Goal: Task Accomplishment & Management: Use online tool/utility

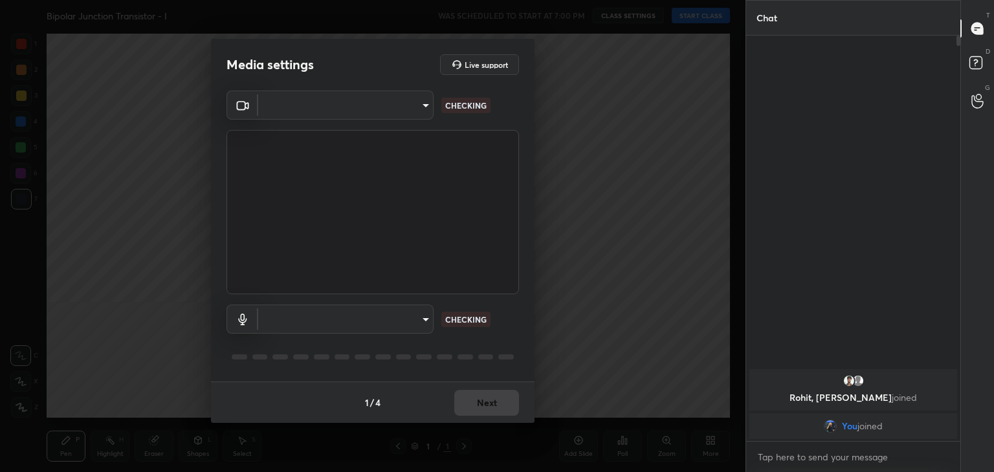
scroll to position [402, 210]
type input "a9fd4f38f379304b0caa4a79f2b732e989e7111bbf315c9f921f4749fc2d4ba3"
type input "default"
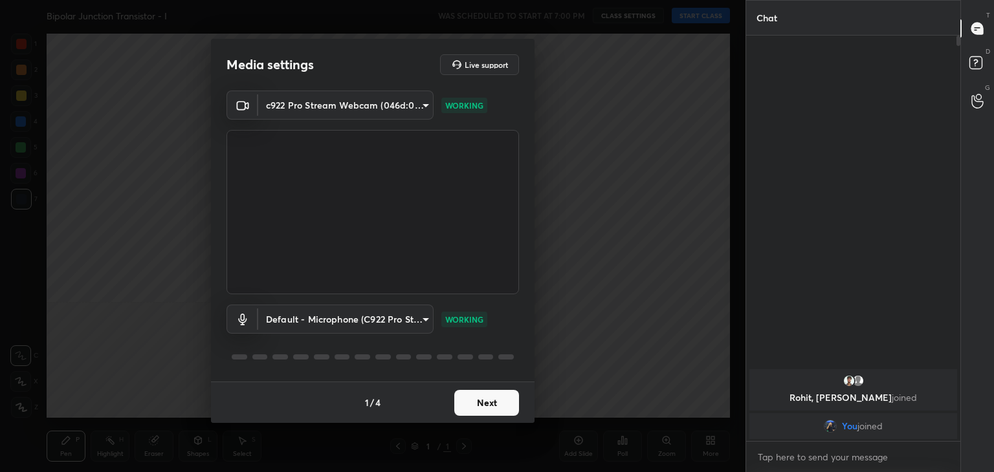
click at [469, 409] on button "Next" at bounding box center [486, 403] width 65 height 26
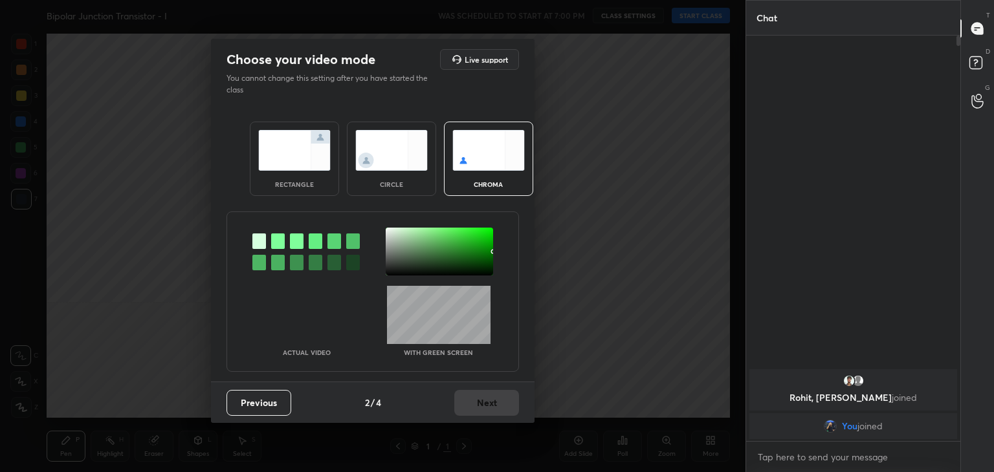
click at [379, 183] on div "circle" at bounding box center [392, 184] width 52 height 6
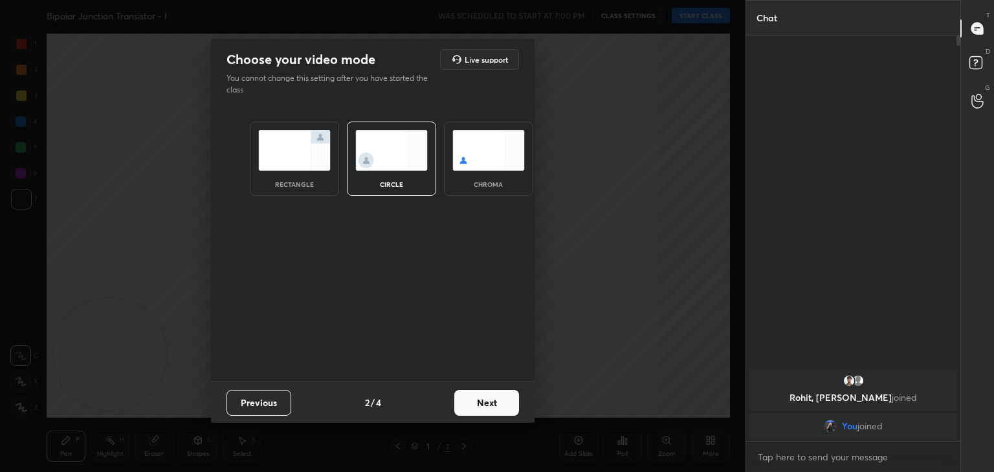
click at [507, 384] on div "Previous 2 / 4 Next" at bounding box center [373, 402] width 324 height 41
click at [486, 408] on button "Next" at bounding box center [486, 403] width 65 height 26
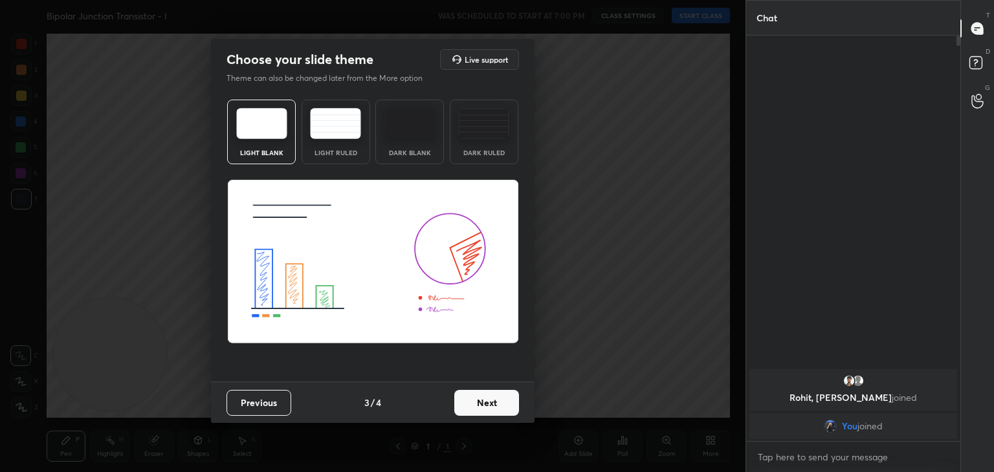
click at [502, 405] on button "Next" at bounding box center [486, 403] width 65 height 26
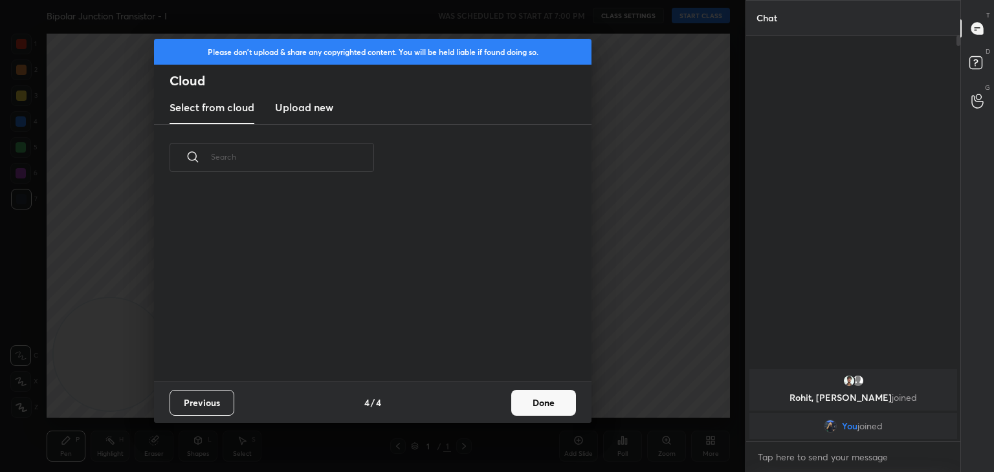
click at [540, 407] on button "Done" at bounding box center [543, 403] width 65 height 26
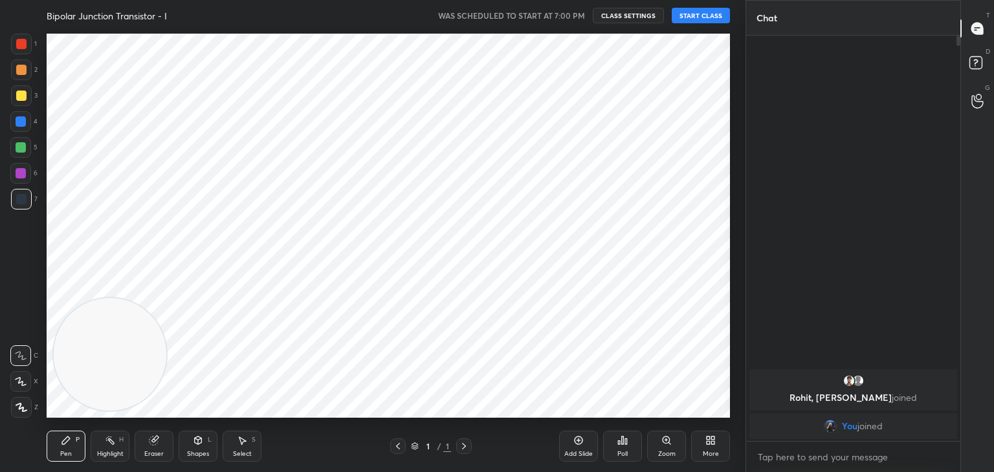
scroll to position [0, 0]
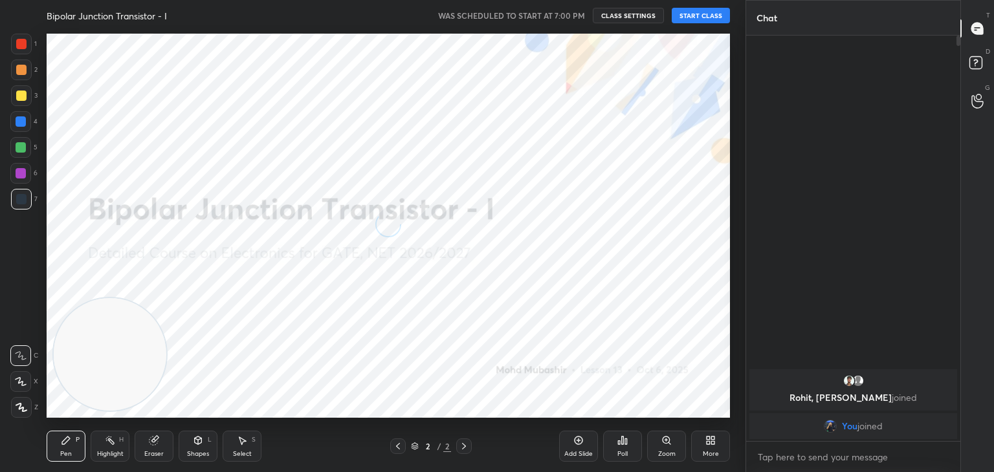
click at [19, 377] on icon at bounding box center [21, 381] width 12 height 9
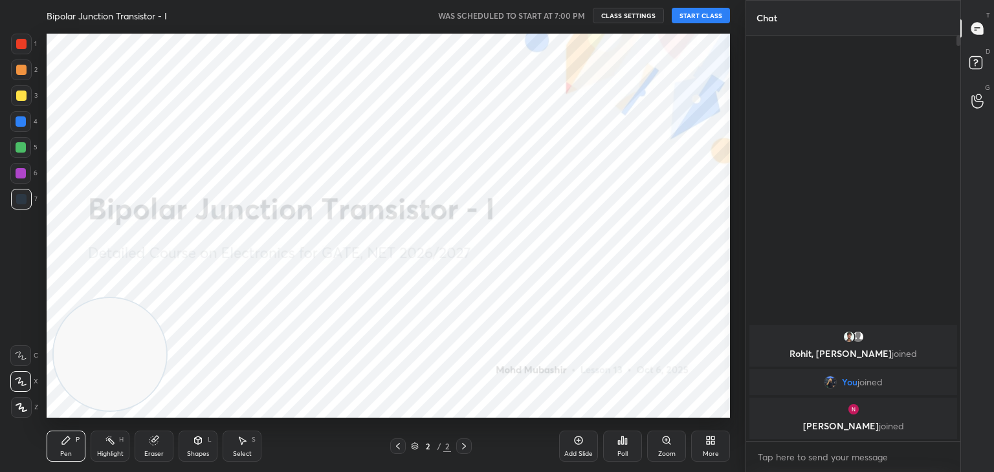
click at [714, 11] on button "START CLASS" at bounding box center [701, 16] width 58 height 16
drag, startPoint x: 169, startPoint y: 309, endPoint x: 637, endPoint y: 130, distance: 501.7
click at [235, 247] on video at bounding box center [178, 303] width 113 height 113
drag, startPoint x: 658, startPoint y: 151, endPoint x: 725, endPoint y: 80, distance: 97.5
click at [736, 71] on div "1 2 3 4 5 6 7 C X Z C X Z E E Erase all H H LIVE Bipolar Junction Transistor - …" at bounding box center [373, 236] width 746 height 472
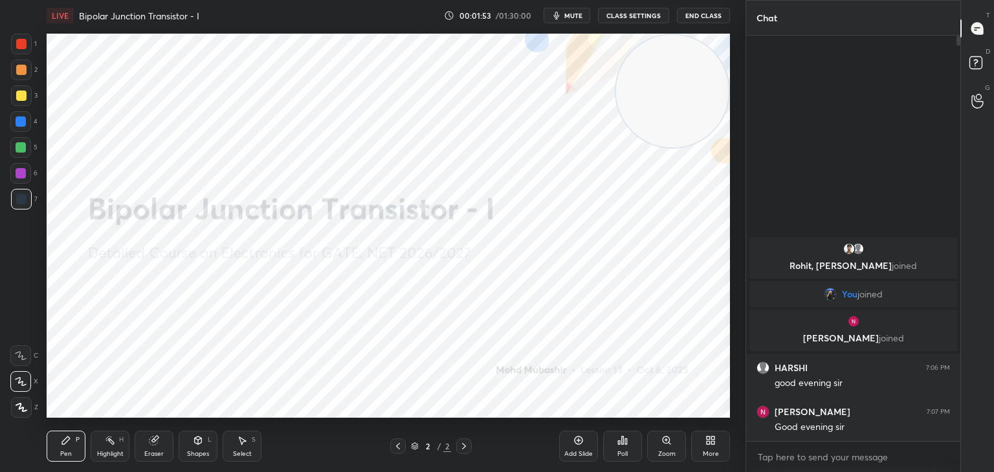
drag, startPoint x: 21, startPoint y: 141, endPoint x: 34, endPoint y: 144, distance: 13.2
click at [21, 142] on div at bounding box center [20, 147] width 21 height 21
drag, startPoint x: 235, startPoint y: 452, endPoint x: 245, endPoint y: 443, distance: 13.3
click at [238, 449] on div "Select S" at bounding box center [242, 446] width 39 height 31
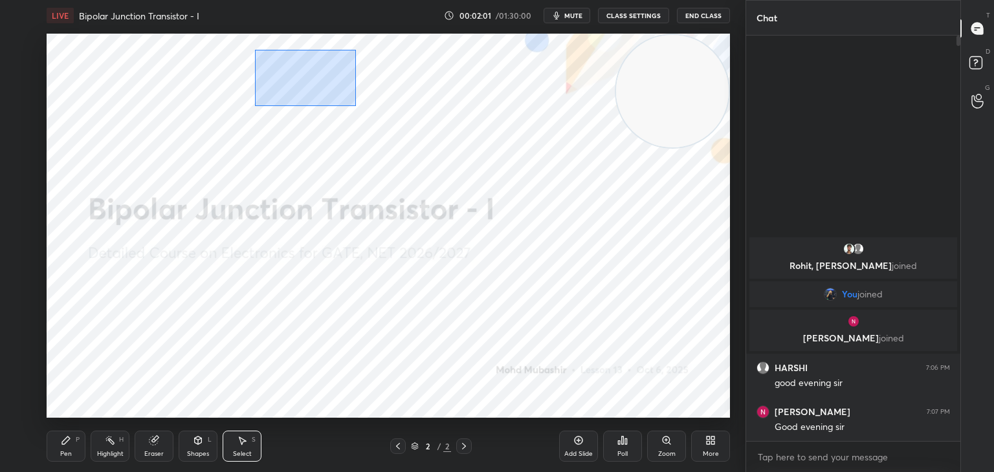
drag, startPoint x: 291, startPoint y: 76, endPoint x: 352, endPoint y: 104, distance: 67.5
click at [359, 106] on div "0 ° Undo Copy Duplicate Duplicate to new slide Delete" at bounding box center [388, 226] width 683 height 384
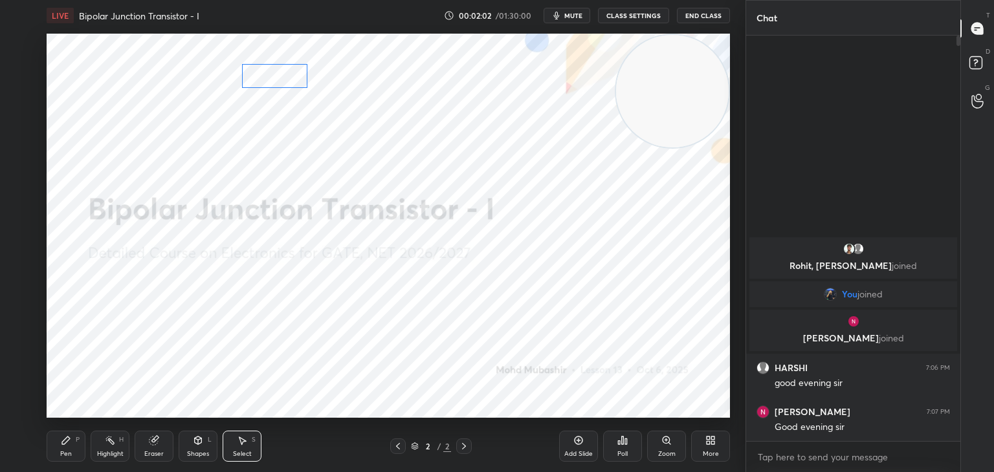
drag, startPoint x: 300, startPoint y: 74, endPoint x: 292, endPoint y: 73, distance: 8.4
click at [292, 74] on div "0 ° Undo Copy Duplicate Duplicate to new slide Delete" at bounding box center [388, 226] width 683 height 384
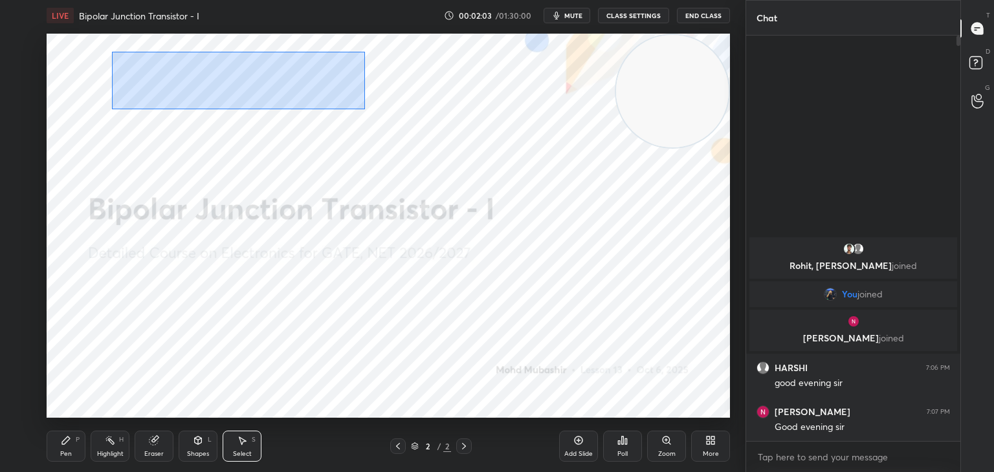
drag, startPoint x: 112, startPoint y: 52, endPoint x: 350, endPoint y: 94, distance: 241.9
click at [368, 107] on div "0 ° Undo Copy Duplicate Duplicate to new slide Delete" at bounding box center [388, 226] width 683 height 384
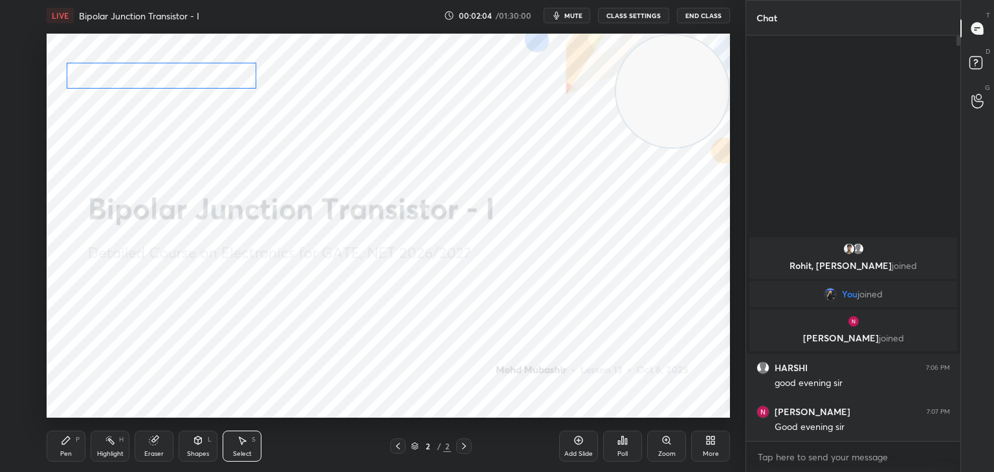
drag, startPoint x: 254, startPoint y: 71, endPoint x: 190, endPoint y: 144, distance: 97.2
click at [223, 72] on div "0 ° Undo Copy Duplicate Duplicate to new slide Delete" at bounding box center [388, 226] width 683 height 384
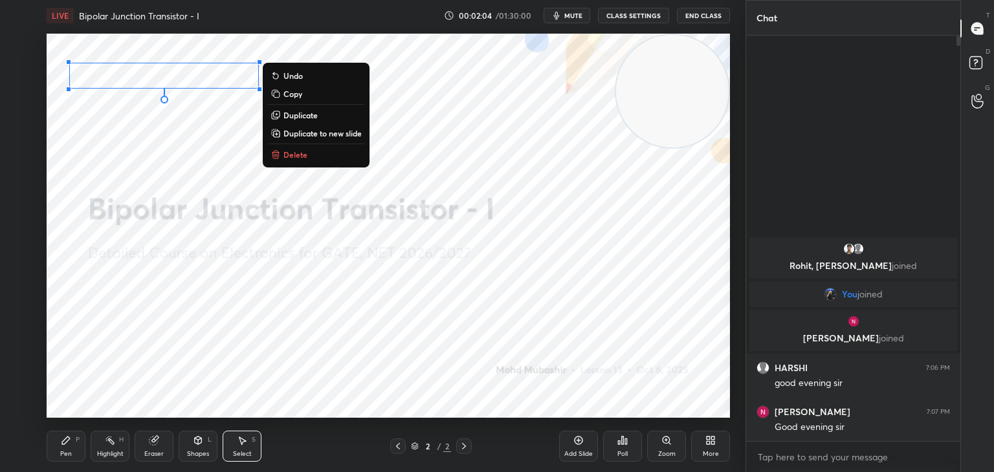
drag, startPoint x: 78, startPoint y: 447, endPoint x: 86, endPoint y: 418, distance: 29.5
click at [73, 446] on div "Pen P" at bounding box center [66, 446] width 39 height 31
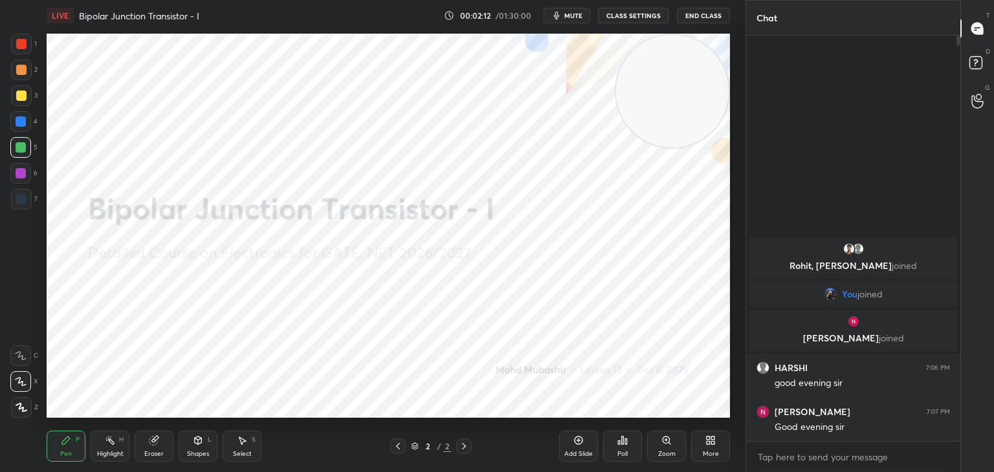
drag, startPoint x: 18, startPoint y: 126, endPoint x: 36, endPoint y: 126, distance: 17.5
click at [20, 126] on div at bounding box center [21, 121] width 10 height 10
click at [24, 74] on div at bounding box center [21, 70] width 10 height 10
click at [23, 124] on div at bounding box center [21, 121] width 10 height 10
click at [24, 49] on div at bounding box center [21, 44] width 21 height 21
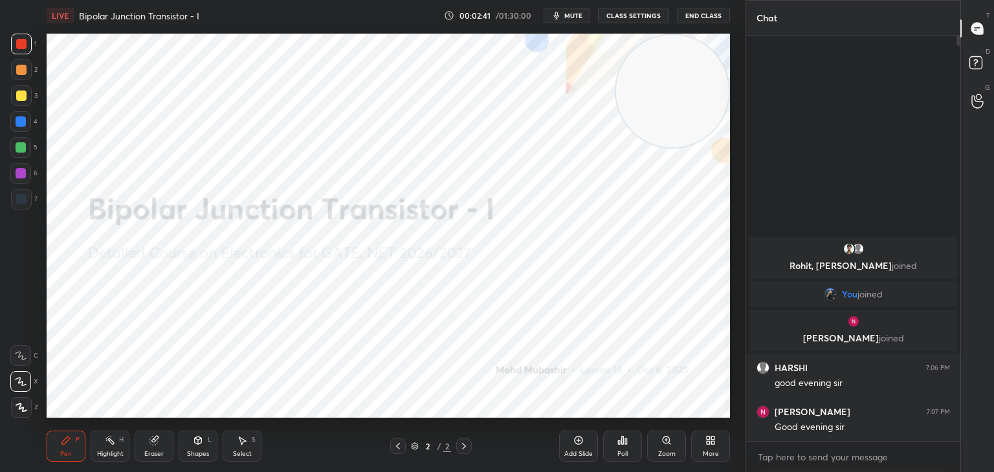
click at [256, 441] on div "Select S" at bounding box center [242, 446] width 39 height 31
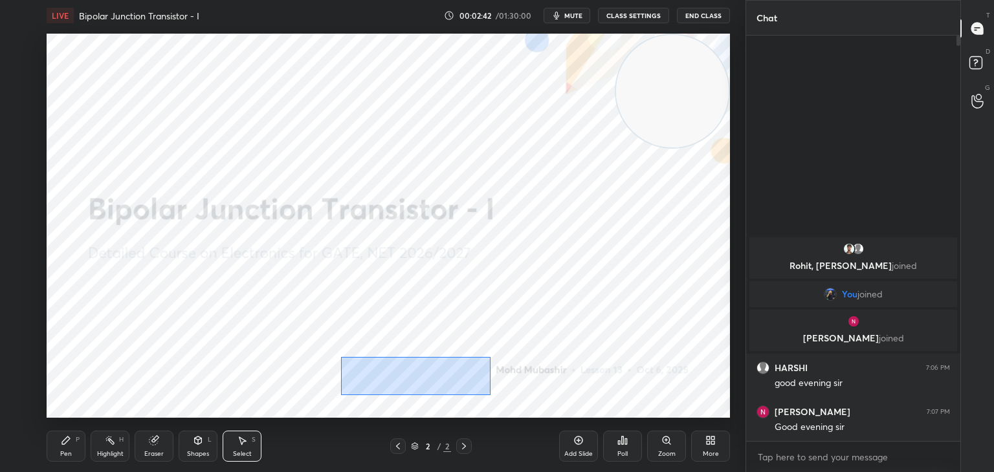
drag, startPoint x: 342, startPoint y: 358, endPoint x: 490, endPoint y: 394, distance: 152.6
click at [490, 394] on div "0 ° Undo Copy Duplicate Duplicate to new slide Delete" at bounding box center [388, 226] width 683 height 384
drag, startPoint x: 445, startPoint y: 371, endPoint x: 425, endPoint y: 371, distance: 20.7
click at [420, 371] on div "0 ° Undo Copy Duplicate Duplicate to new slide Delete" at bounding box center [388, 226] width 683 height 384
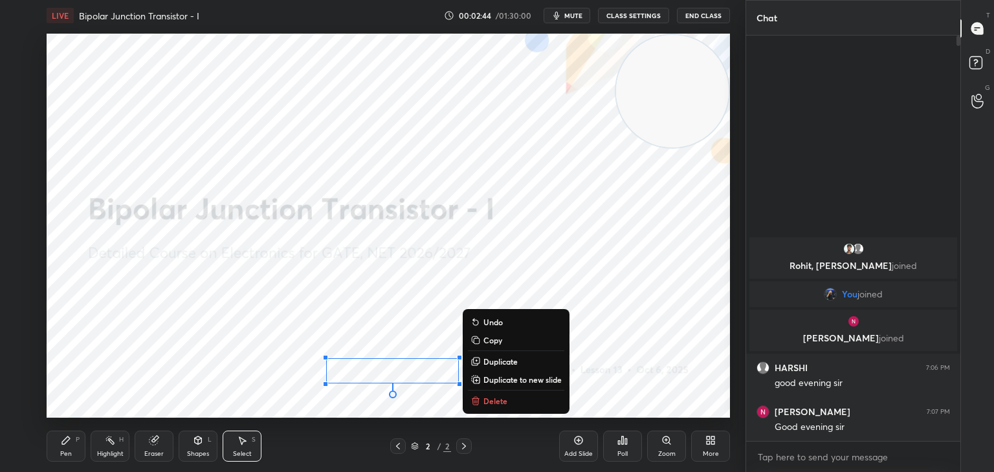
drag, startPoint x: 109, startPoint y: 445, endPoint x: 134, endPoint y: 428, distance: 30.3
click at [109, 444] on icon at bounding box center [110, 441] width 10 height 10
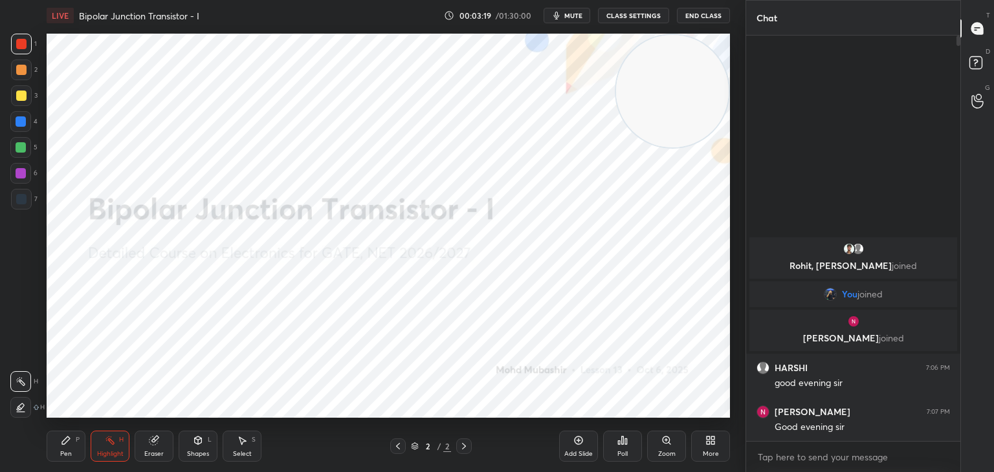
click at [715, 449] on div "More" at bounding box center [710, 446] width 39 height 31
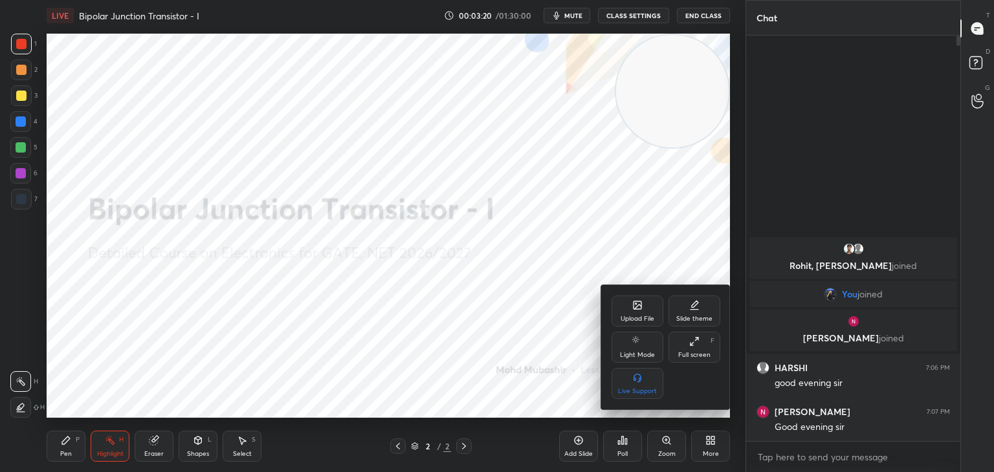
click at [630, 307] on div "Upload File" at bounding box center [638, 311] width 52 height 31
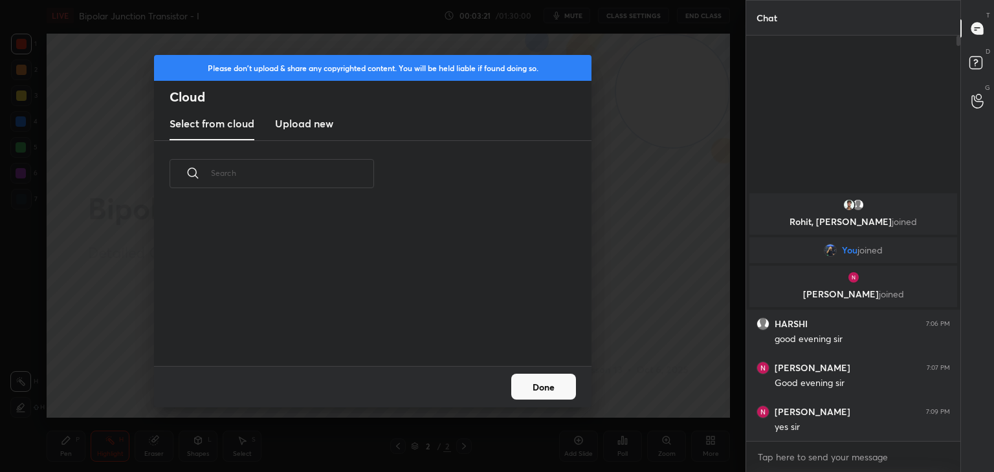
scroll to position [159, 415]
drag, startPoint x: 305, startPoint y: 129, endPoint x: 338, endPoint y: 140, distance: 34.6
click at [307, 129] on h3 "Upload new" at bounding box center [304, 124] width 58 height 16
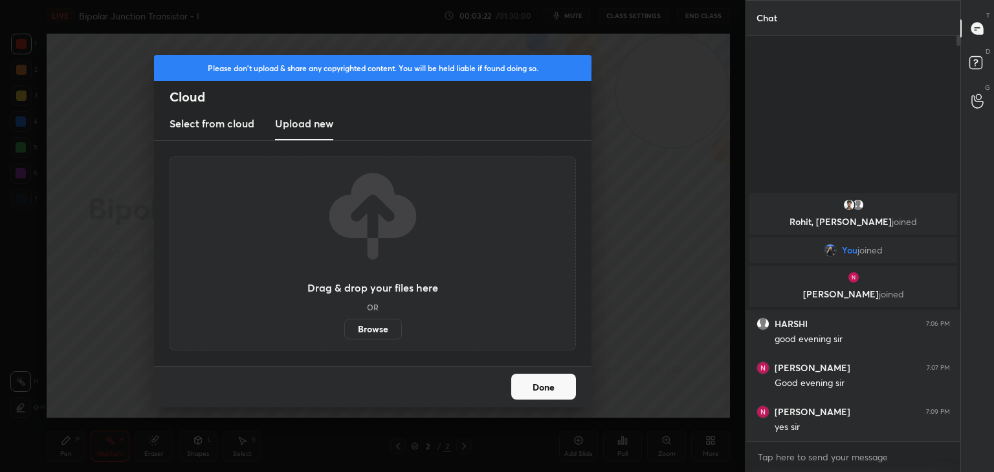
click at [368, 333] on label "Browse" at bounding box center [373, 329] width 58 height 21
click at [344, 333] on input "Browse" at bounding box center [344, 329] width 0 height 21
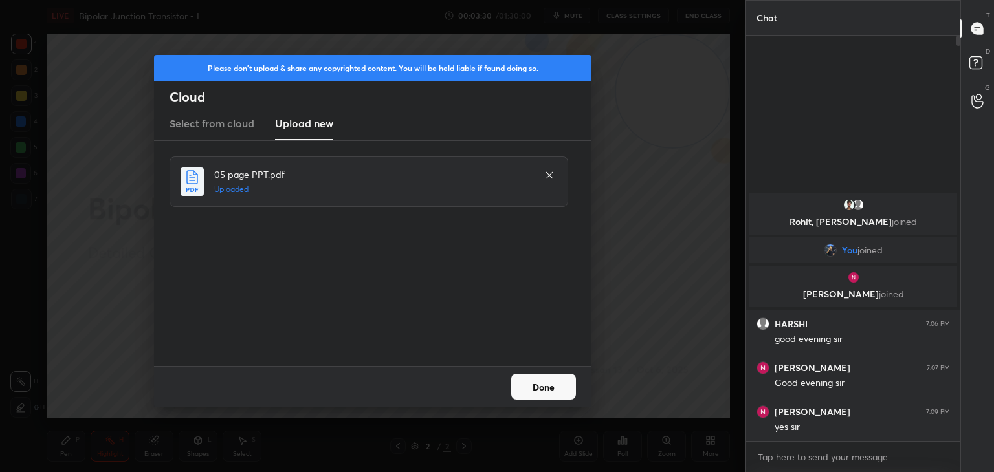
click at [551, 384] on button "Done" at bounding box center [543, 387] width 65 height 26
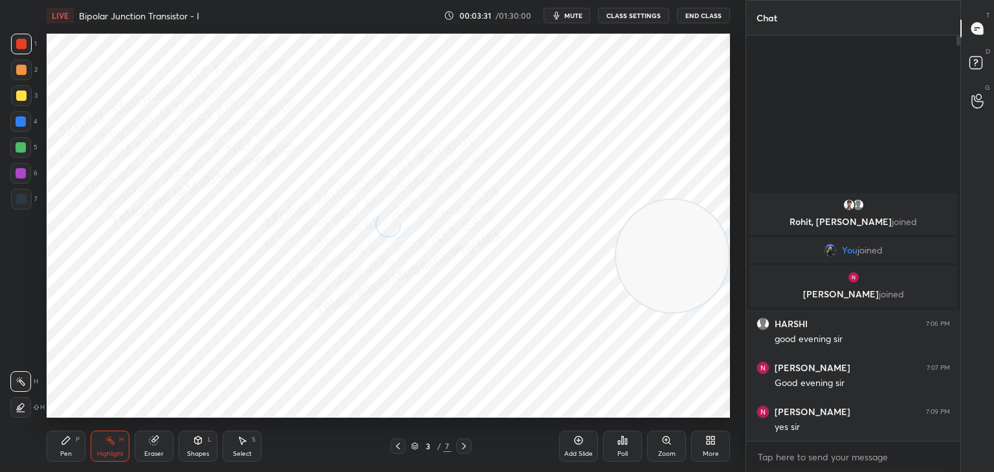
drag, startPoint x: 687, startPoint y: 145, endPoint x: 715, endPoint y: 259, distance: 117.4
click at [715, 259] on video at bounding box center [672, 256] width 113 height 113
drag, startPoint x: 663, startPoint y: 271, endPoint x: 697, endPoint y: 434, distance: 166.5
click at [698, 427] on div "LIVE [GEOGRAPHIC_DATA] Transistor - I 00:03:32 / 01:30:00 mute CLASS SETTINGS E…" at bounding box center [388, 236] width 694 height 472
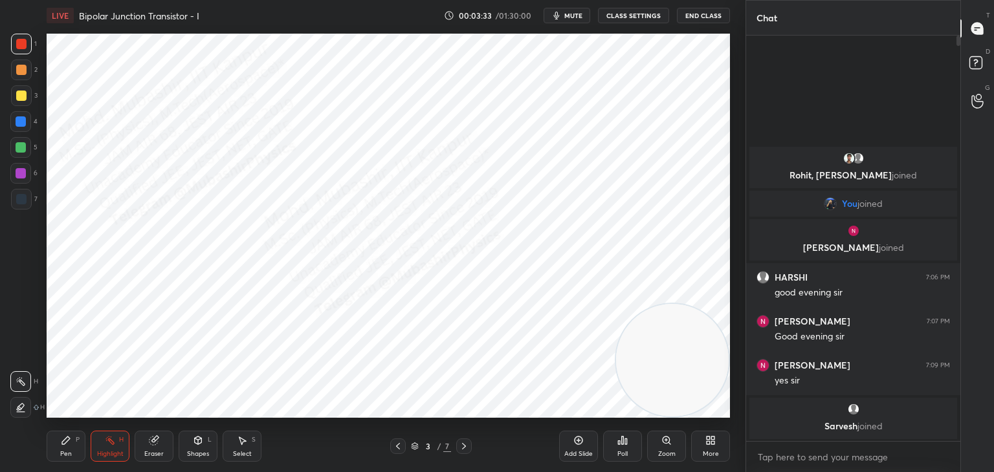
click at [63, 451] on div "Pen" at bounding box center [66, 454] width 12 height 6
click at [208, 440] on div "L" at bounding box center [210, 440] width 4 height 6
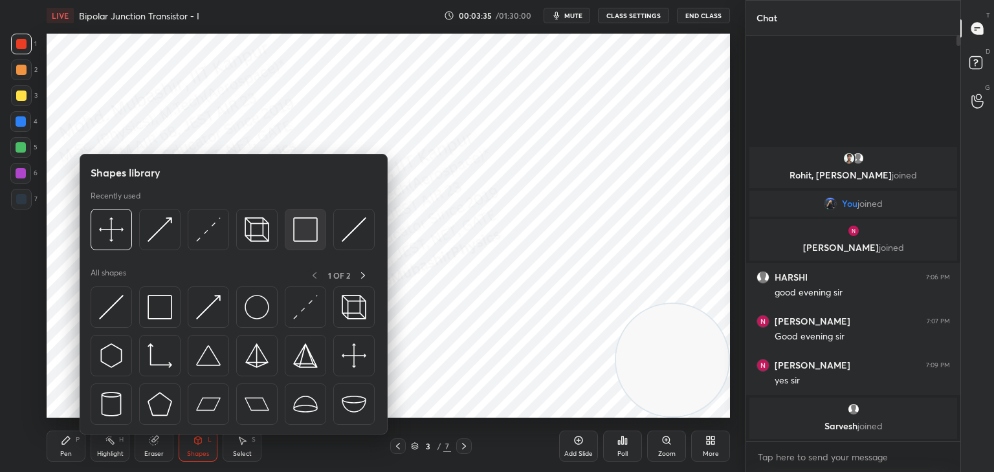
click at [300, 237] on img at bounding box center [305, 229] width 25 height 25
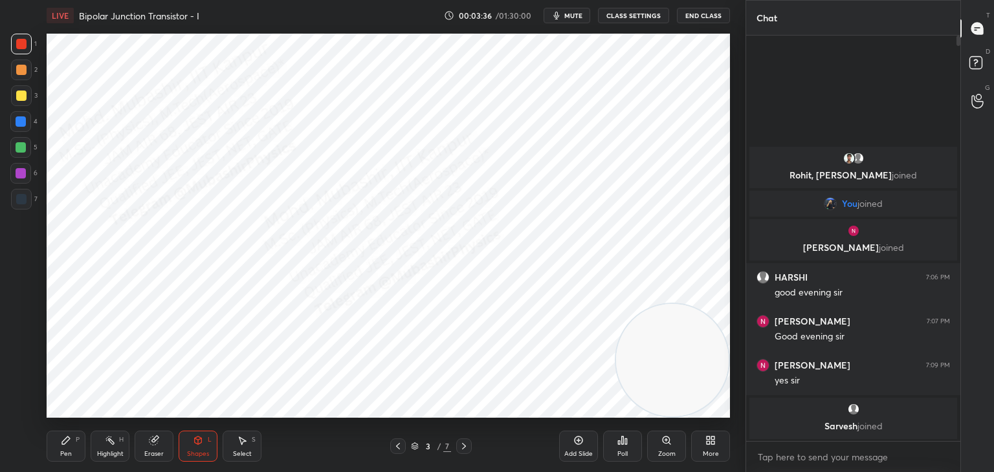
drag, startPoint x: 23, startPoint y: 177, endPoint x: 38, endPoint y: 172, distance: 16.4
click at [25, 175] on div at bounding box center [21, 173] width 10 height 10
click at [208, 443] on div "Shapes L" at bounding box center [198, 446] width 39 height 31
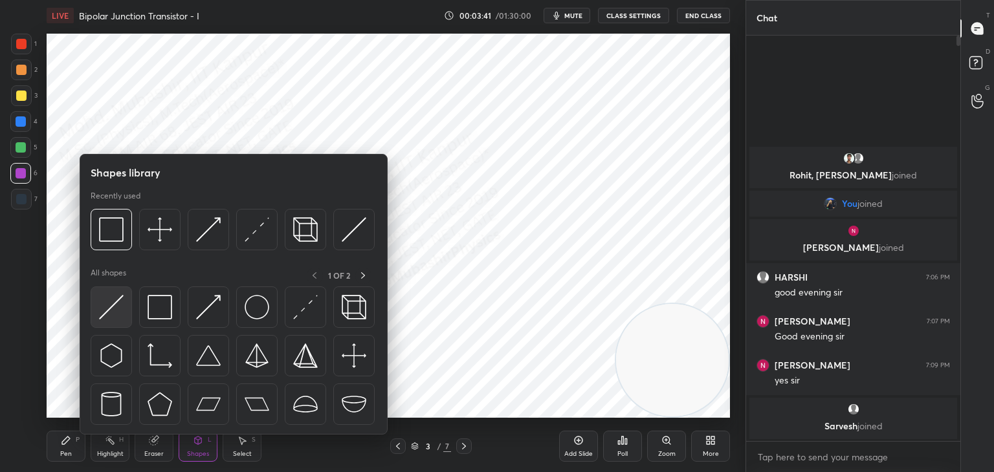
click at [109, 311] on img at bounding box center [111, 307] width 25 height 25
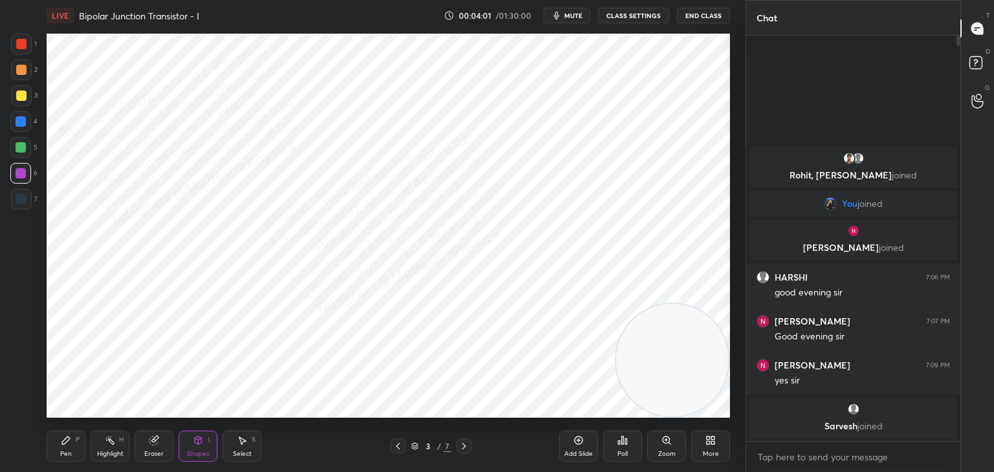
click at [200, 447] on div "Shapes L" at bounding box center [198, 446] width 39 height 31
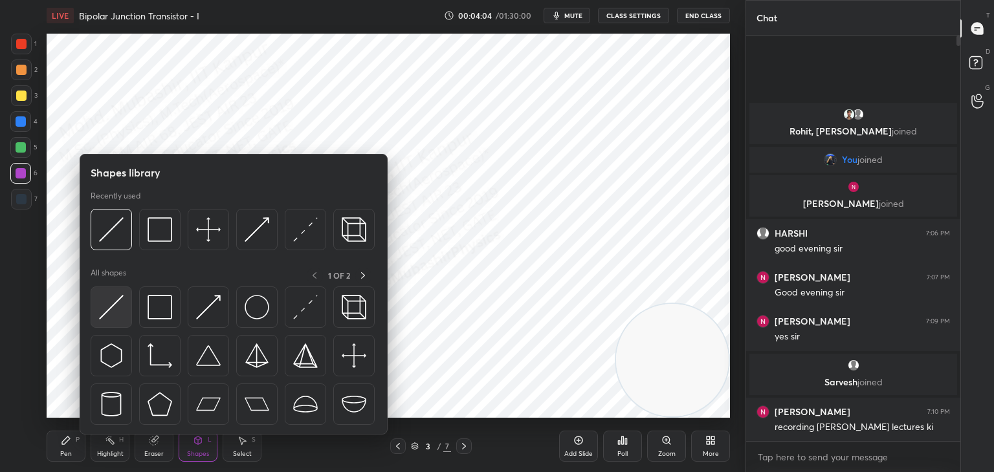
click at [116, 311] on img at bounding box center [111, 307] width 25 height 25
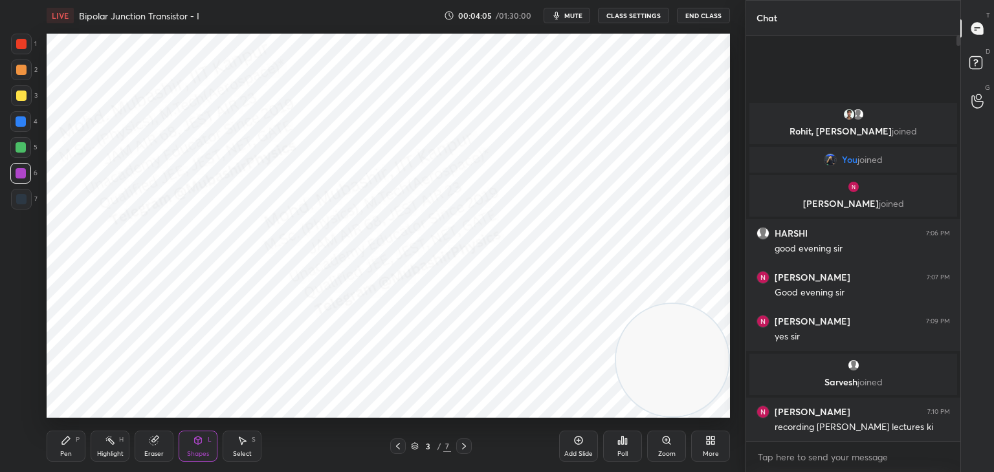
click at [28, 192] on div at bounding box center [21, 199] width 21 height 21
click at [241, 444] on icon at bounding box center [242, 441] width 10 height 10
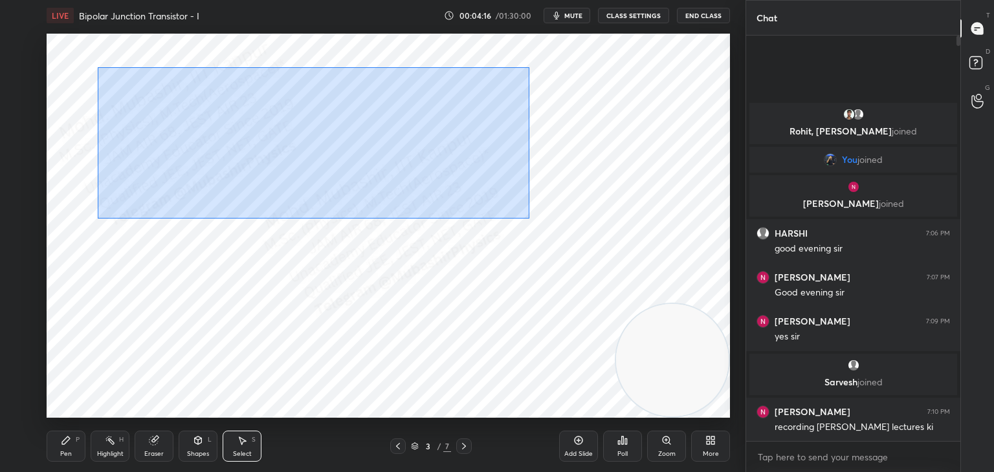
drag, startPoint x: 319, startPoint y: 126, endPoint x: 593, endPoint y: 241, distance: 297.9
click at [612, 259] on div "0 ° Undo Copy Duplicate Duplicate to new slide Delete" at bounding box center [388, 226] width 683 height 384
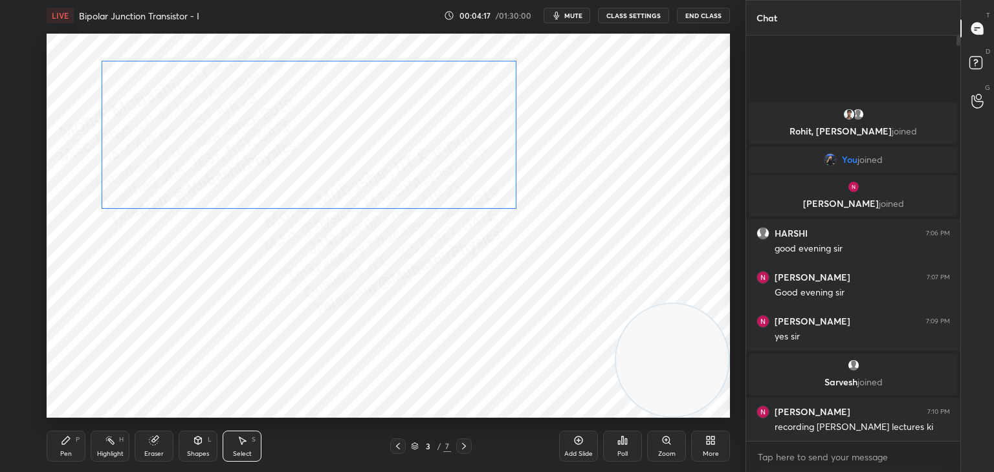
drag, startPoint x: 430, startPoint y: 143, endPoint x: 411, endPoint y: 131, distance: 22.4
click at [406, 131] on div "0 ° Undo Copy Duplicate Duplicate to new slide Delete" at bounding box center [388, 226] width 683 height 384
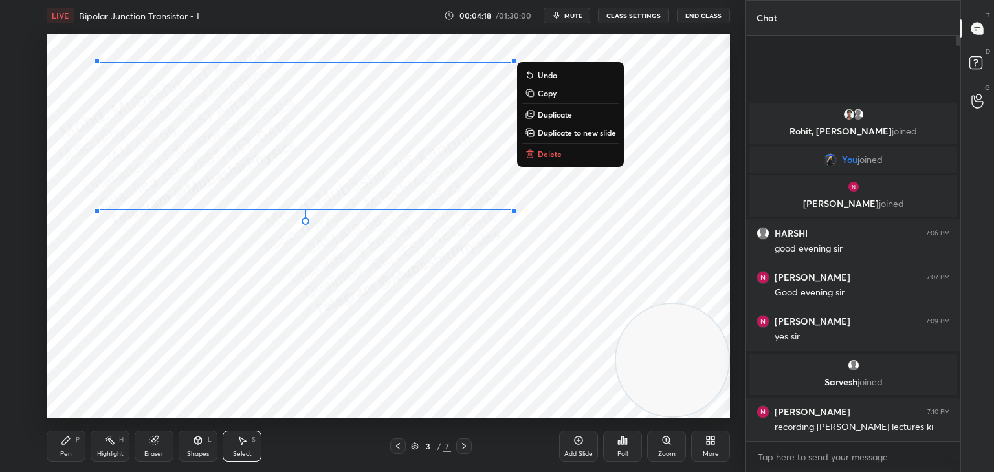
click at [569, 94] on button "Copy" at bounding box center [570, 93] width 96 height 16
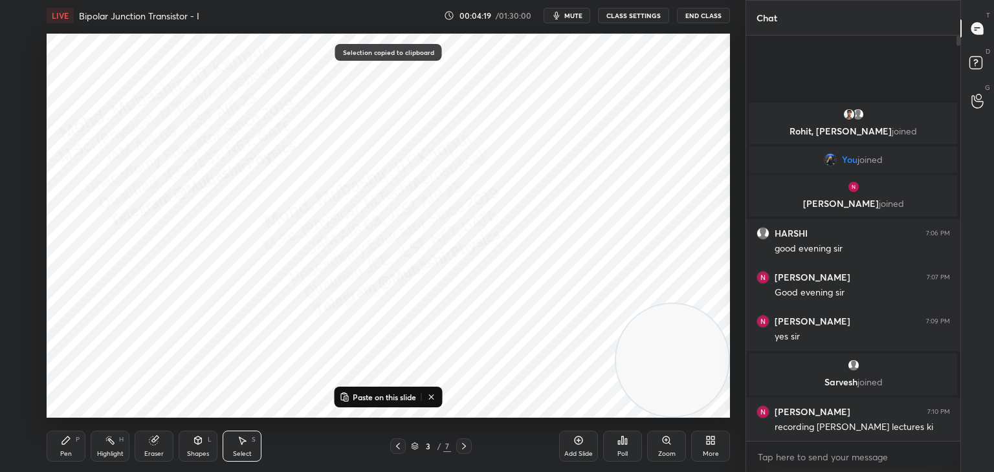
click at [461, 444] on icon at bounding box center [464, 446] width 10 height 10
click at [393, 399] on p "Paste on this slide" at bounding box center [384, 397] width 63 height 10
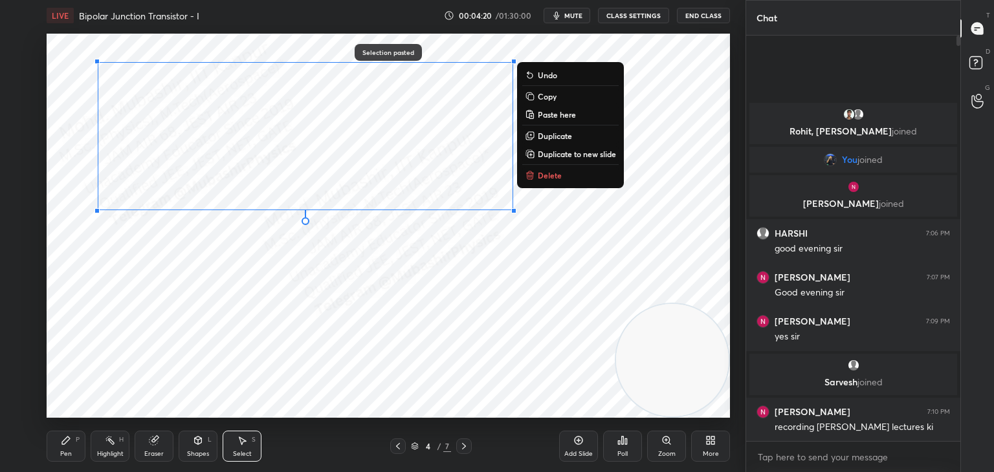
click at [402, 374] on div "0 ° Undo Copy Paste here Duplicate Duplicate to new slide Delete" at bounding box center [388, 226] width 683 height 384
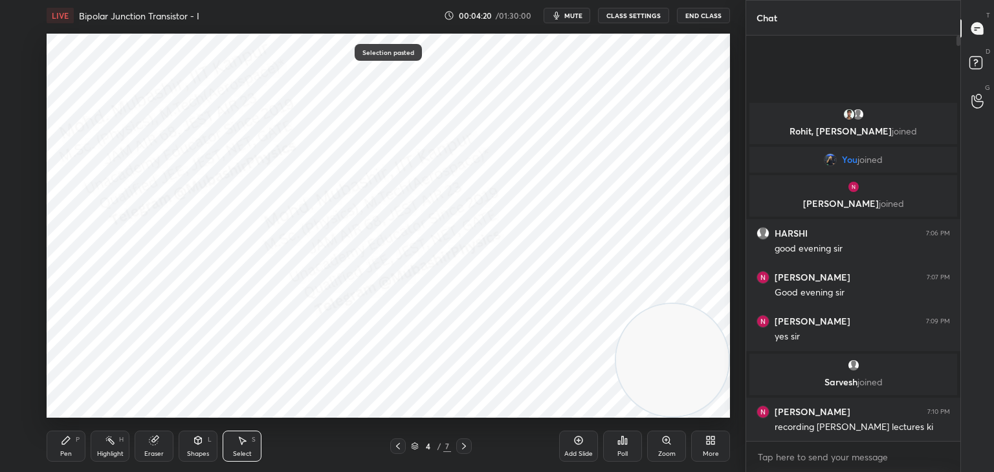
click at [396, 445] on icon at bounding box center [398, 446] width 10 height 10
drag, startPoint x: 114, startPoint y: 63, endPoint x: 98, endPoint y: 85, distance: 27.3
click at [109, 65] on div "0 ° Undo Copy Paste here Duplicate Duplicate to new slide Delete" at bounding box center [388, 226] width 683 height 384
drag, startPoint x: 89, startPoint y: 81, endPoint x: 206, endPoint y: 211, distance: 175.5
click at [115, 181] on div "0 ° Undo Copy Paste here Duplicate Duplicate to new slide Delete" at bounding box center [388, 226] width 683 height 384
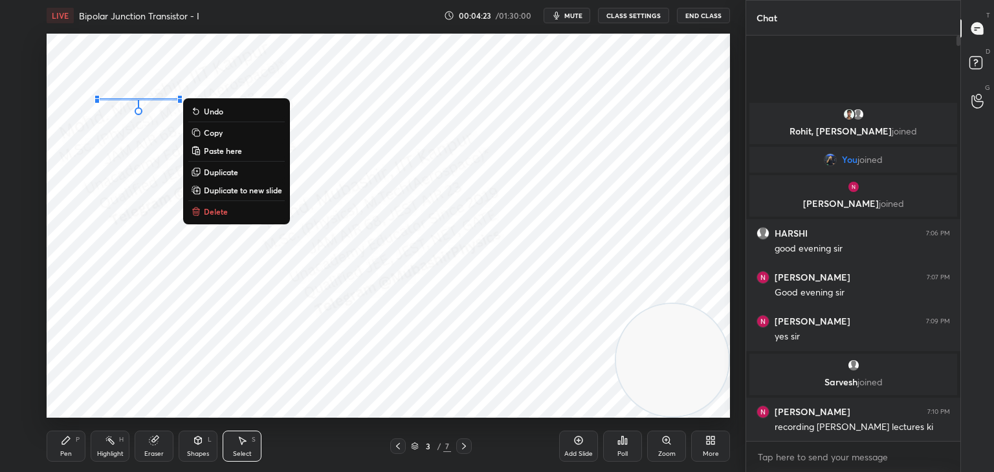
click at [254, 216] on button "Delete" at bounding box center [236, 212] width 96 height 16
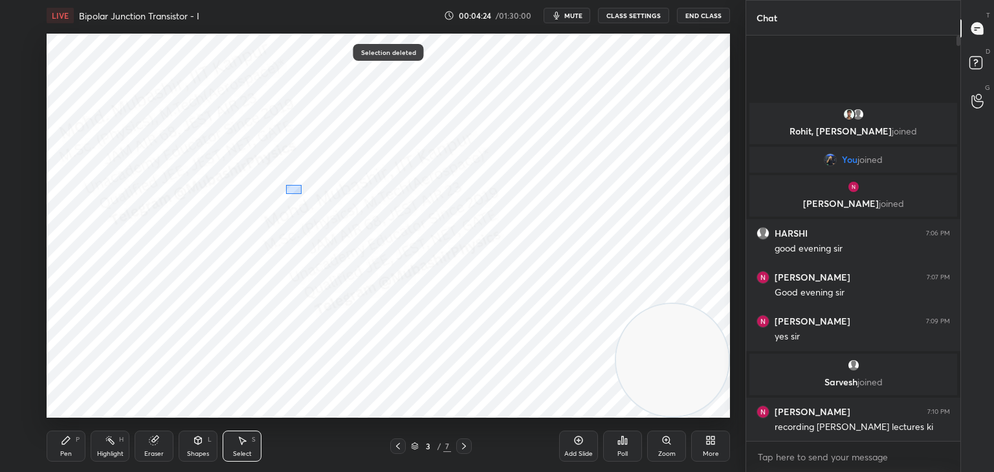
drag, startPoint x: 301, startPoint y: 194, endPoint x: 348, endPoint y: 208, distance: 48.7
click at [348, 208] on div "0 ° Undo Copy Paste here Duplicate Duplicate to new slide Delete" at bounding box center [388, 226] width 683 height 384
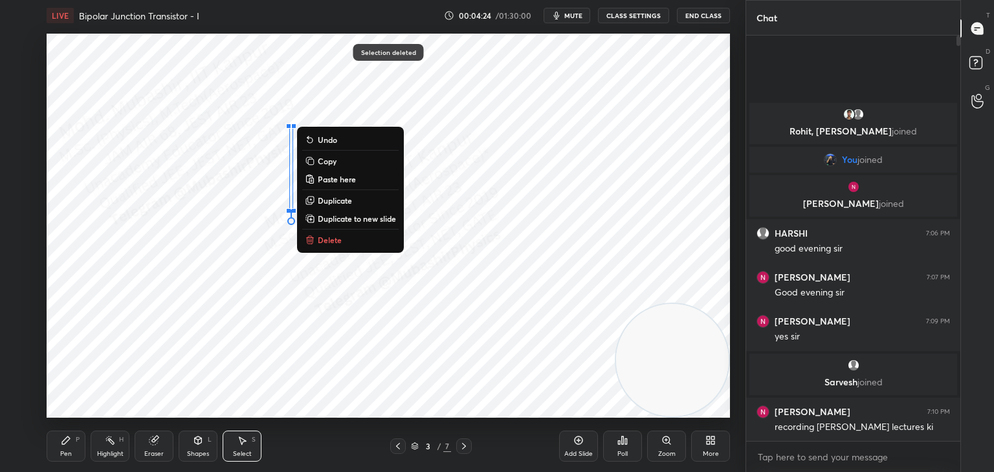
drag, startPoint x: 355, startPoint y: 243, endPoint x: 447, endPoint y: 127, distance: 147.9
click at [355, 242] on button "Delete" at bounding box center [350, 240] width 96 height 16
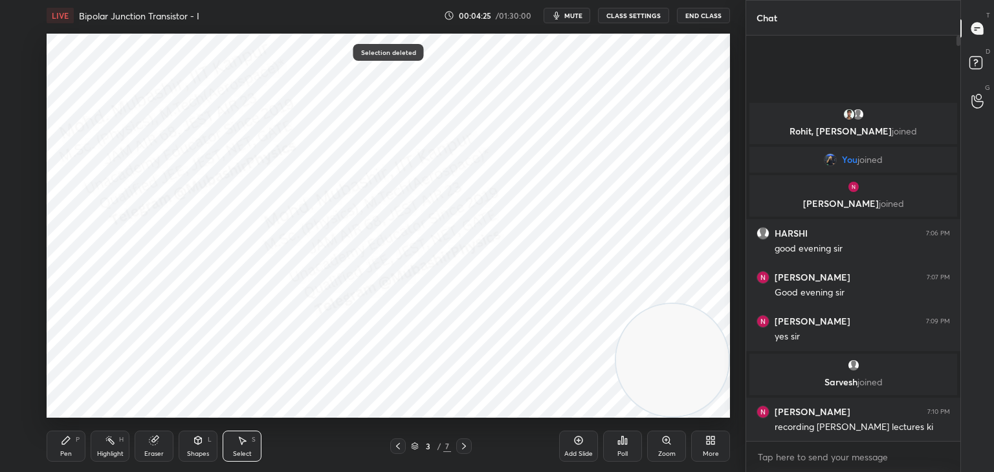
drag, startPoint x: 464, startPoint y: 87, endPoint x: 489, endPoint y: 144, distance: 62.0
click at [480, 124] on div "0 ° Undo Copy Paste here Duplicate Duplicate to new slide Delete" at bounding box center [388, 226] width 683 height 384
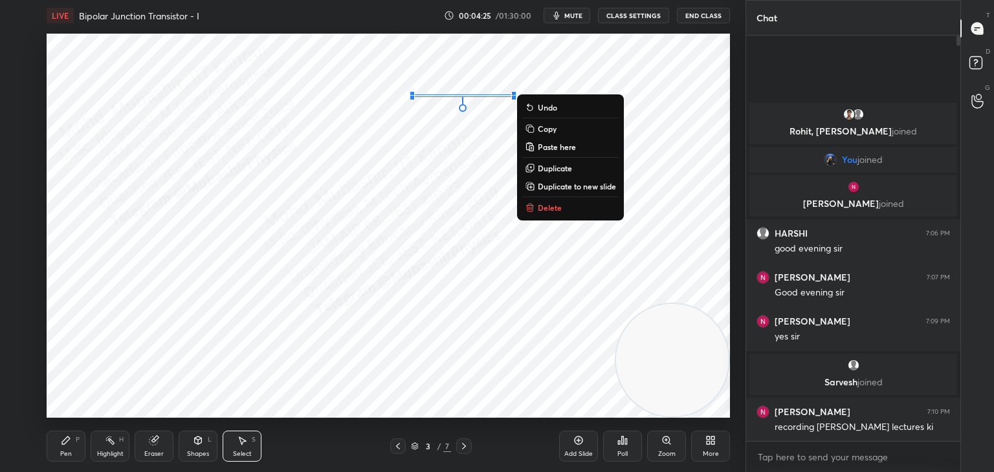
click at [556, 214] on button "Delete" at bounding box center [570, 208] width 96 height 16
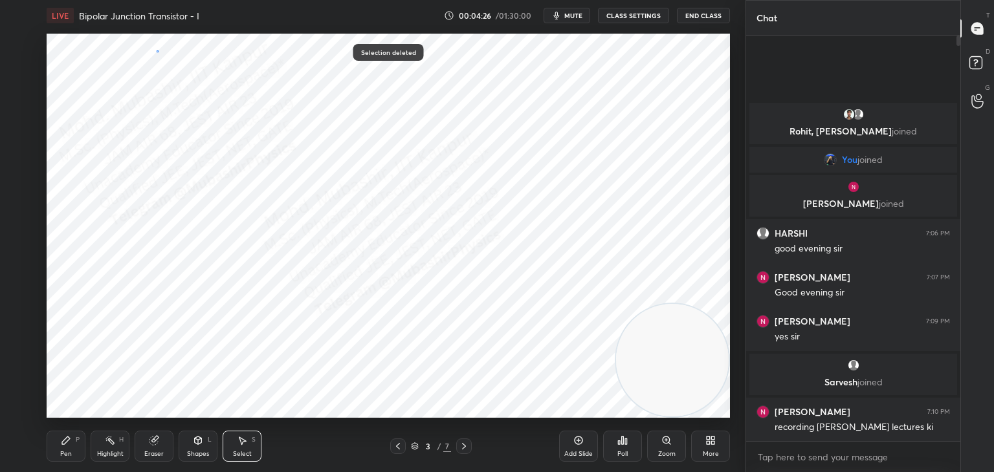
drag, startPoint x: 156, startPoint y: 50, endPoint x: 515, endPoint y: 183, distance: 382.7
click at [536, 186] on div "0 ° Undo Copy Paste here Duplicate Duplicate to new slide Delete" at bounding box center [388, 226] width 683 height 384
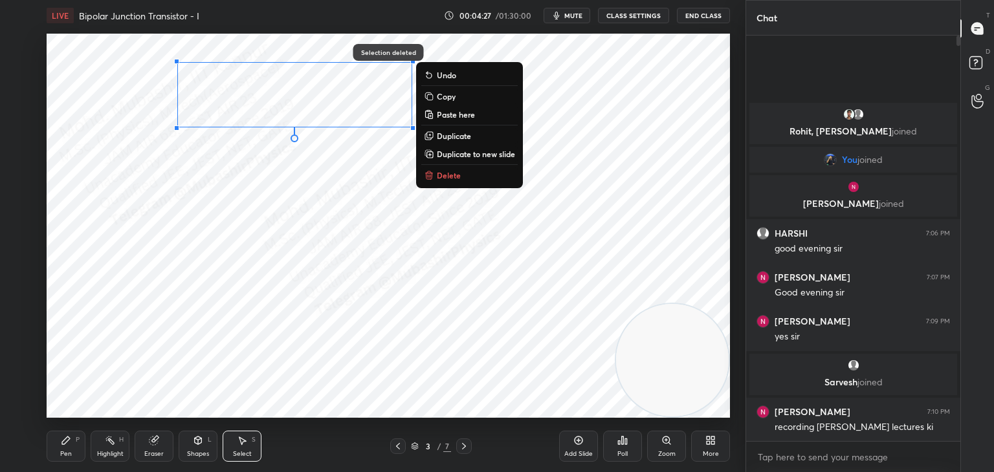
click at [465, 135] on p "Duplicate" at bounding box center [454, 136] width 34 height 10
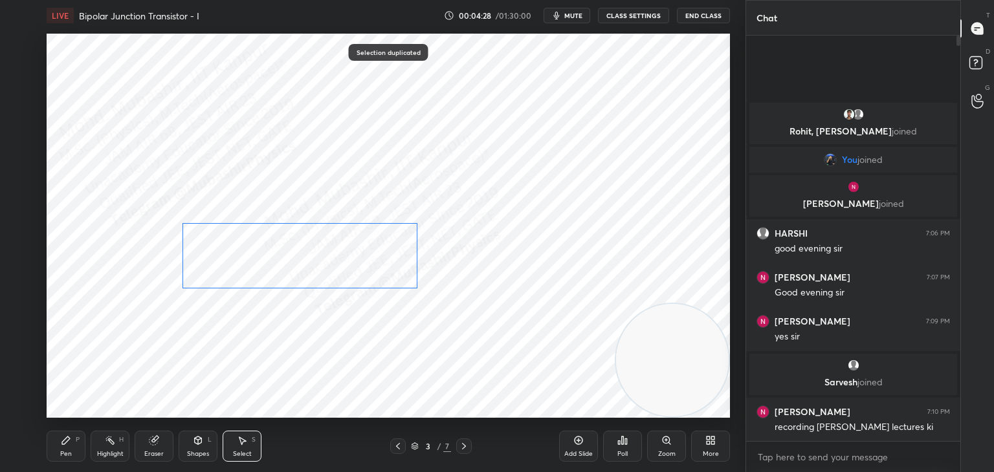
drag, startPoint x: 349, startPoint y: 163, endPoint x: 337, endPoint y: 262, distance: 99.8
click at [345, 263] on div "0 ° Undo Copy Paste here Duplicate Duplicate to new slide Delete" at bounding box center [388, 226] width 683 height 384
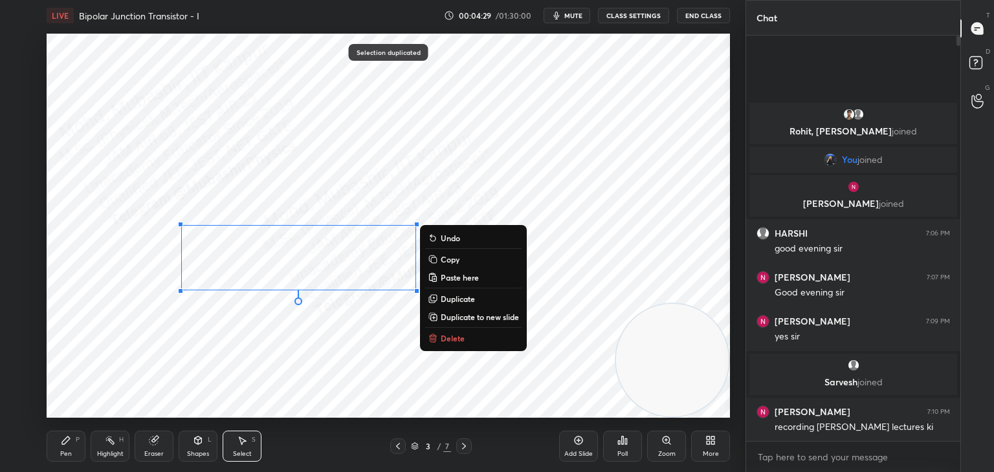
drag, startPoint x: 80, startPoint y: 451, endPoint x: 80, endPoint y: 434, distance: 17.5
click at [80, 449] on div "Pen P" at bounding box center [66, 446] width 39 height 31
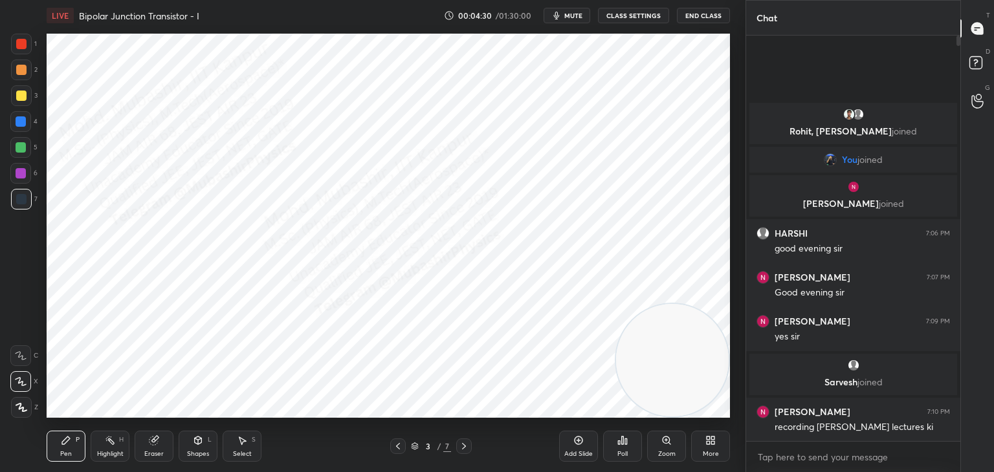
drag, startPoint x: 24, startPoint y: 122, endPoint x: 43, endPoint y: 132, distance: 21.7
click at [27, 126] on div at bounding box center [20, 121] width 21 height 21
click at [109, 452] on div "Highlight" at bounding box center [110, 454] width 27 height 6
drag, startPoint x: 70, startPoint y: 448, endPoint x: 86, endPoint y: 446, distance: 16.3
click at [73, 447] on div "Pen P" at bounding box center [66, 446] width 39 height 31
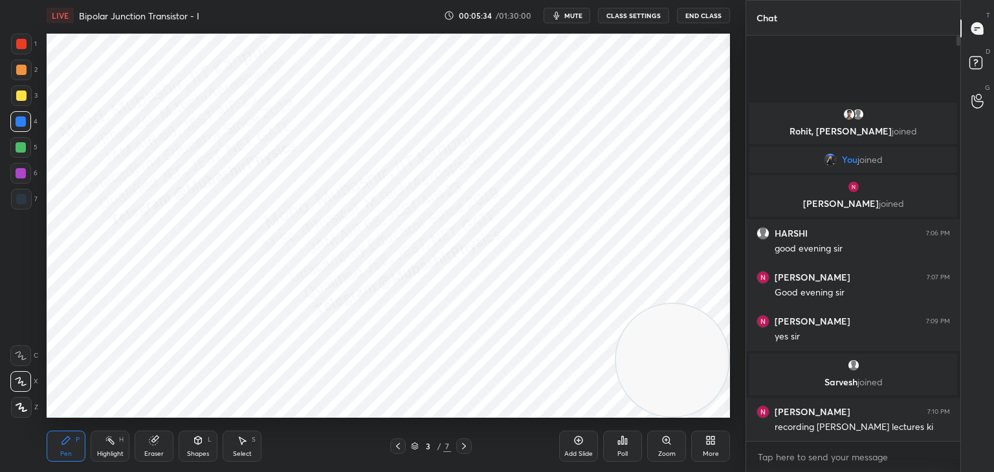
drag, startPoint x: 124, startPoint y: 443, endPoint x: 155, endPoint y: 425, distance: 36.0
click at [124, 444] on div "Highlight H" at bounding box center [110, 446] width 39 height 31
drag, startPoint x: 466, startPoint y: 447, endPoint x: 436, endPoint y: 447, distance: 30.4
click at [466, 449] on icon at bounding box center [464, 446] width 10 height 10
drag, startPoint x: 78, startPoint y: 454, endPoint x: 72, endPoint y: 443, distance: 11.6
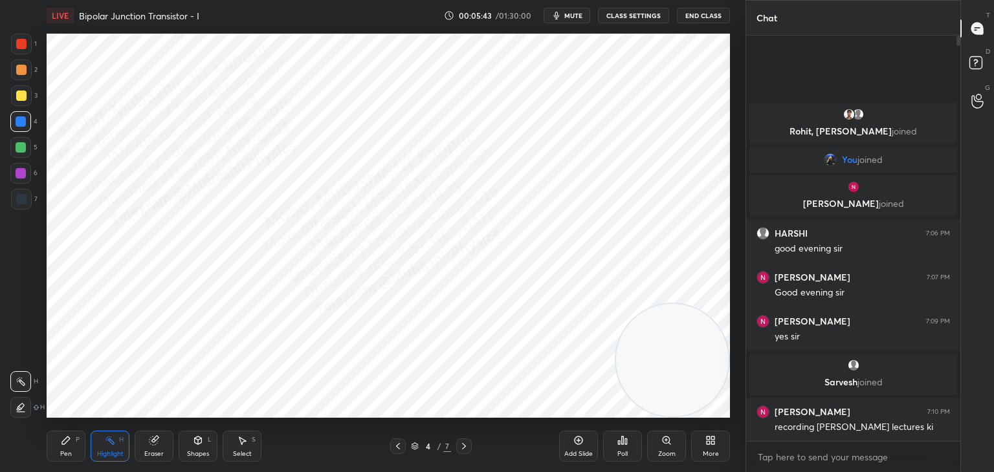
click at [73, 454] on div "Pen P" at bounding box center [66, 446] width 39 height 31
click at [17, 38] on div at bounding box center [21, 44] width 21 height 21
drag, startPoint x: 23, startPoint y: 104, endPoint x: 46, endPoint y: 107, distance: 23.5
click at [23, 104] on div at bounding box center [21, 95] width 21 height 21
click at [23, 125] on div at bounding box center [21, 121] width 10 height 10
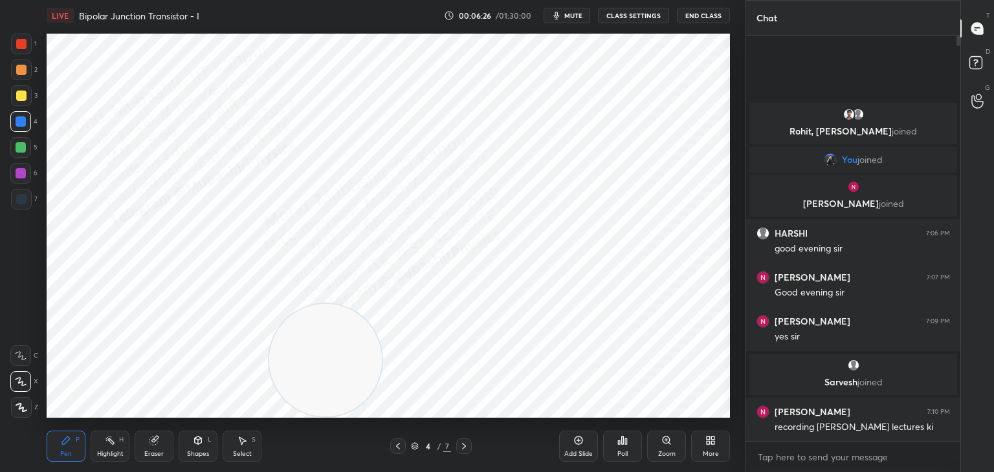
drag, startPoint x: 567, startPoint y: 355, endPoint x: 315, endPoint y: 371, distance: 252.2
click at [269, 395] on video at bounding box center [325, 360] width 113 height 113
click at [578, 21] on button "mute" at bounding box center [567, 16] width 47 height 16
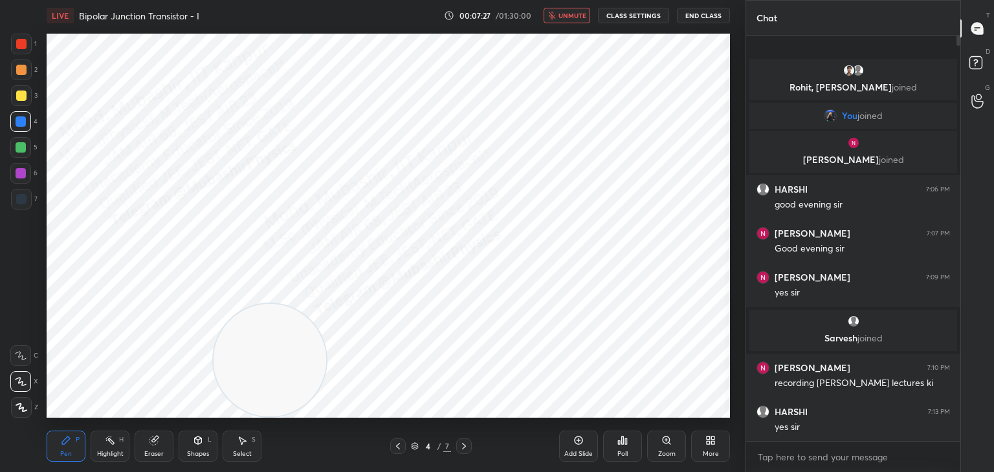
click at [705, 438] on icon at bounding box center [710, 441] width 10 height 10
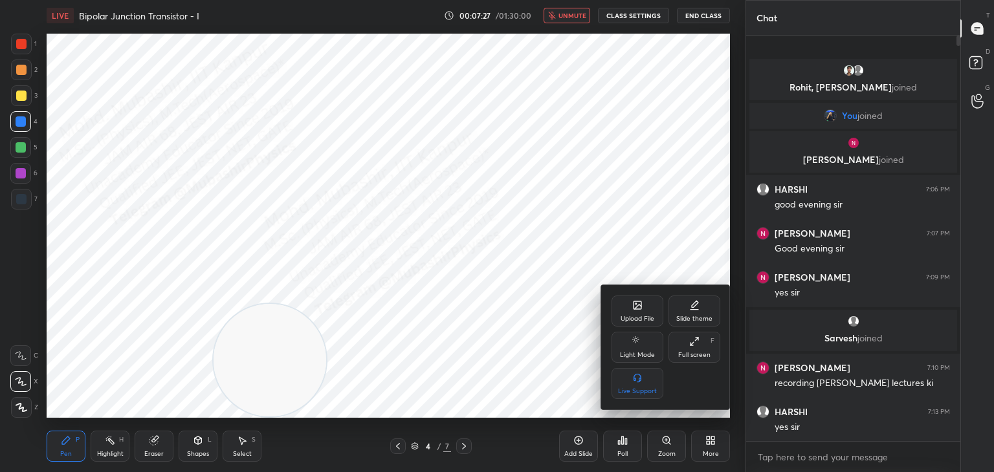
click at [636, 316] on div "Upload File" at bounding box center [638, 319] width 34 height 6
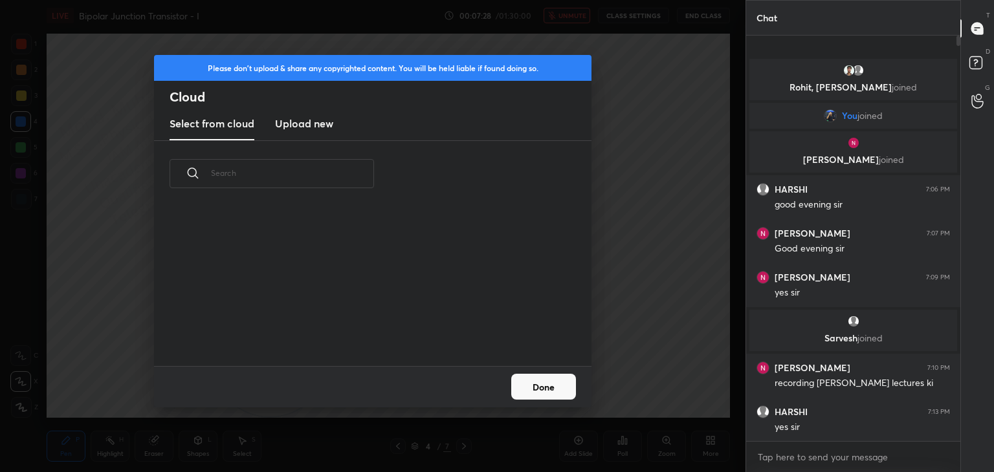
click at [297, 129] on h3 "Upload new" at bounding box center [304, 124] width 58 height 16
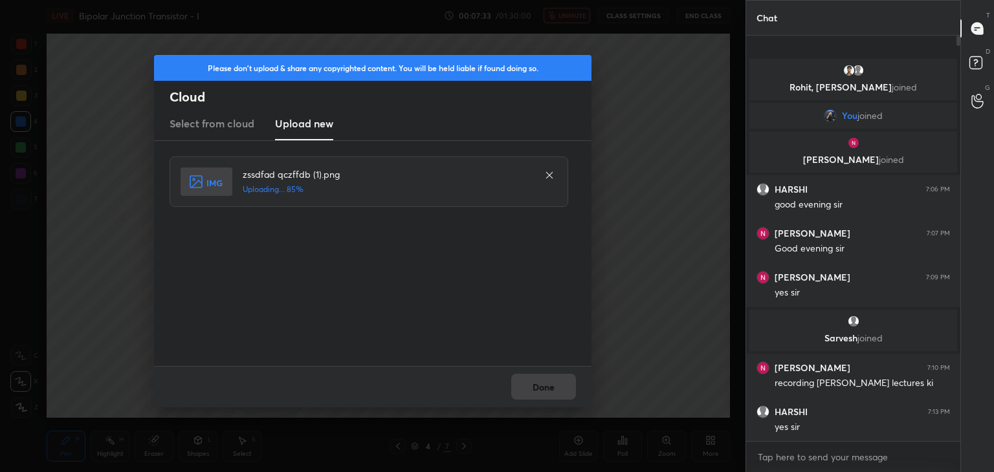
click at [543, 390] on div "Done" at bounding box center [373, 386] width 438 height 41
click at [546, 386] on button "Done" at bounding box center [543, 387] width 65 height 26
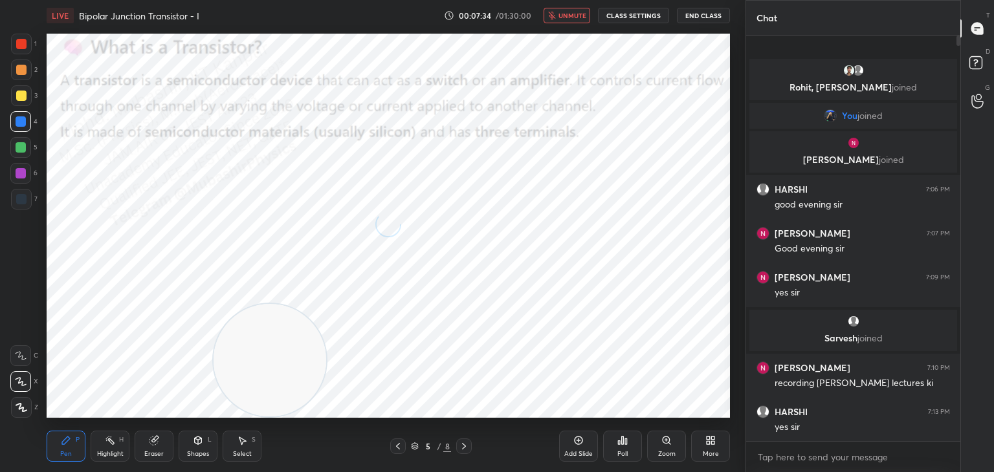
click at [571, 16] on span "unmute" at bounding box center [573, 15] width 28 height 9
drag, startPoint x: 272, startPoint y: 346, endPoint x: 740, endPoint y: 343, distance: 467.9
click at [810, 369] on div "1 2 3 4 5 6 7 C X Z C X Z E E Erase all H H LIVE Bipolar Junction Transistor - …" at bounding box center [497, 236] width 994 height 472
click at [19, 68] on div at bounding box center [21, 70] width 10 height 10
click at [23, 99] on div at bounding box center [21, 96] width 10 height 10
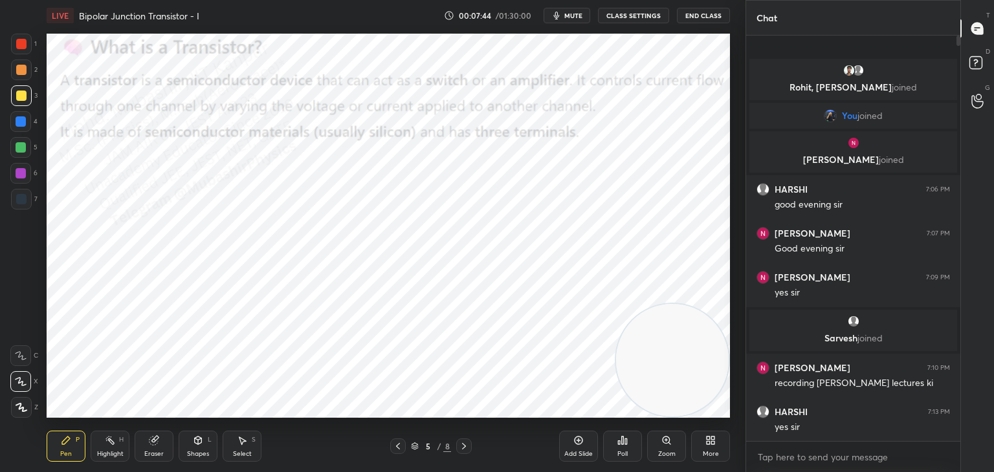
click at [27, 149] on div at bounding box center [20, 147] width 21 height 21
drag, startPoint x: 19, startPoint y: 130, endPoint x: 41, endPoint y: 128, distance: 22.1
click at [19, 131] on div at bounding box center [20, 121] width 21 height 21
click at [21, 177] on div at bounding box center [21, 173] width 10 height 10
drag, startPoint x: 19, startPoint y: 47, endPoint x: 37, endPoint y: 50, distance: 18.4
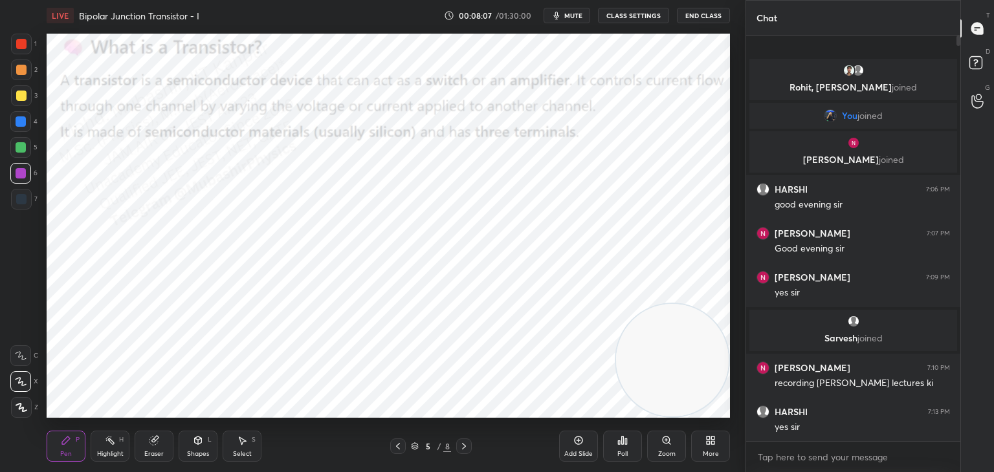
click at [23, 49] on div at bounding box center [21, 44] width 21 height 21
click at [21, 149] on div at bounding box center [21, 147] width 10 height 10
click at [23, 122] on div at bounding box center [21, 121] width 10 height 10
drag, startPoint x: 21, startPoint y: 98, endPoint x: 36, endPoint y: 104, distance: 15.8
click at [26, 100] on div at bounding box center [21, 95] width 21 height 21
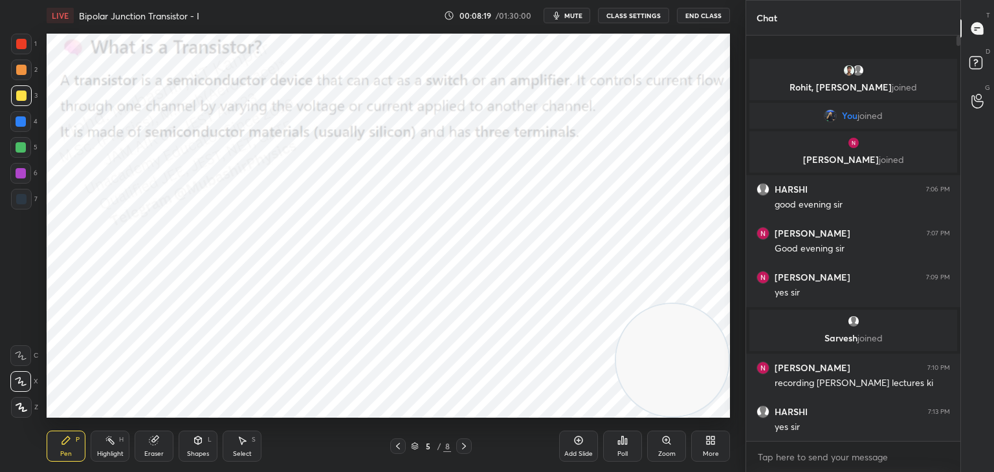
drag, startPoint x: 28, startPoint y: 123, endPoint x: 41, endPoint y: 128, distance: 13.9
click at [28, 122] on div at bounding box center [20, 121] width 21 height 21
drag, startPoint x: 581, startPoint y: 356, endPoint x: 153, endPoint y: 353, distance: 427.8
click at [524, 395] on video at bounding box center [580, 360] width 113 height 113
drag, startPoint x: 118, startPoint y: 439, endPoint x: 140, endPoint y: 395, distance: 49.5
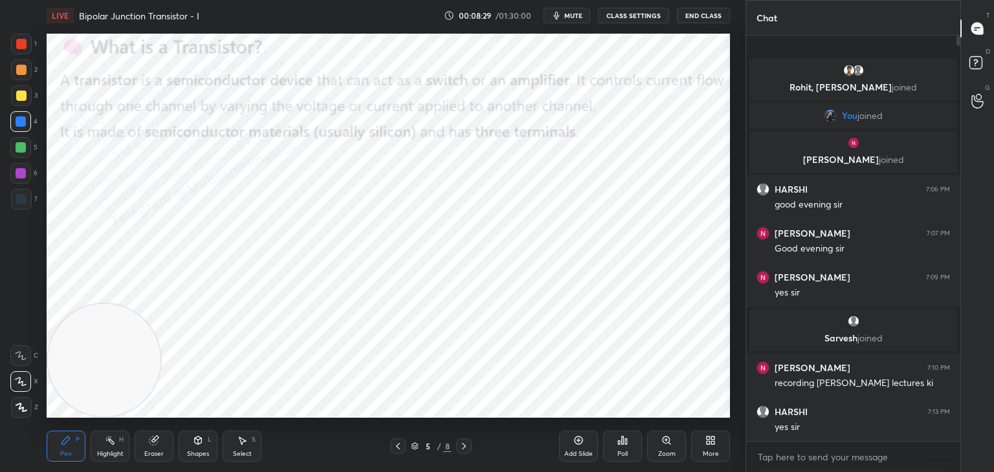
click at [120, 439] on div "Highlight H" at bounding box center [110, 446] width 39 height 31
click at [567, 17] on span "mute" at bounding box center [573, 15] width 18 height 9
click at [986, 56] on icon at bounding box center [977, 64] width 23 height 23
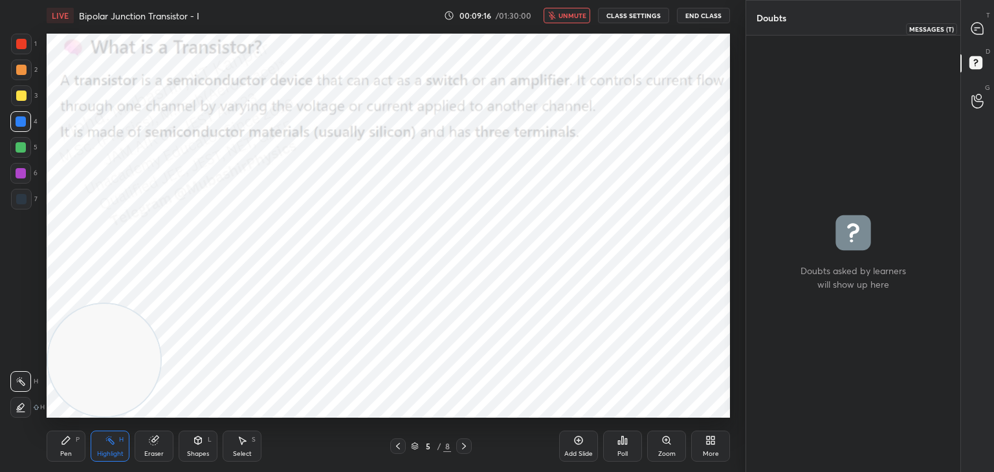
click at [984, 25] on icon at bounding box center [978, 29] width 14 height 14
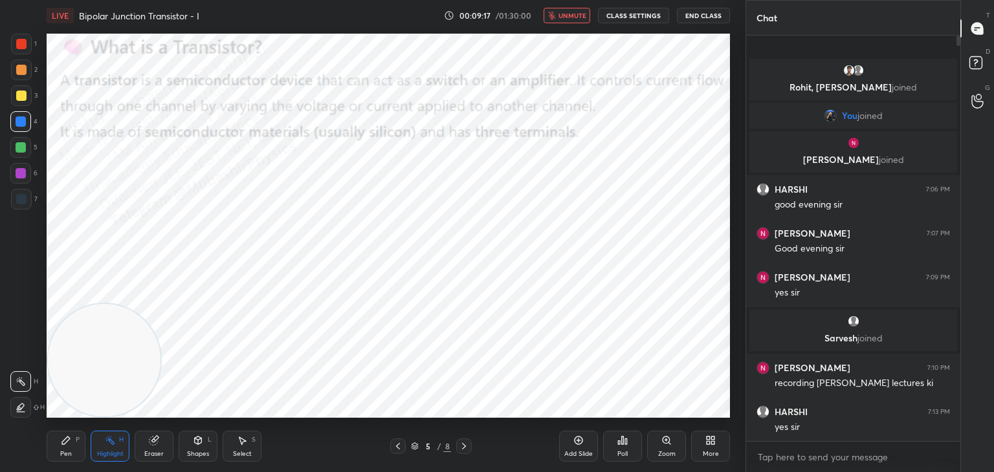
scroll to position [402, 210]
click at [562, 8] on div "LIVE [GEOGRAPHIC_DATA] Transistor - I 00:09:17 / 01:30:00 unmute CLASS SETTINGS…" at bounding box center [388, 15] width 683 height 31
click at [577, 12] on button "unmute" at bounding box center [567, 16] width 47 height 16
drag, startPoint x: 587, startPoint y: 17, endPoint x: 579, endPoint y: 14, distance: 8.2
click at [584, 16] on button "mute" at bounding box center [567, 16] width 47 height 16
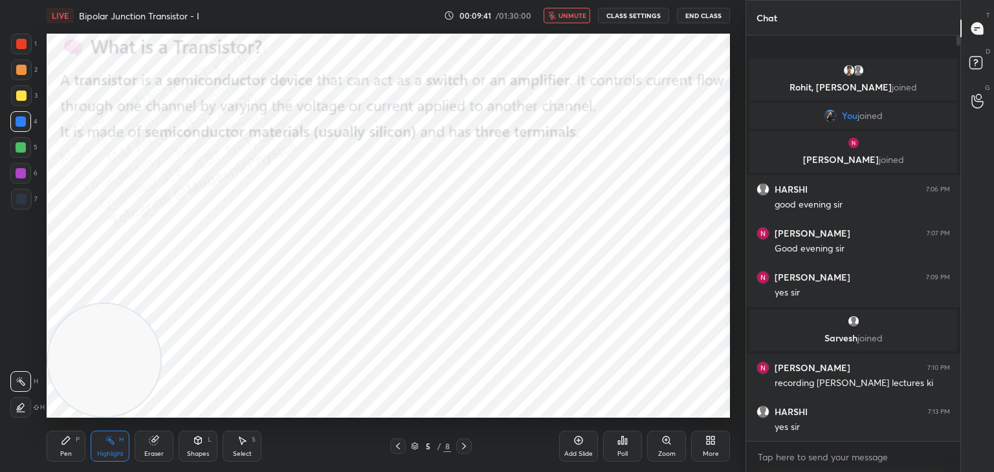
click at [559, 17] on button "unmute" at bounding box center [567, 16] width 47 height 16
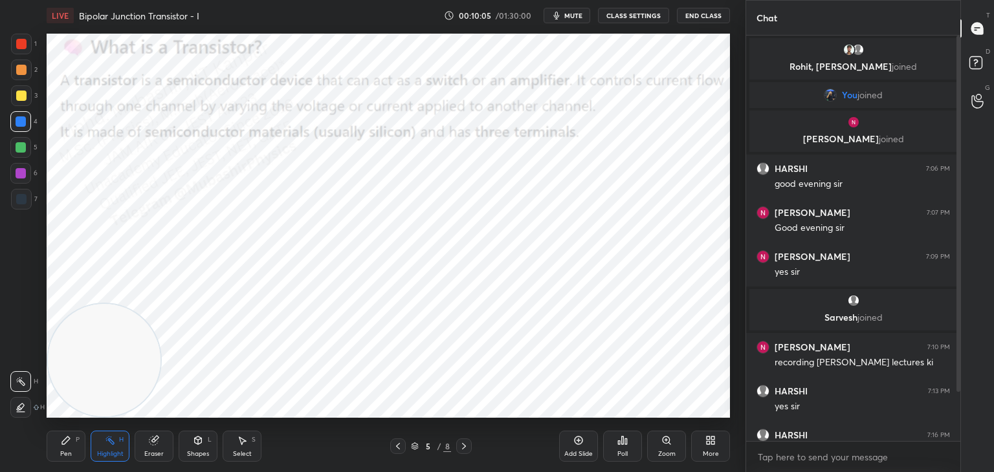
scroll to position [67, 0]
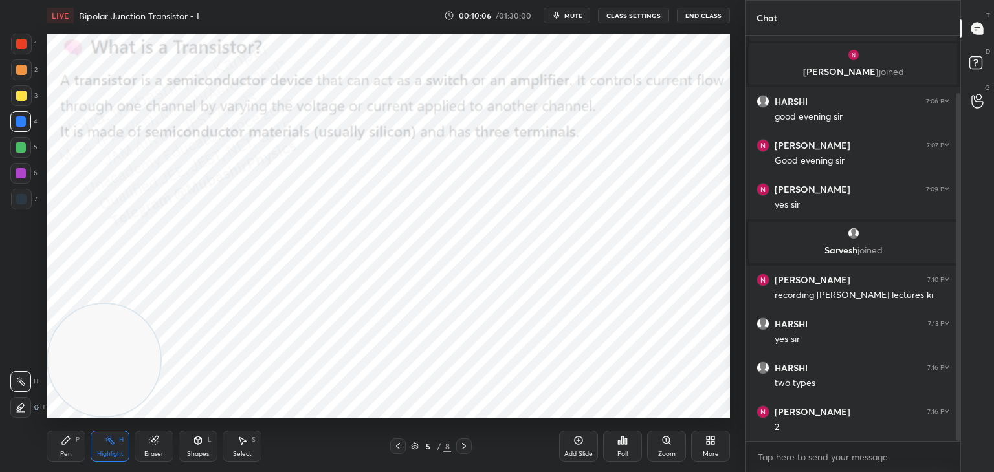
drag, startPoint x: 958, startPoint y: 102, endPoint x: 958, endPoint y: 133, distance: 31.7
click at [958, 133] on div at bounding box center [959, 267] width 4 height 348
drag, startPoint x: 570, startPoint y: 20, endPoint x: 529, endPoint y: 2, distance: 44.6
click at [570, 19] on button "mute" at bounding box center [567, 16] width 47 height 16
click at [564, 10] on button "unmute" at bounding box center [567, 16] width 47 height 16
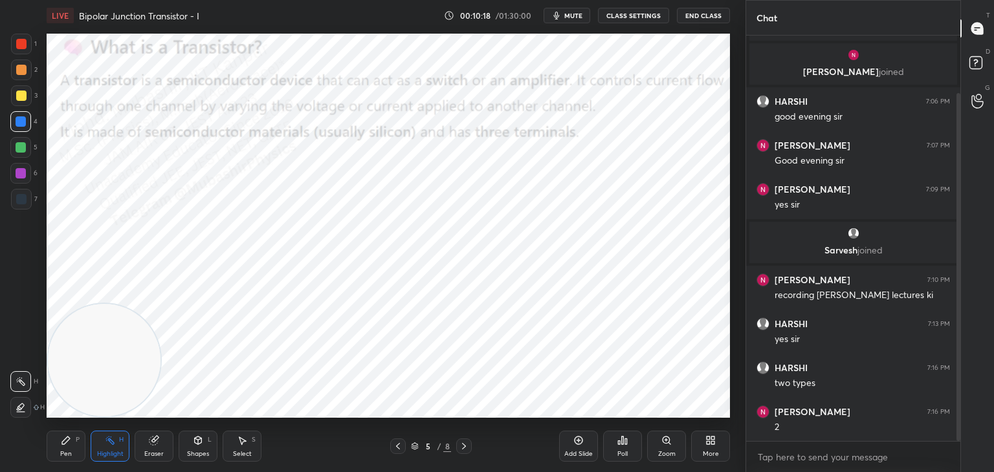
click at [562, 12] on icon "button" at bounding box center [556, 15] width 10 height 10
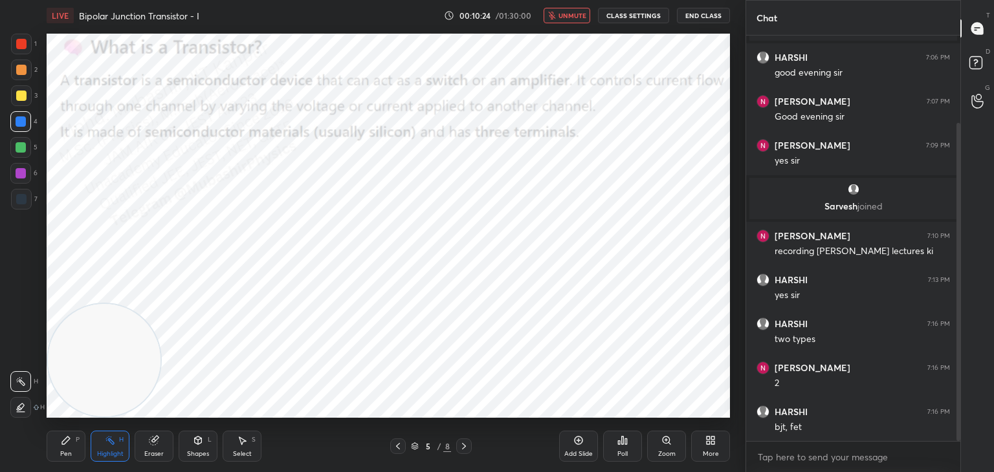
drag, startPoint x: 559, startPoint y: 17, endPoint x: 559, endPoint y: 26, distance: 9.1
click at [556, 17] on icon "button" at bounding box center [552, 16] width 8 height 8
click at [709, 441] on icon at bounding box center [708, 442] width 3 height 3
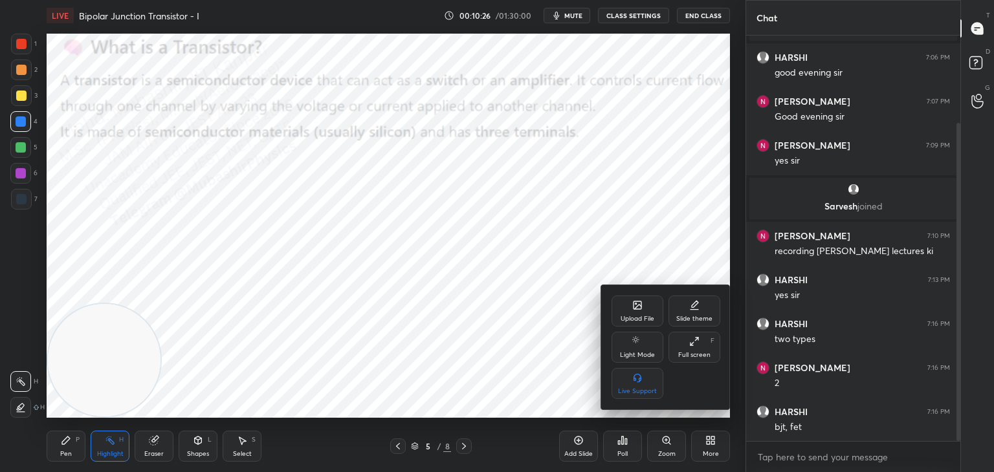
click at [634, 296] on div "Upload File" at bounding box center [638, 311] width 52 height 31
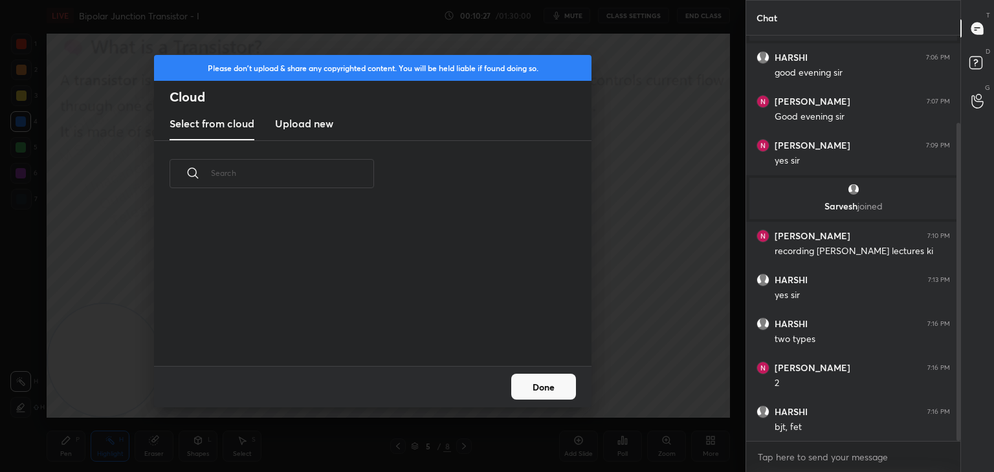
scroll to position [159, 415]
click at [324, 127] on h3 "Upload new" at bounding box center [304, 124] width 58 height 16
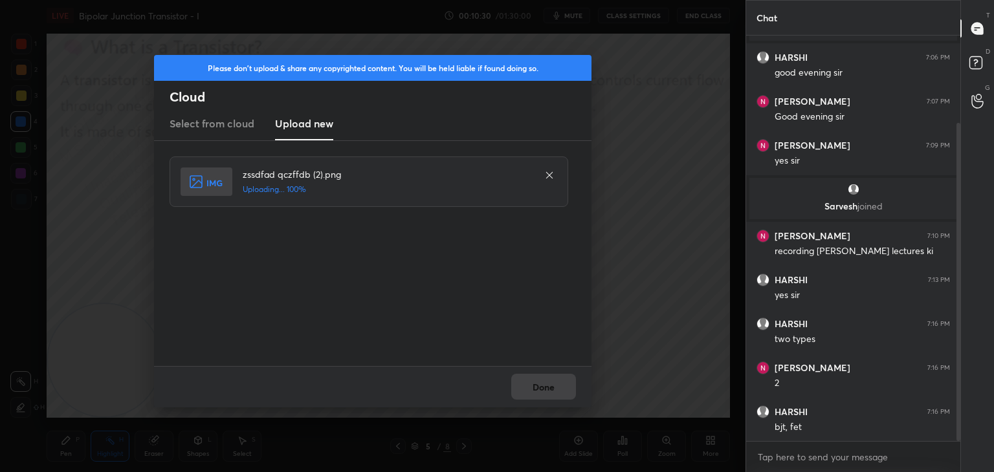
click at [549, 389] on div "Done" at bounding box center [373, 386] width 438 height 41
click at [544, 387] on button "Done" at bounding box center [543, 387] width 65 height 26
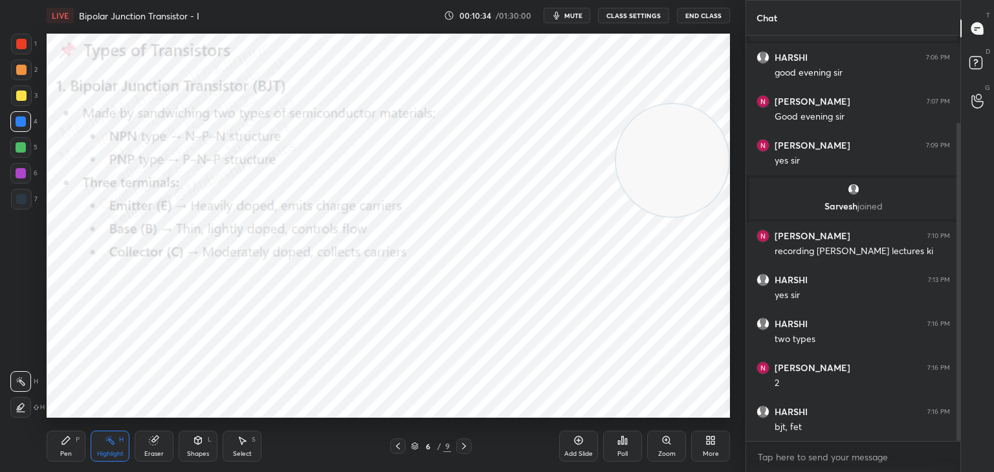
drag, startPoint x: 86, startPoint y: 361, endPoint x: 707, endPoint y: 161, distance: 652.9
click at [703, 125] on video at bounding box center [672, 160] width 113 height 113
click at [689, 68] on video at bounding box center [672, 124] width 113 height 113
click at [56, 438] on div "Pen P" at bounding box center [66, 446] width 39 height 31
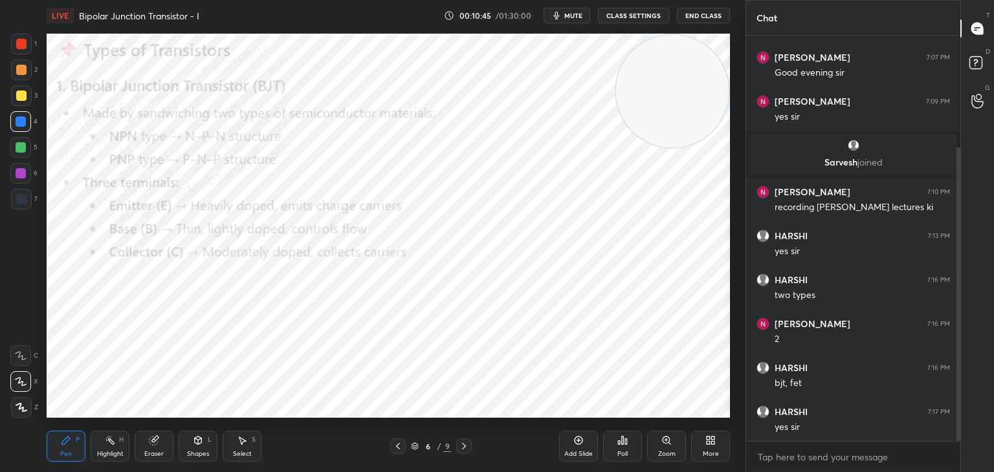
drag, startPoint x: 16, startPoint y: 174, endPoint x: 36, endPoint y: 182, distance: 22.1
click at [21, 177] on div at bounding box center [21, 173] width 10 height 10
click at [705, 448] on div "More" at bounding box center [710, 446] width 39 height 31
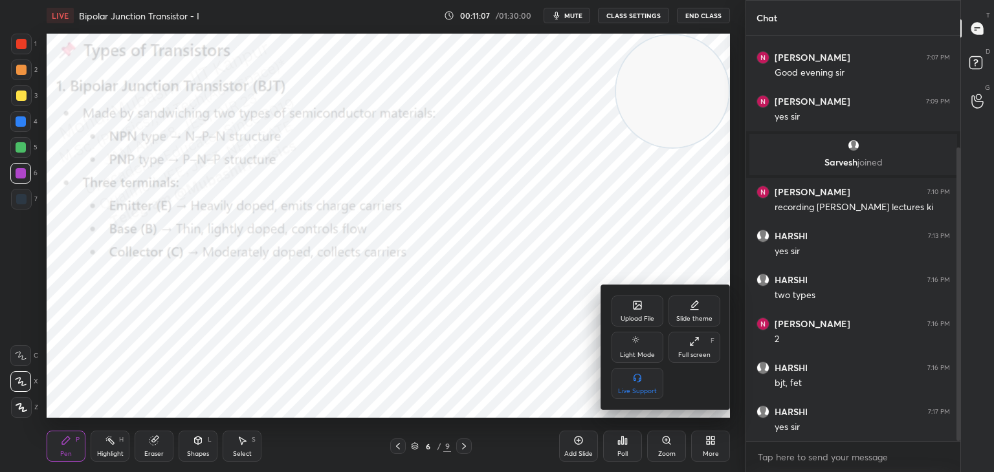
click at [643, 320] on div "Upload File" at bounding box center [638, 319] width 34 height 6
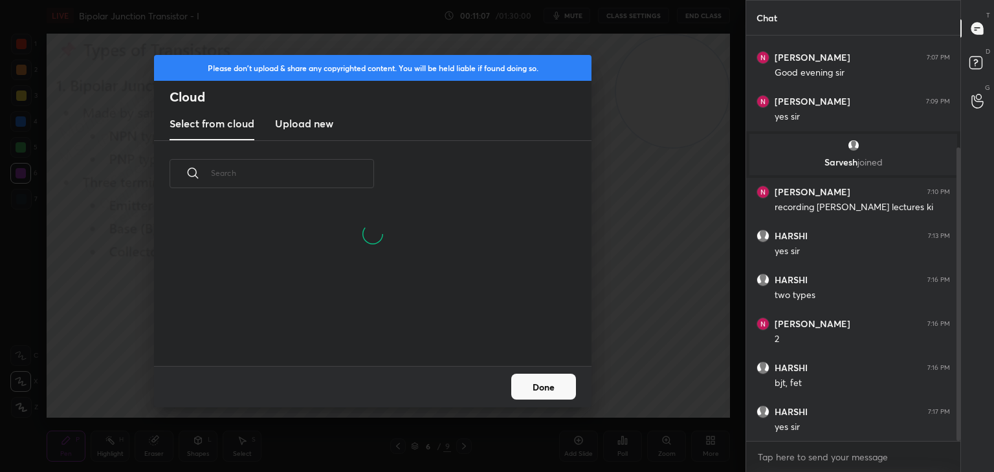
scroll to position [159, 415]
drag, startPoint x: 294, startPoint y: 127, endPoint x: 520, endPoint y: 120, distance: 226.0
click at [293, 127] on h3 "Upload new" at bounding box center [304, 124] width 58 height 16
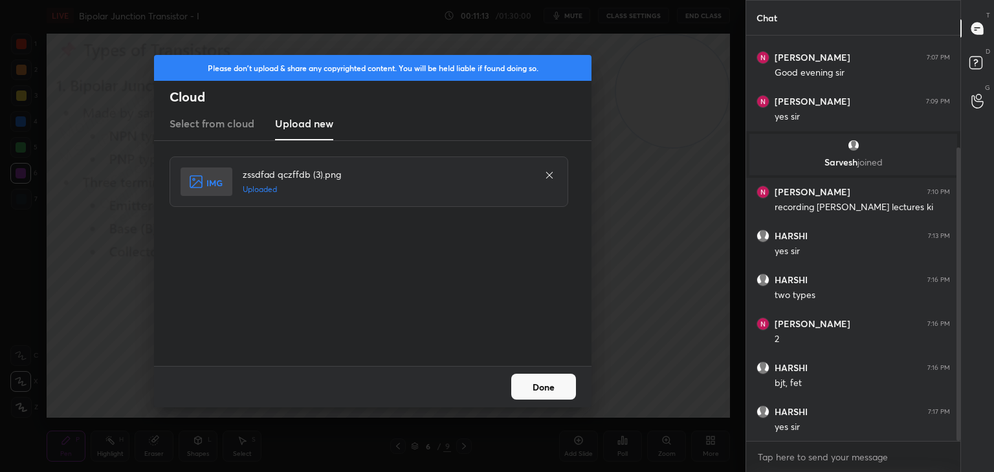
click at [546, 388] on button "Done" at bounding box center [543, 387] width 65 height 26
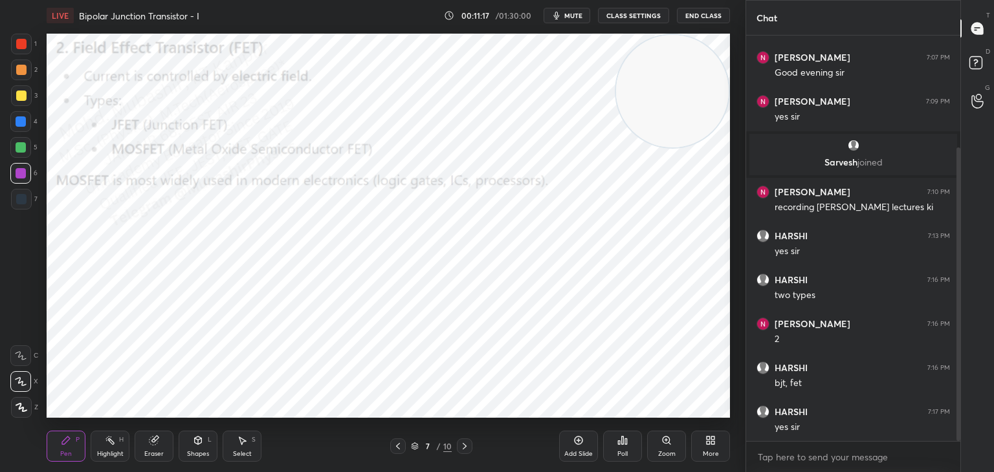
click at [20, 122] on div at bounding box center [21, 121] width 10 height 10
click at [107, 449] on div "Highlight H" at bounding box center [110, 446] width 39 height 31
drag, startPoint x: 461, startPoint y: 444, endPoint x: 469, endPoint y: 420, distance: 25.4
click at [454, 447] on div "7 / 10" at bounding box center [431, 447] width 82 height 16
click at [709, 445] on icon at bounding box center [710, 441] width 10 height 10
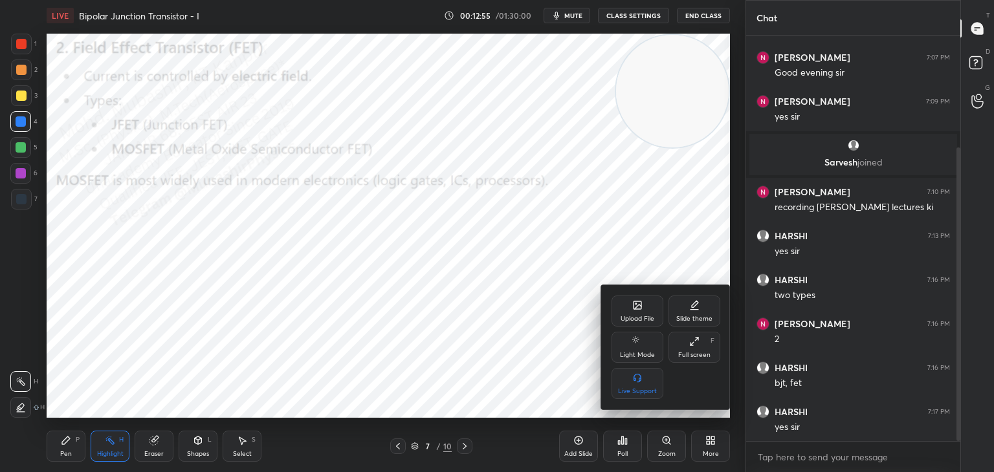
click at [632, 310] on div "Upload File" at bounding box center [638, 311] width 52 height 31
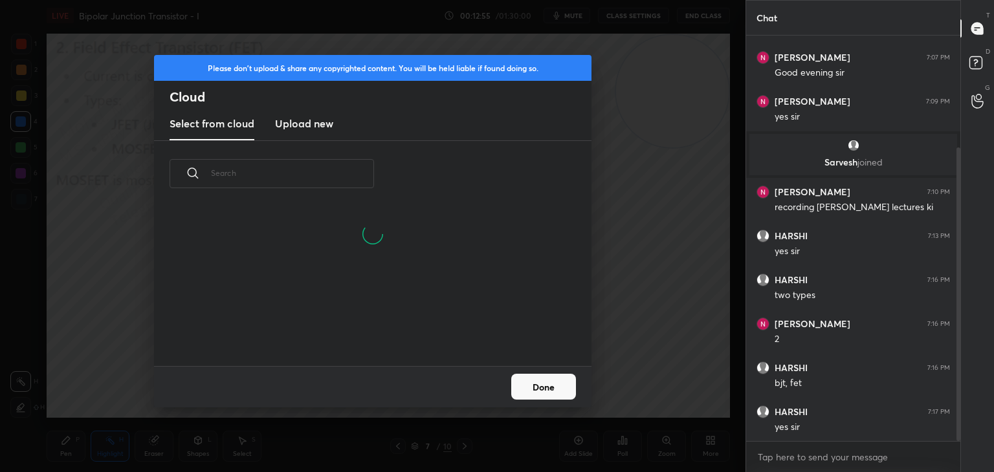
click at [308, 133] on new "Upload new" at bounding box center [304, 124] width 58 height 32
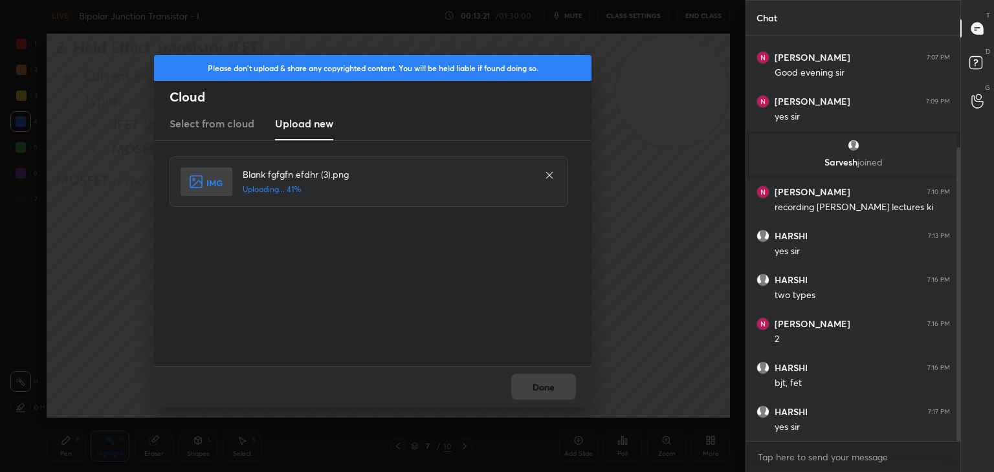
click at [544, 389] on div "Done" at bounding box center [373, 386] width 438 height 41
click at [559, 395] on button "Done" at bounding box center [543, 387] width 65 height 26
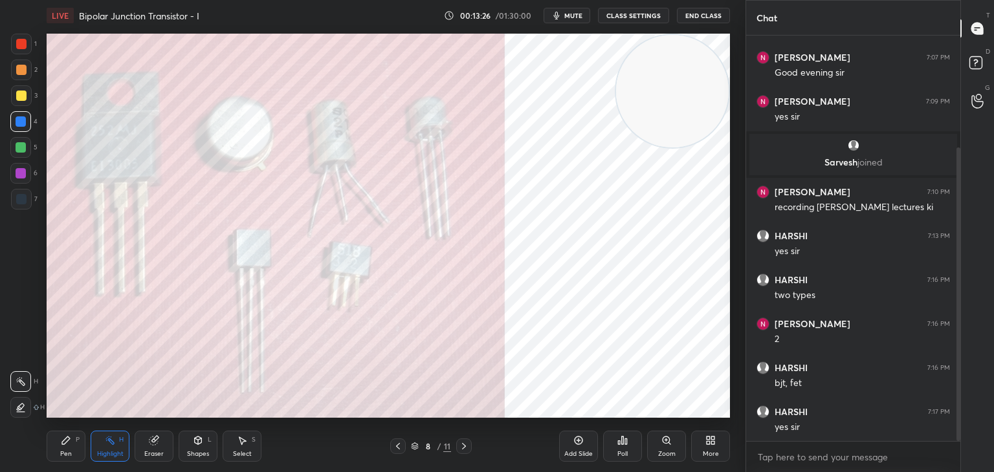
drag, startPoint x: 672, startPoint y: 89, endPoint x: 645, endPoint y: 94, distance: 27.8
click at [670, 81] on video at bounding box center [672, 91] width 113 height 113
click at [65, 446] on div "Pen P" at bounding box center [66, 446] width 39 height 31
drag, startPoint x: 19, startPoint y: 100, endPoint x: 36, endPoint y: 113, distance: 20.8
click at [20, 102] on div at bounding box center [21, 95] width 21 height 21
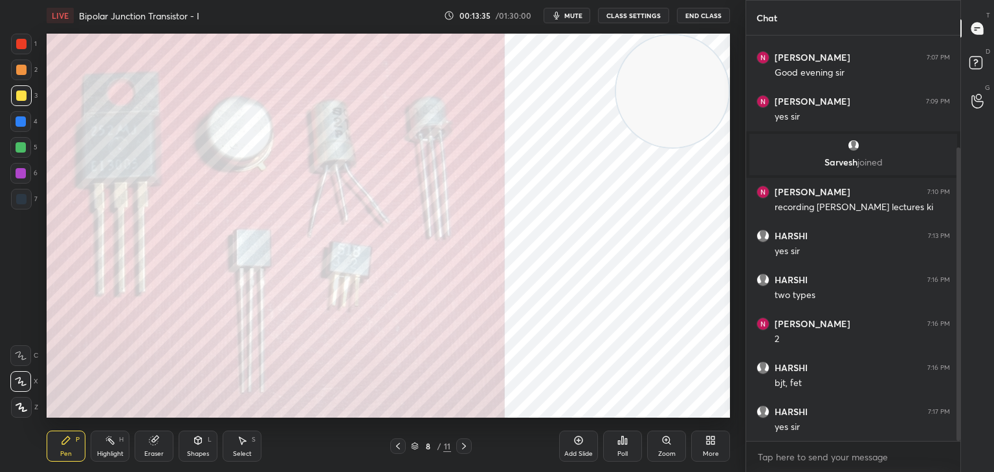
click at [577, 15] on span "mute" at bounding box center [573, 15] width 18 height 9
click at [569, 14] on span "unmute" at bounding box center [573, 15] width 28 height 9
drag, startPoint x: 19, startPoint y: 129, endPoint x: 25, endPoint y: 130, distance: 6.6
click at [25, 130] on div at bounding box center [20, 121] width 21 height 21
drag, startPoint x: 622, startPoint y: 90, endPoint x: 380, endPoint y: 174, distance: 256.3
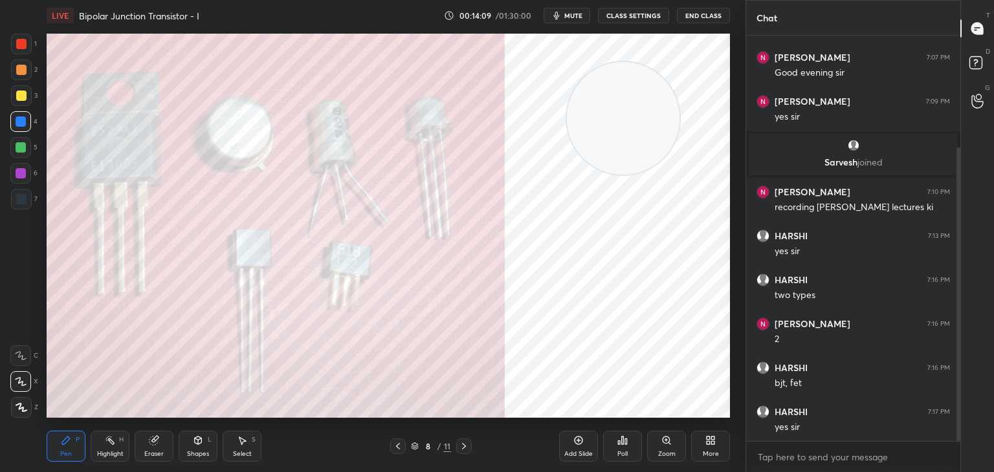
click at [567, 175] on video at bounding box center [623, 118] width 113 height 113
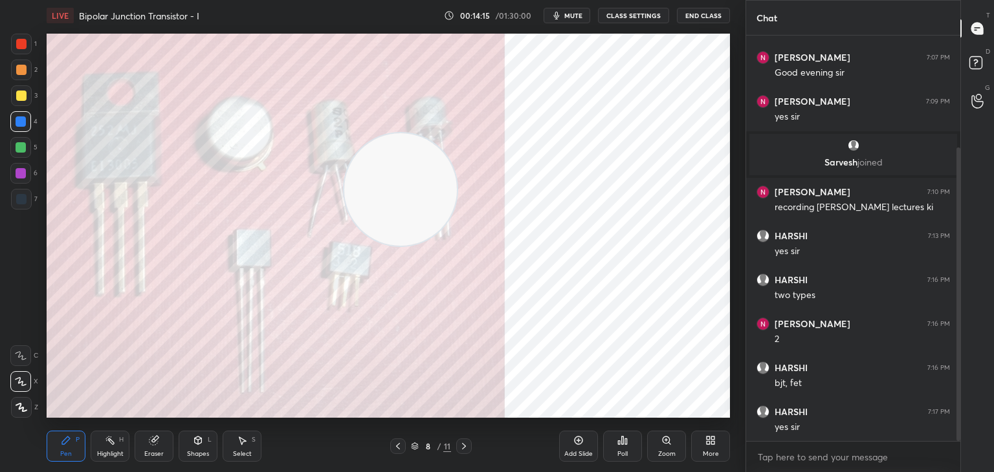
click at [26, 152] on div at bounding box center [20, 147] width 21 height 21
click at [111, 447] on div "Highlight H" at bounding box center [110, 446] width 39 height 31
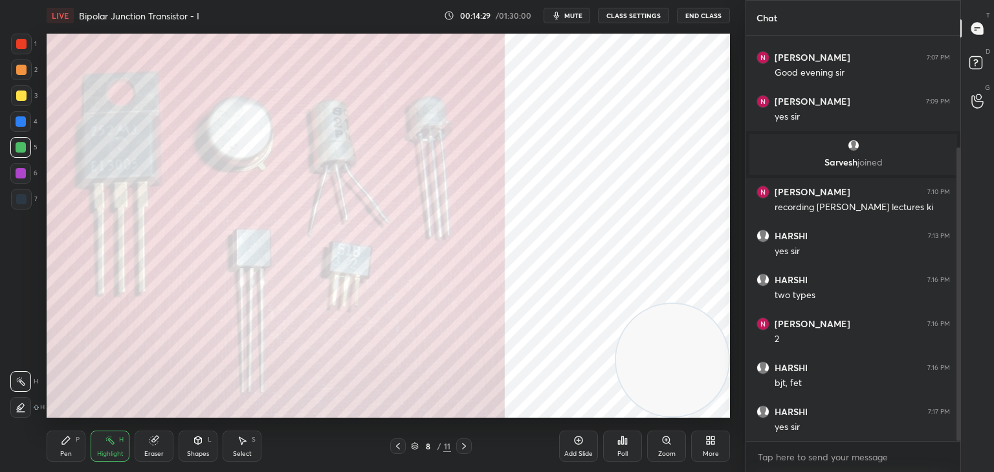
drag, startPoint x: 416, startPoint y: 183, endPoint x: 705, endPoint y: 342, distance: 330.0
click at [714, 357] on video at bounding box center [672, 360] width 113 height 113
click at [575, 14] on span "mute" at bounding box center [573, 15] width 18 height 9
click at [580, 8] on button "unmute" at bounding box center [567, 16] width 47 height 16
click at [567, 16] on span "mute" at bounding box center [573, 15] width 18 height 9
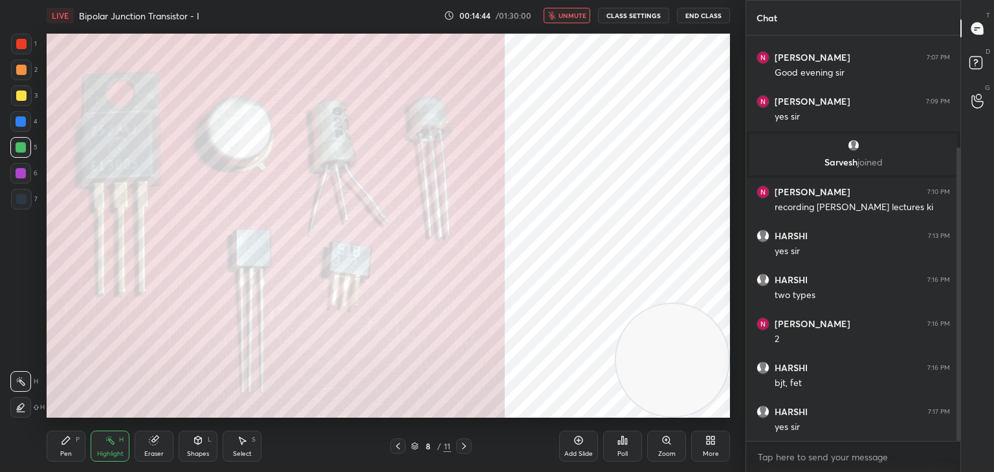
click at [569, 16] on span "unmute" at bounding box center [573, 15] width 28 height 9
click at [581, 12] on span "mute" at bounding box center [573, 15] width 18 height 9
click at [571, 14] on span "unmute" at bounding box center [573, 15] width 28 height 9
drag, startPoint x: 675, startPoint y: 346, endPoint x: 629, endPoint y: 144, distance: 207.7
click at [655, 102] on video at bounding box center [672, 91] width 113 height 113
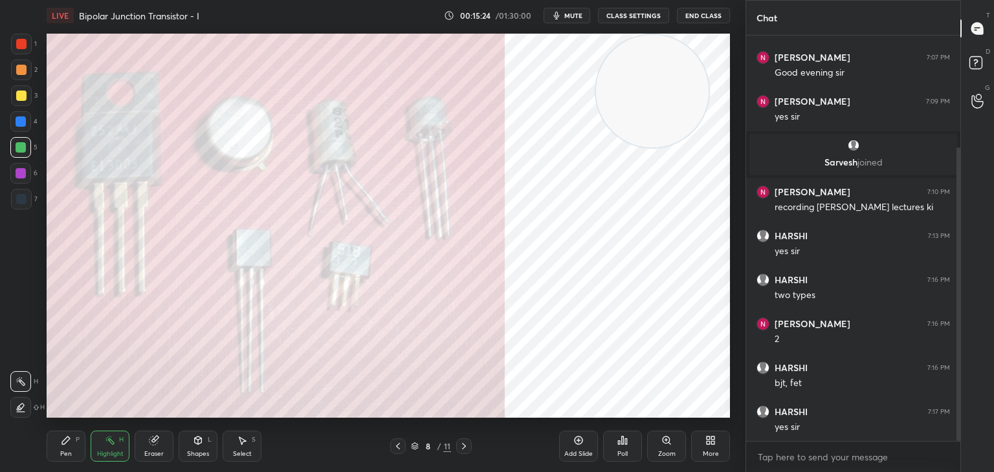
drag, startPoint x: 80, startPoint y: 451, endPoint x: 80, endPoint y: 442, distance: 9.1
click at [80, 450] on div "Pen P" at bounding box center [66, 446] width 39 height 31
drag, startPoint x: 26, startPoint y: 164, endPoint x: 27, endPoint y: 179, distance: 15.5
click at [24, 164] on div at bounding box center [20, 173] width 21 height 21
click at [24, 180] on div at bounding box center [20, 173] width 21 height 21
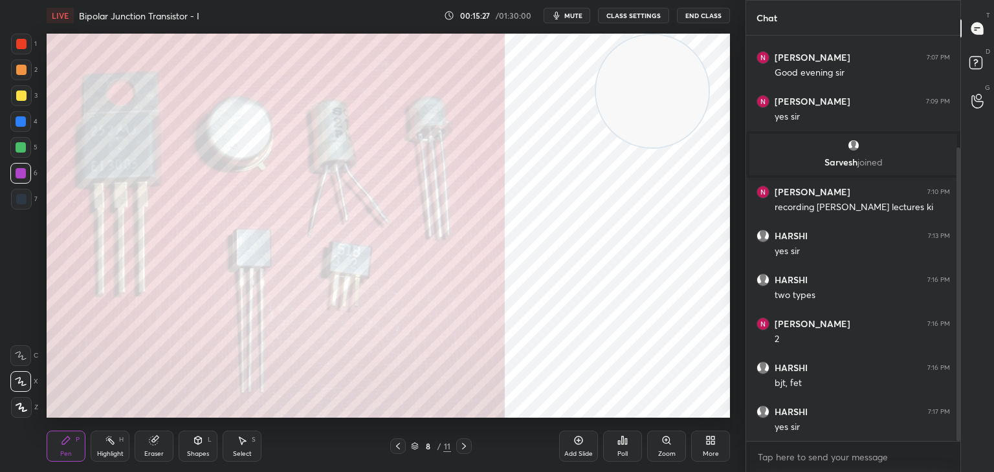
click at [461, 449] on icon at bounding box center [464, 446] width 10 height 10
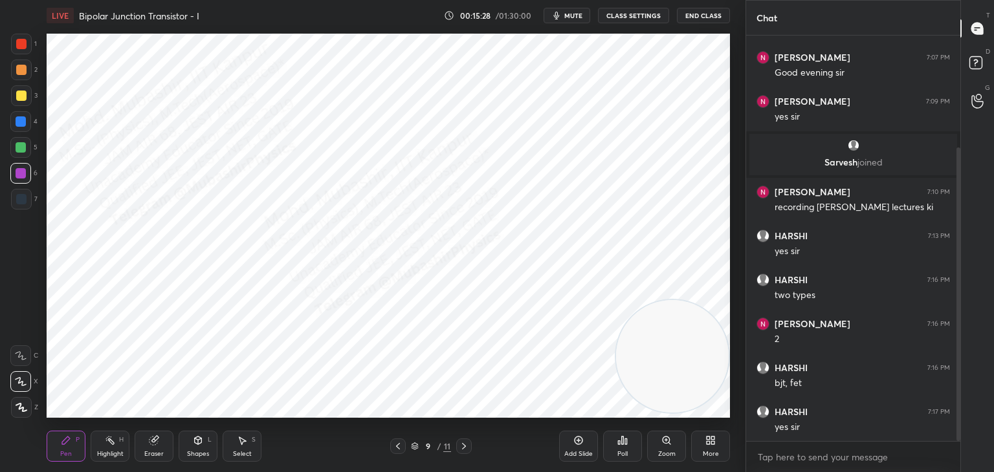
drag, startPoint x: 653, startPoint y: 127, endPoint x: 728, endPoint y: 342, distance: 227.6
click at [731, 345] on div "Setting up your live class Poll for secs No correct answer Start poll" at bounding box center [388, 226] width 694 height 390
click at [205, 443] on div "Shapes L" at bounding box center [198, 446] width 39 height 31
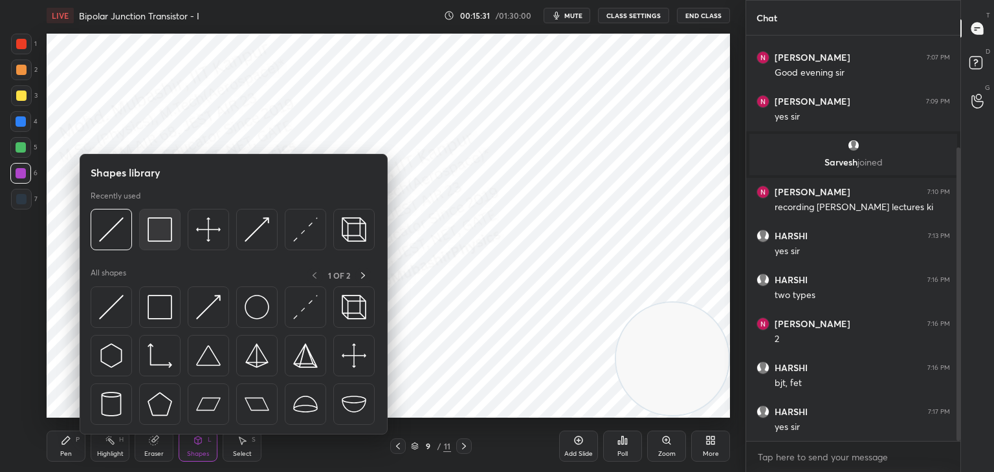
click at [168, 240] on img at bounding box center [160, 229] width 25 height 25
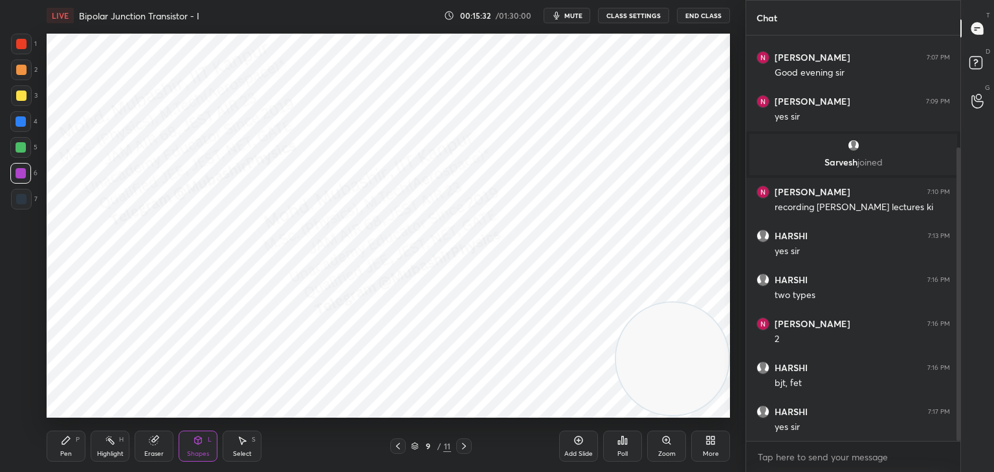
click at [205, 449] on div "Shapes L" at bounding box center [198, 446] width 39 height 31
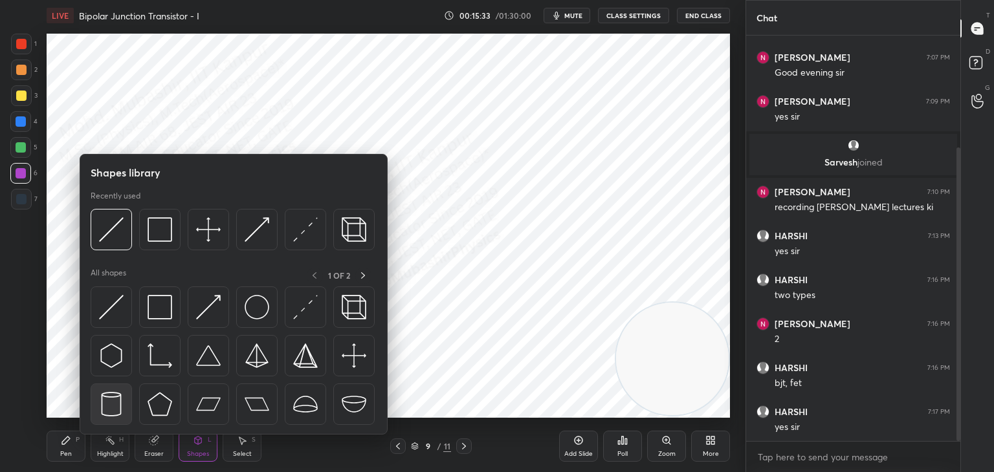
click at [108, 410] on img at bounding box center [111, 404] width 25 height 25
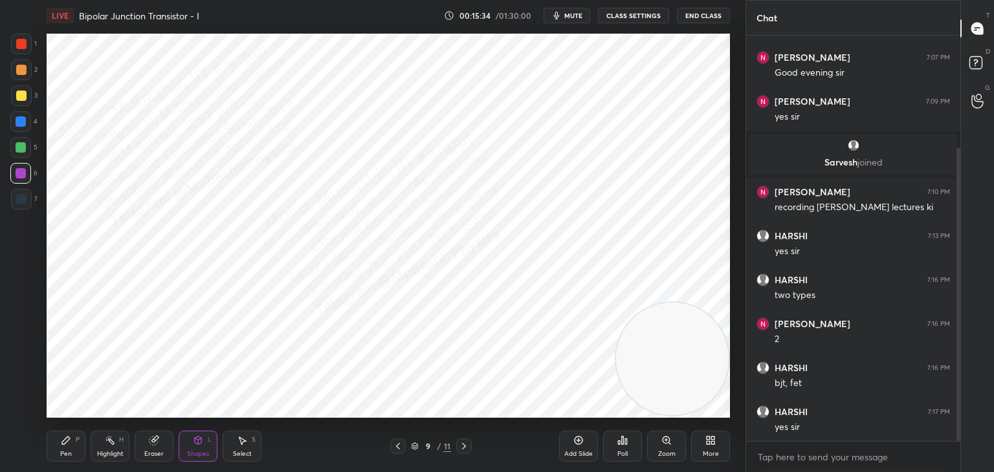
click at [19, 199] on div at bounding box center [21, 199] width 10 height 10
drag, startPoint x: 254, startPoint y: 447, endPoint x: 257, endPoint y: 434, distance: 13.2
click at [254, 443] on div "Select S" at bounding box center [242, 446] width 39 height 31
drag, startPoint x: 306, startPoint y: 83, endPoint x: 467, endPoint y: 247, distance: 229.3
click at [458, 245] on div "0 ° Undo Copy Paste here Duplicate Duplicate to new slide Delete" at bounding box center [388, 226] width 683 height 384
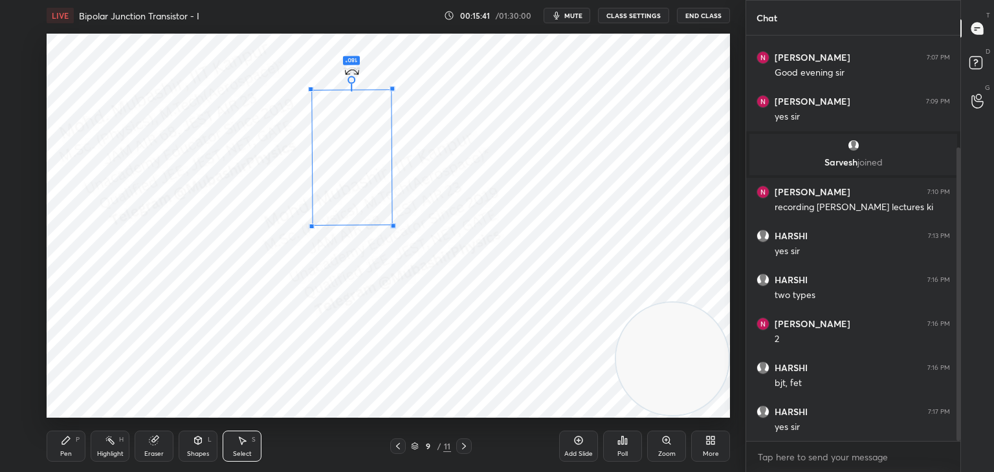
drag, startPoint x: 350, startPoint y: 236, endPoint x: 357, endPoint y: 78, distance: 158.0
click at [353, 61] on div "180 ° Undo Copy Paste here Duplicate Duplicate to new slide Delete" at bounding box center [388, 226] width 683 height 384
drag, startPoint x: 347, startPoint y: 175, endPoint x: 349, endPoint y: 147, distance: 28.5
click at [349, 147] on div "181 ° Undo Copy Paste here Duplicate Duplicate to new slide Delete" at bounding box center [388, 226] width 683 height 384
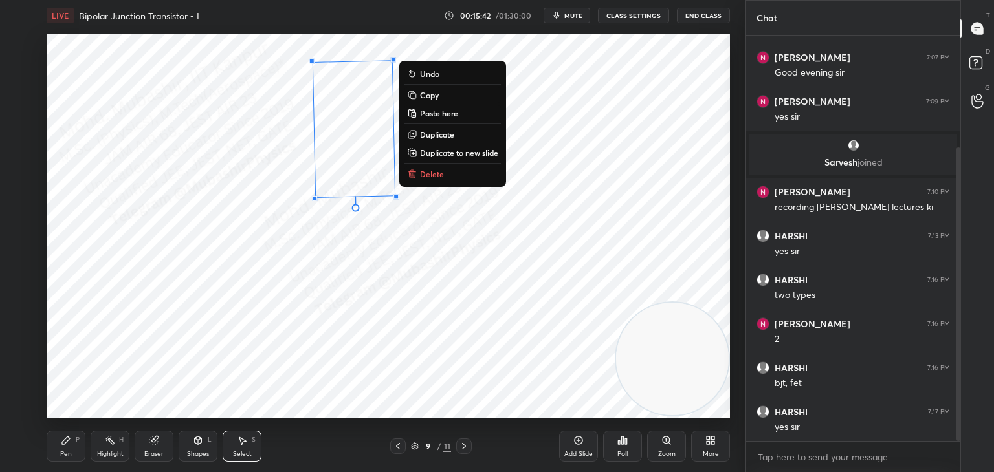
click at [340, 330] on div "181 ° Undo Copy Paste here Duplicate Duplicate to new slide Delete" at bounding box center [388, 226] width 683 height 384
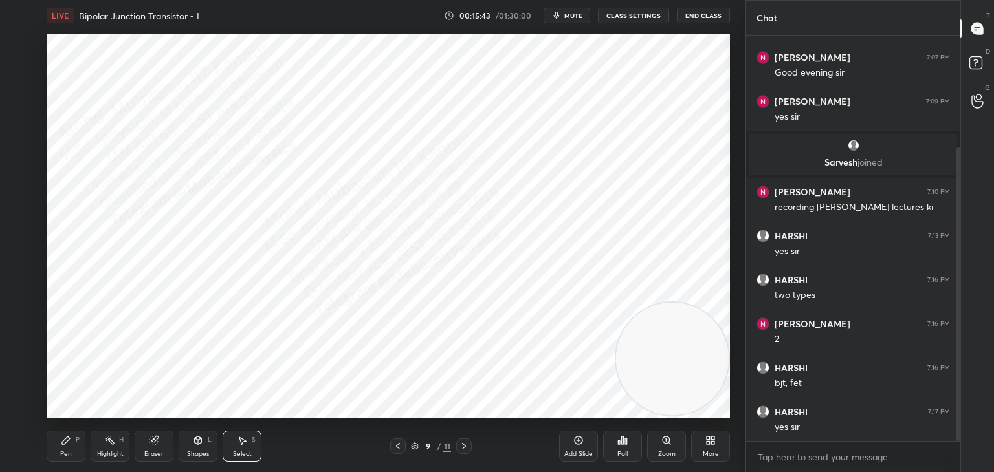
click at [396, 443] on icon at bounding box center [398, 446] width 10 height 10
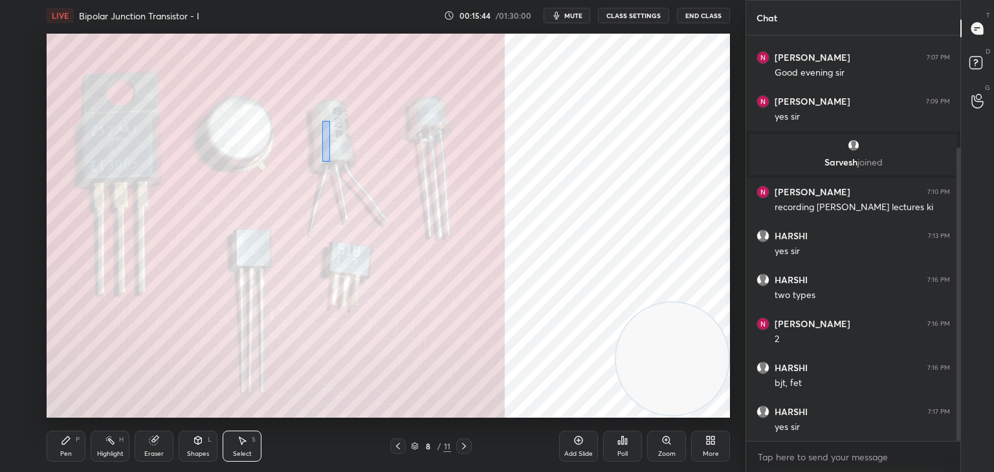
drag, startPoint x: 329, startPoint y: 121, endPoint x: 333, endPoint y: 143, distance: 22.3
click at [329, 138] on div "0 ° Undo Copy Paste here Duplicate Duplicate to new slide Delete" at bounding box center [388, 226] width 683 height 384
drag, startPoint x: 357, startPoint y: 192, endPoint x: 381, endPoint y: 214, distance: 32.6
click at [355, 192] on div "0 ° Undo Copy Paste here Duplicate Duplicate to new slide Delete" at bounding box center [388, 226] width 683 height 384
click at [465, 447] on icon at bounding box center [464, 446] width 4 height 6
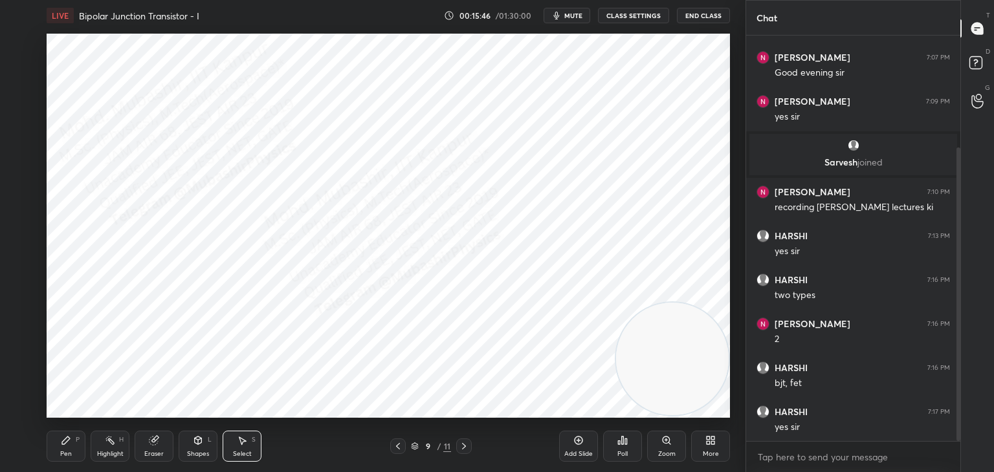
drag, startPoint x: 348, startPoint y: 177, endPoint x: 373, endPoint y: 302, distance: 127.6
click at [349, 177] on div "0 ° Undo Copy Paste here Duplicate Duplicate to new slide Delete" at bounding box center [388, 226] width 683 height 384
click at [208, 450] on div "Shapes L" at bounding box center [198, 446] width 39 height 31
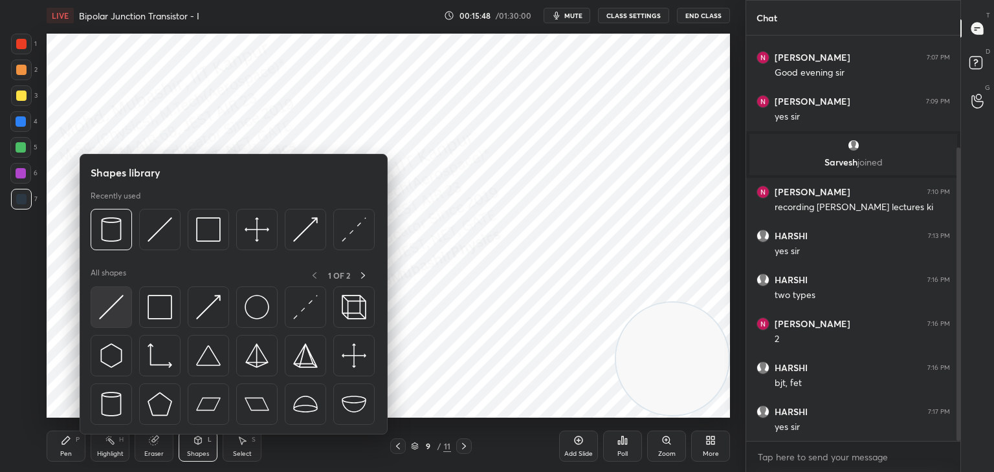
click at [116, 312] on img at bounding box center [111, 307] width 25 height 25
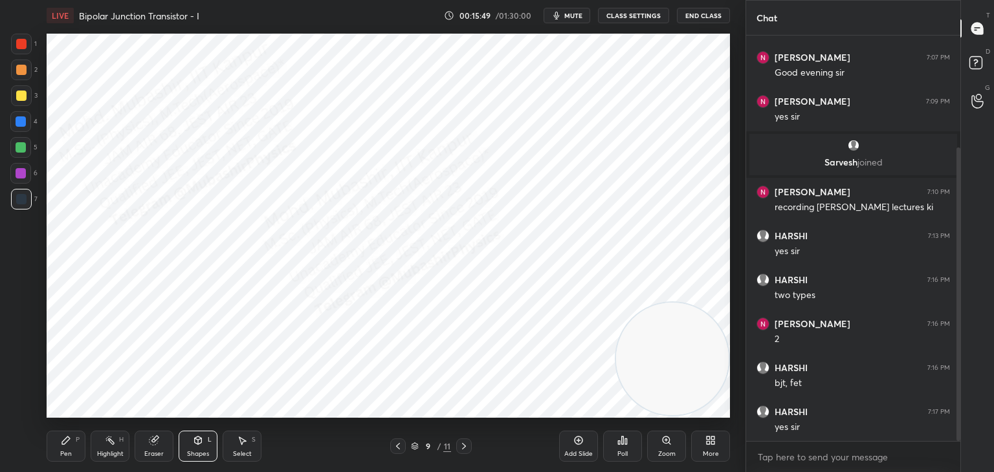
click at [20, 105] on div at bounding box center [21, 95] width 21 height 21
click at [23, 203] on div at bounding box center [21, 199] width 10 height 10
click at [399, 450] on icon at bounding box center [398, 446] width 10 height 10
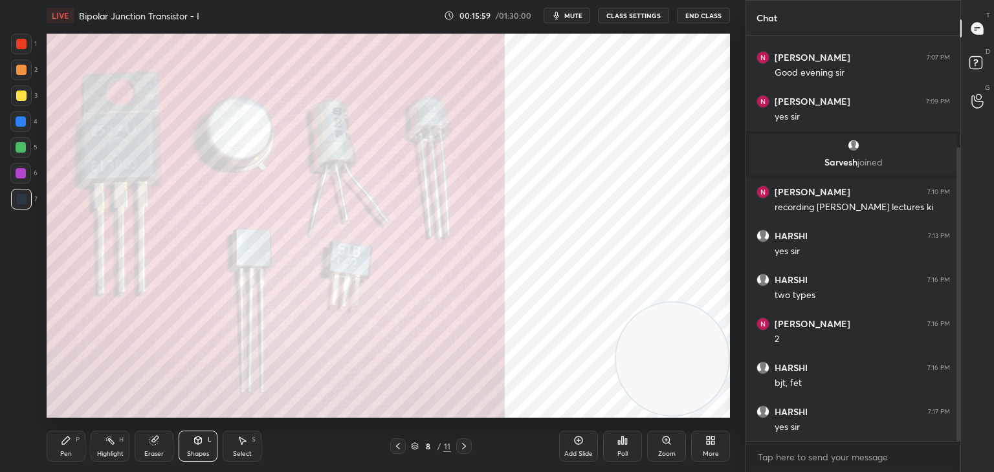
click at [476, 450] on div "8 / 11" at bounding box center [431, 447] width 256 height 16
click at [463, 446] on icon at bounding box center [464, 446] width 10 height 10
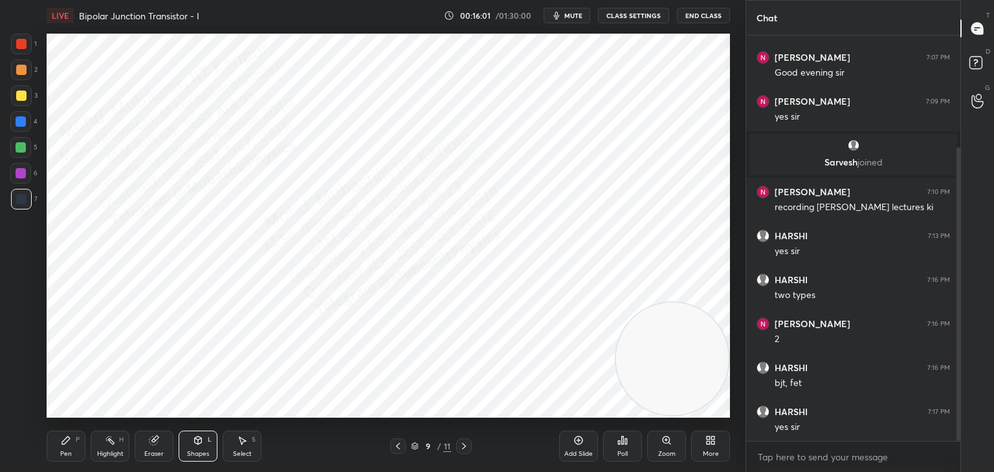
click at [27, 127] on div at bounding box center [20, 121] width 21 height 21
drag, startPoint x: 72, startPoint y: 436, endPoint x: 94, endPoint y: 420, distance: 26.8
click at [70, 441] on div "Pen P" at bounding box center [66, 446] width 39 height 31
drag, startPoint x: 645, startPoint y: 341, endPoint x: 650, endPoint y: 177, distance: 164.5
click at [670, 286] on video at bounding box center [672, 342] width 113 height 113
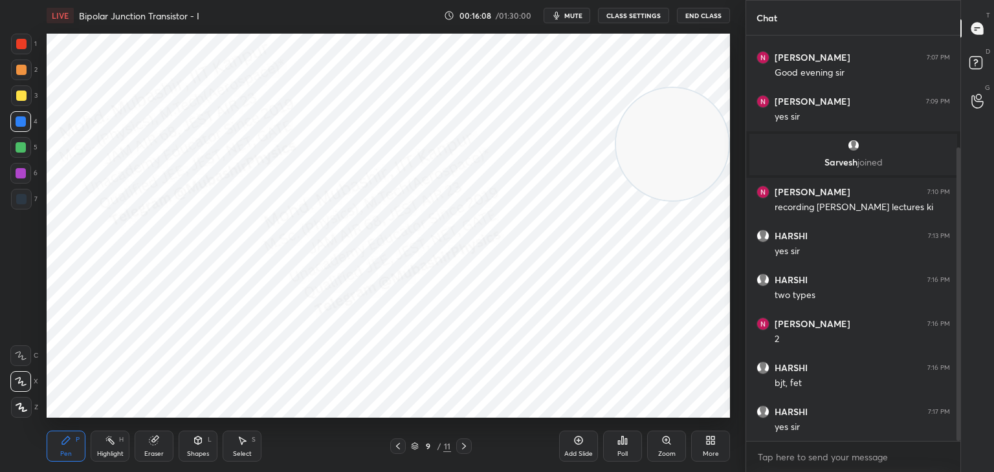
click at [27, 102] on div at bounding box center [21, 95] width 21 height 21
drag, startPoint x: 25, startPoint y: 151, endPoint x: 43, endPoint y: 161, distance: 20.9
click at [32, 156] on div "5" at bounding box center [23, 147] width 27 height 21
drag, startPoint x: 674, startPoint y: 139, endPoint x: 709, endPoint y: 304, distance: 168.2
click at [717, 201] on video at bounding box center [672, 144] width 113 height 113
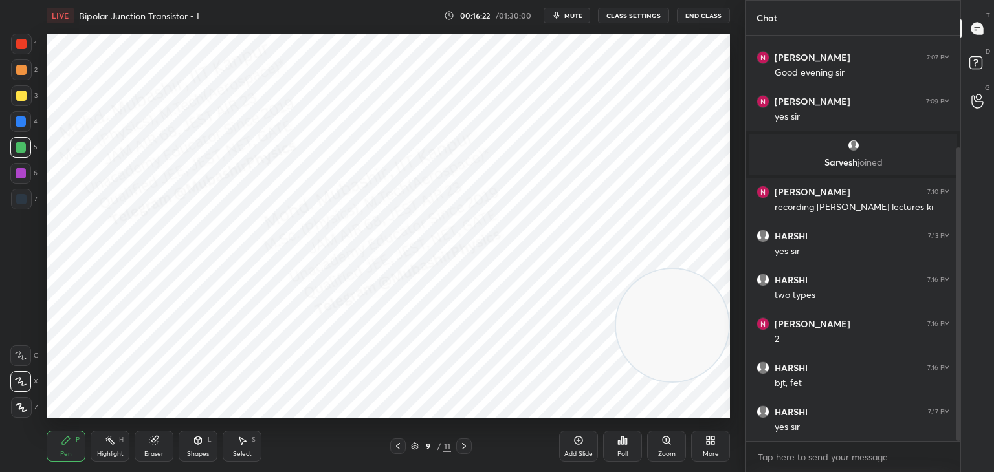
click at [21, 73] on div at bounding box center [21, 70] width 10 height 10
drag, startPoint x: 236, startPoint y: 438, endPoint x: 238, endPoint y: 424, distance: 14.5
click at [236, 439] on div "Select S" at bounding box center [242, 446] width 39 height 31
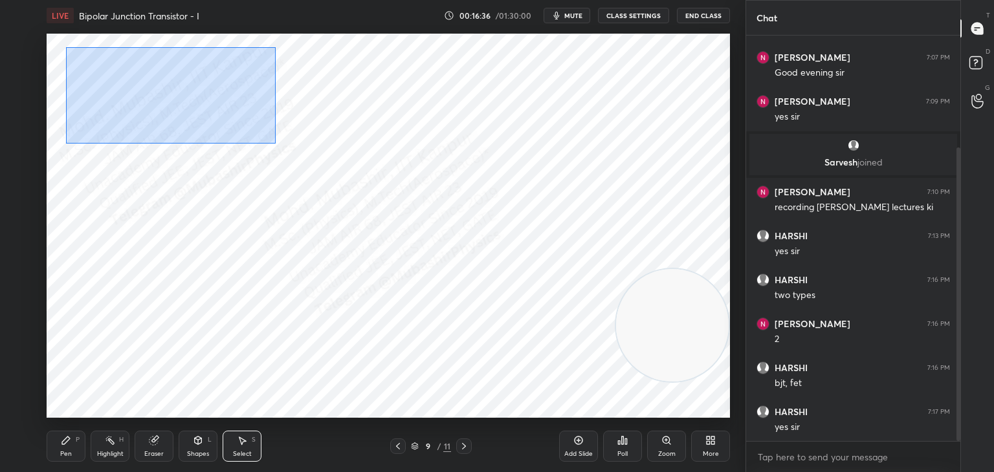
drag, startPoint x: 66, startPoint y: 47, endPoint x: 224, endPoint y: 125, distance: 176.0
click at [267, 143] on div "0 ° Undo Copy Paste here Duplicate Duplicate to new slide Delete" at bounding box center [388, 226] width 683 height 384
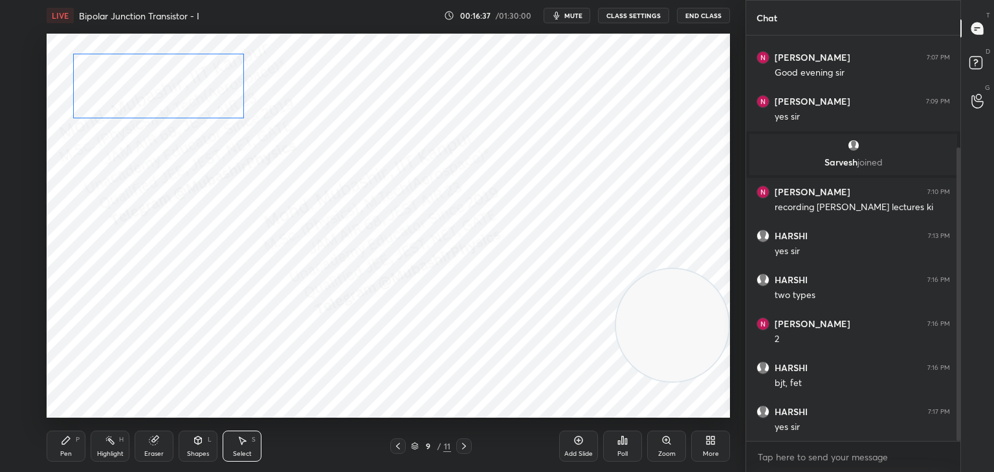
drag, startPoint x: 193, startPoint y: 112, endPoint x: 164, endPoint y: 105, distance: 29.4
click at [170, 104] on div "0 ° Undo Copy Paste here Duplicate Duplicate to new slide Delete" at bounding box center [388, 226] width 683 height 384
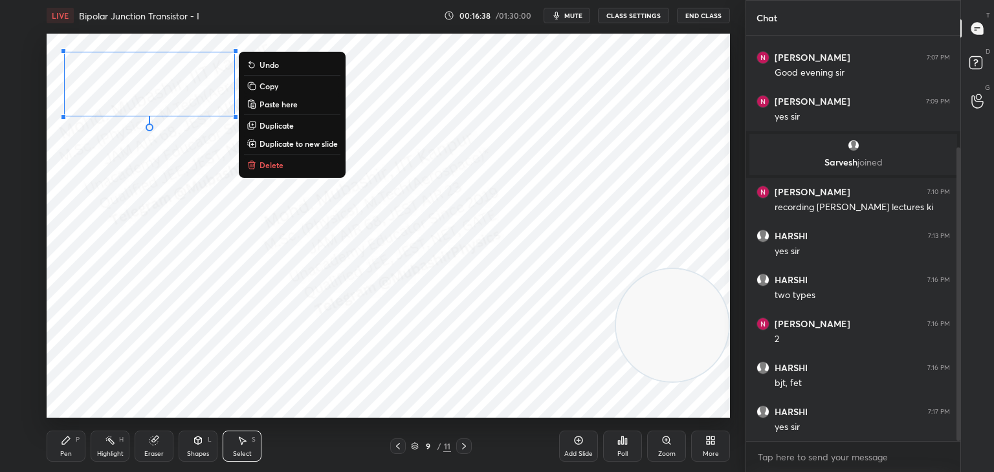
click at [533, 124] on div "0 ° Undo Copy Paste here Duplicate Duplicate to new slide Delete" at bounding box center [388, 226] width 683 height 384
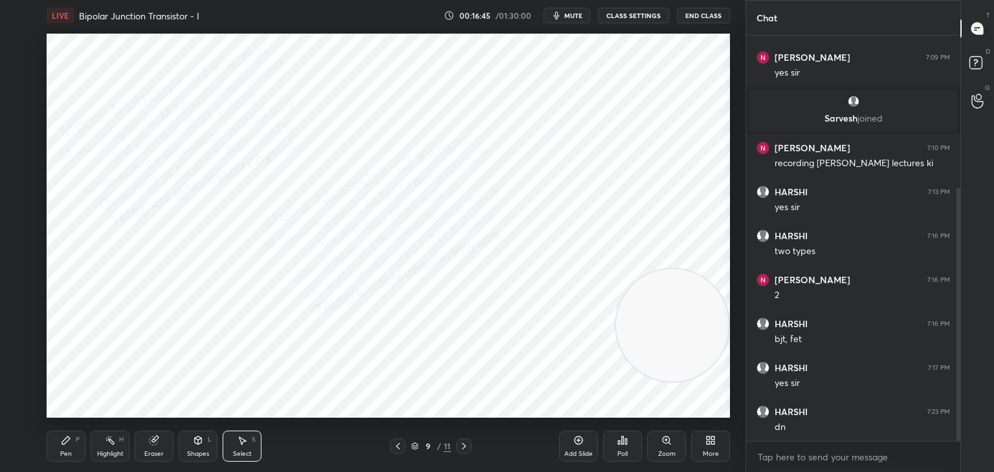
scroll to position [243, 0]
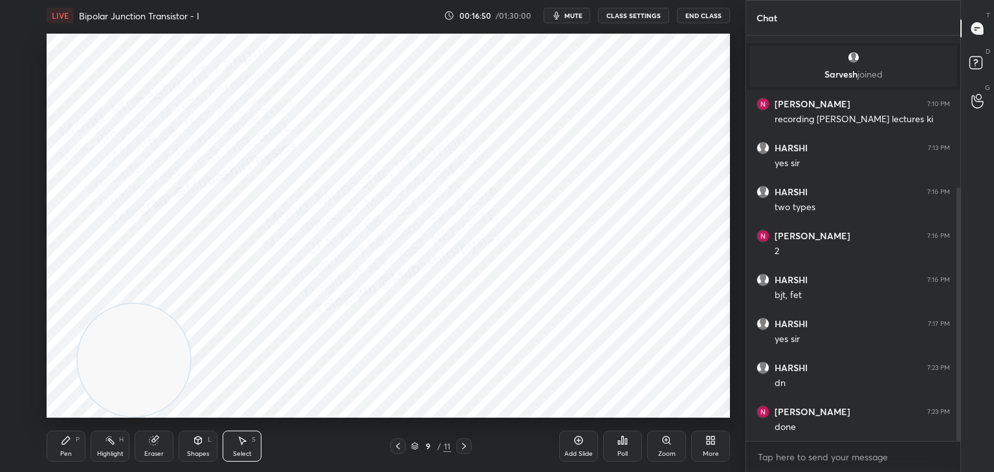
drag, startPoint x: 691, startPoint y: 358, endPoint x: 21, endPoint y: 454, distance: 677.3
click at [26, 446] on div "1 2 3 4 5 6 7 C X Z C X Z E E Erase all H H LIVE Bipolar Junction Transistor - …" at bounding box center [367, 236] width 735 height 472
drag, startPoint x: 68, startPoint y: 451, endPoint x: 45, endPoint y: 309, distance: 144.2
click at [68, 451] on div "Pen" at bounding box center [66, 454] width 12 height 6
click at [31, 43] on div at bounding box center [21, 44] width 21 height 21
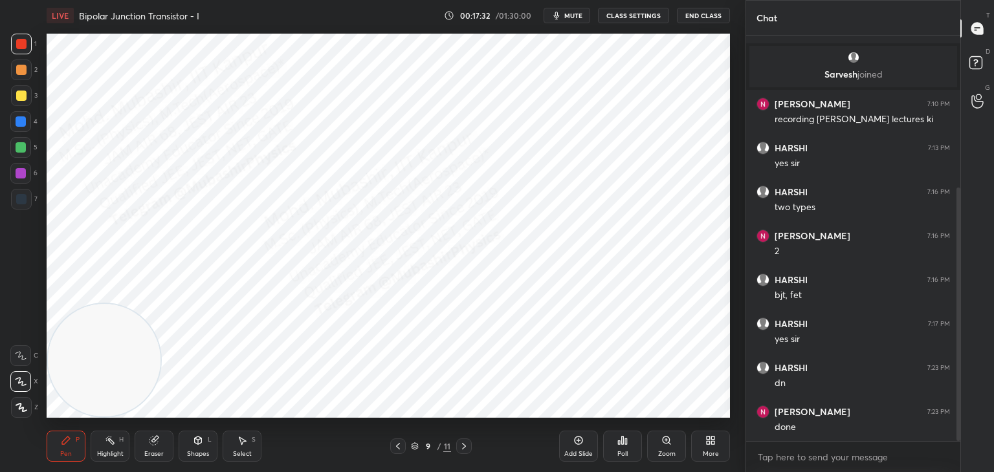
click at [709, 451] on div "More" at bounding box center [711, 454] width 16 height 6
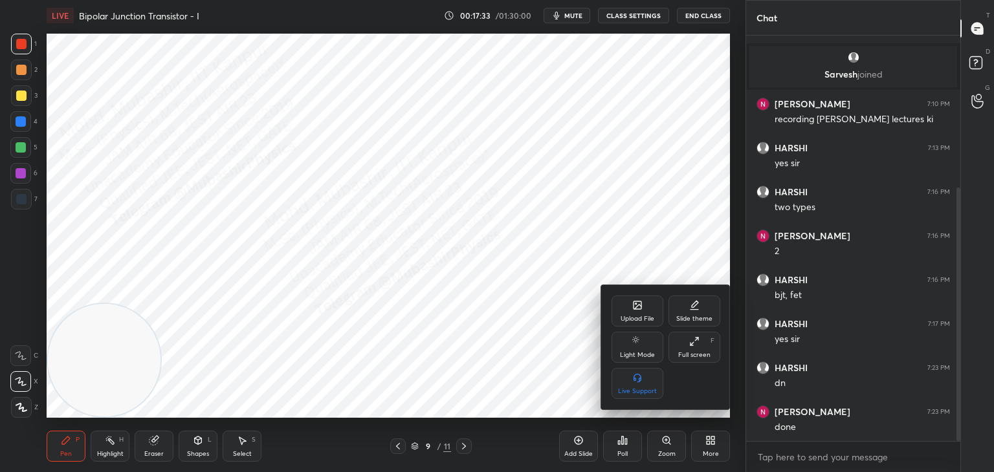
click at [630, 305] on div "Upload File" at bounding box center [638, 311] width 52 height 31
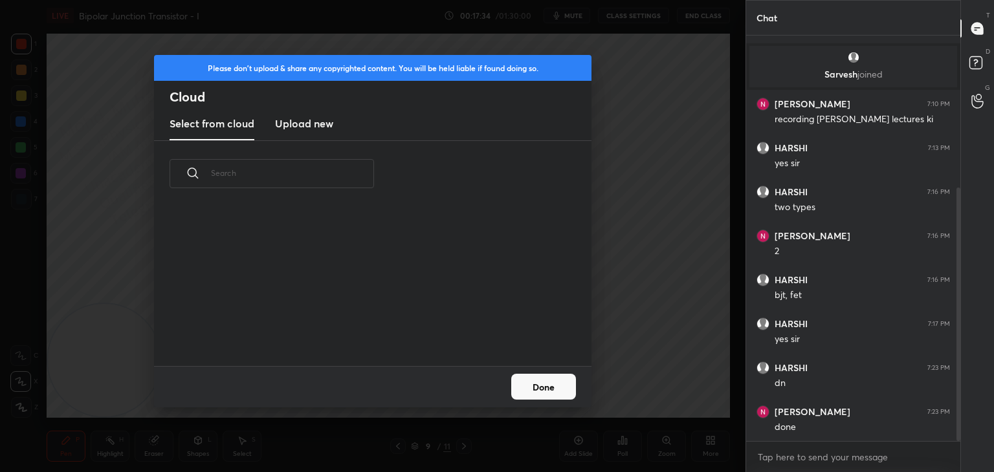
scroll to position [159, 415]
click at [295, 127] on h3 "Upload new" at bounding box center [304, 124] width 58 height 16
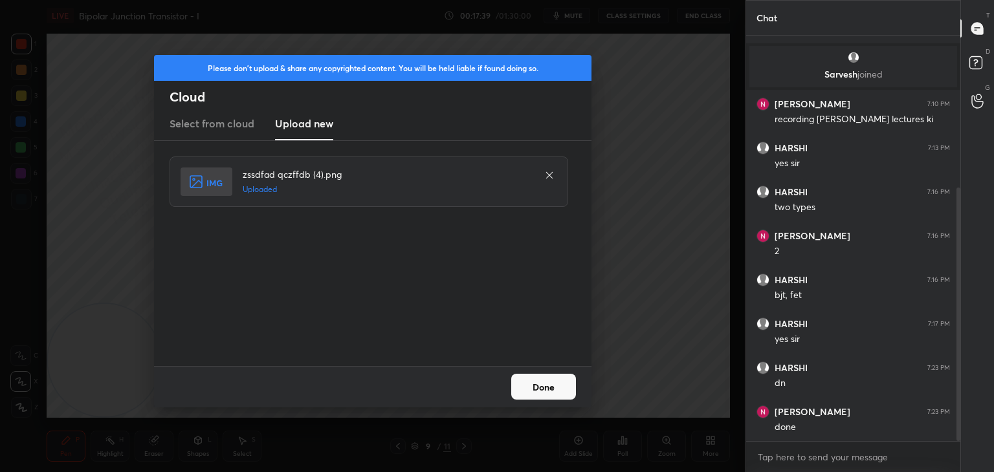
click at [546, 384] on button "Done" at bounding box center [543, 387] width 65 height 26
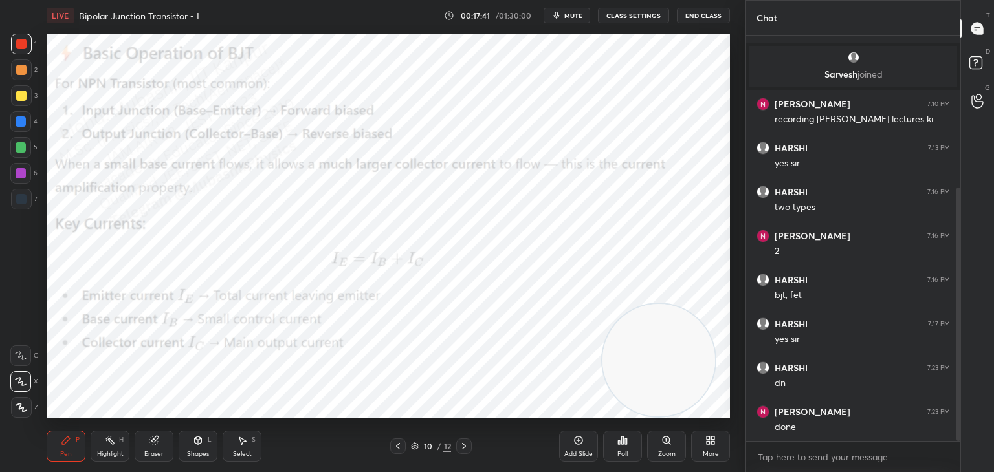
drag, startPoint x: 125, startPoint y: 354, endPoint x: 621, endPoint y: 362, distance: 496.5
click at [639, 367] on video at bounding box center [659, 360] width 113 height 113
drag, startPoint x: 21, startPoint y: 97, endPoint x: 34, endPoint y: 99, distance: 13.7
click at [21, 99] on div at bounding box center [21, 96] width 10 height 10
drag, startPoint x: 16, startPoint y: 153, endPoint x: 42, endPoint y: 148, distance: 26.4
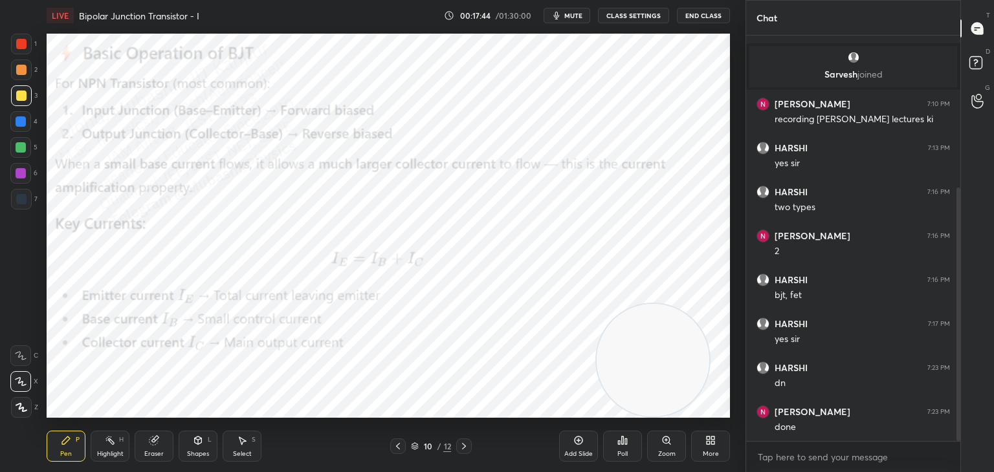
click at [18, 153] on div at bounding box center [20, 147] width 21 height 21
click at [19, 126] on div at bounding box center [21, 121] width 10 height 10
click at [116, 447] on div "Highlight H" at bounding box center [110, 446] width 39 height 31
click at [72, 442] on div "Pen P" at bounding box center [66, 446] width 39 height 31
drag, startPoint x: 116, startPoint y: 451, endPoint x: 302, endPoint y: 437, distance: 186.3
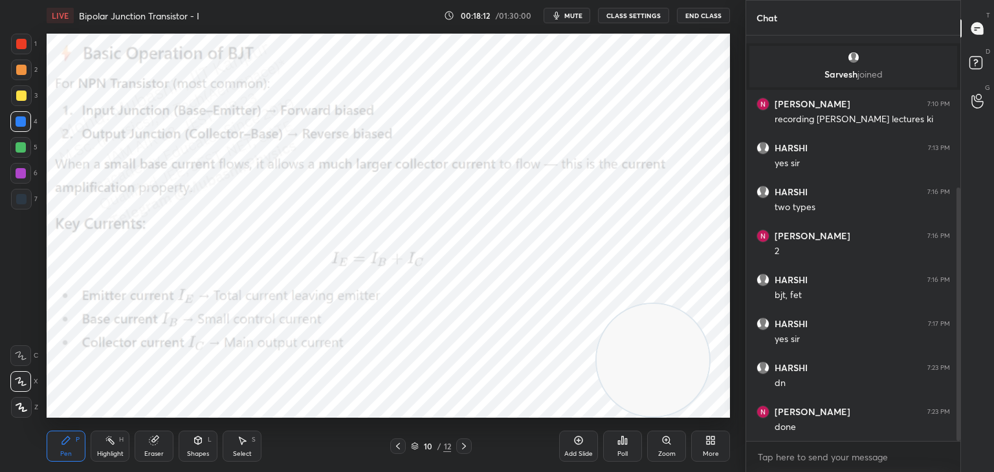
click at [115, 451] on div "Highlight" at bounding box center [110, 454] width 27 height 6
click at [396, 447] on icon at bounding box center [398, 446] width 10 height 10
drag, startPoint x: 683, startPoint y: 341, endPoint x: 722, endPoint y: 140, distance: 204.5
click at [722, 140] on video at bounding box center [672, 141] width 113 height 113
click at [464, 452] on div at bounding box center [464, 447] width 16 height 16
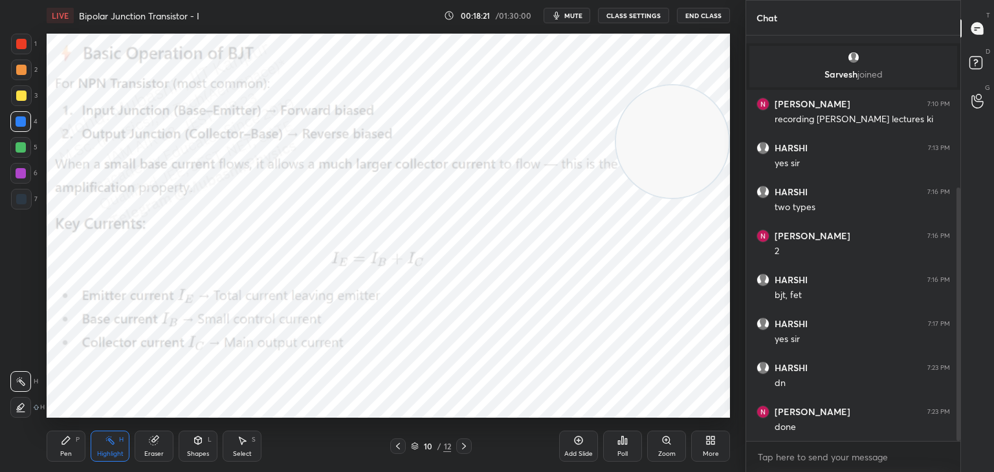
click at [68, 442] on icon at bounding box center [66, 441] width 10 height 10
drag, startPoint x: 19, startPoint y: 174, endPoint x: 39, endPoint y: 190, distance: 25.9
click at [14, 180] on div at bounding box center [20, 173] width 21 height 21
drag, startPoint x: 107, startPoint y: 441, endPoint x: 142, endPoint y: 437, distance: 35.2
click at [109, 441] on icon at bounding box center [110, 441] width 10 height 10
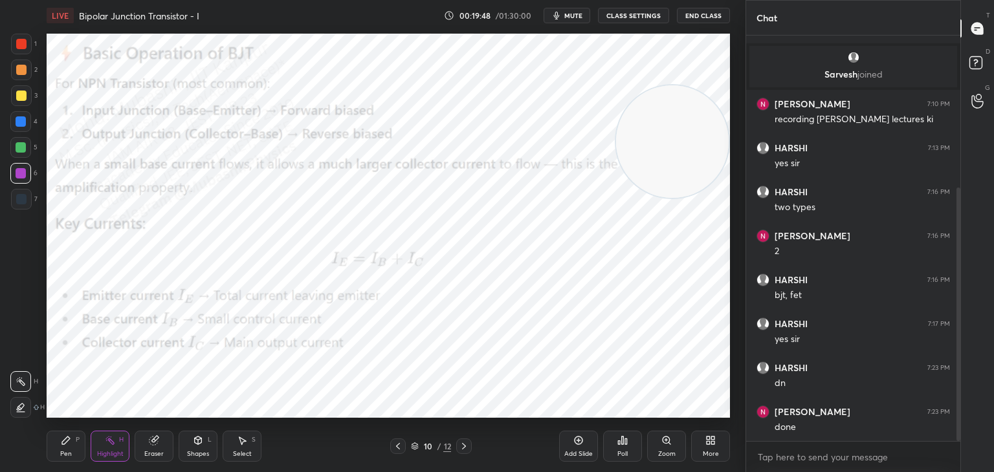
click at [573, 17] on span "mute" at bounding box center [573, 15] width 18 height 9
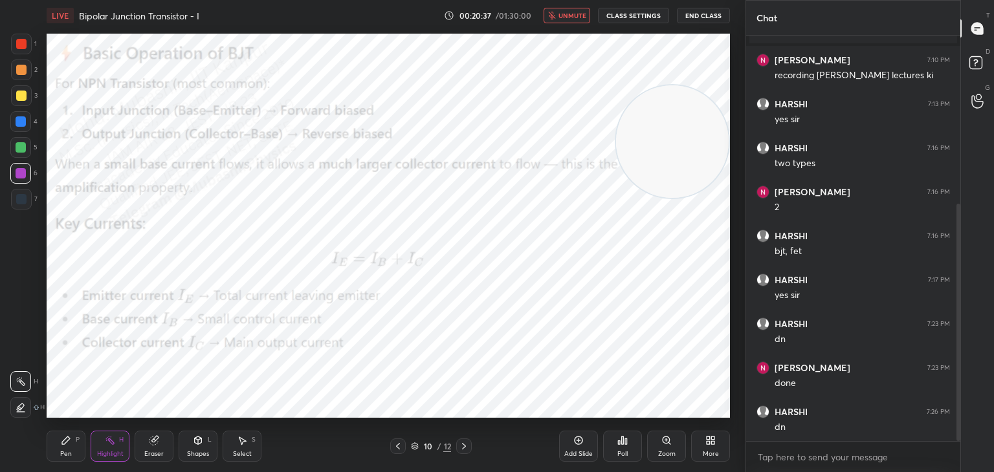
click at [562, 14] on span "unmute" at bounding box center [573, 15] width 28 height 9
click at [471, 443] on div at bounding box center [464, 447] width 16 height 16
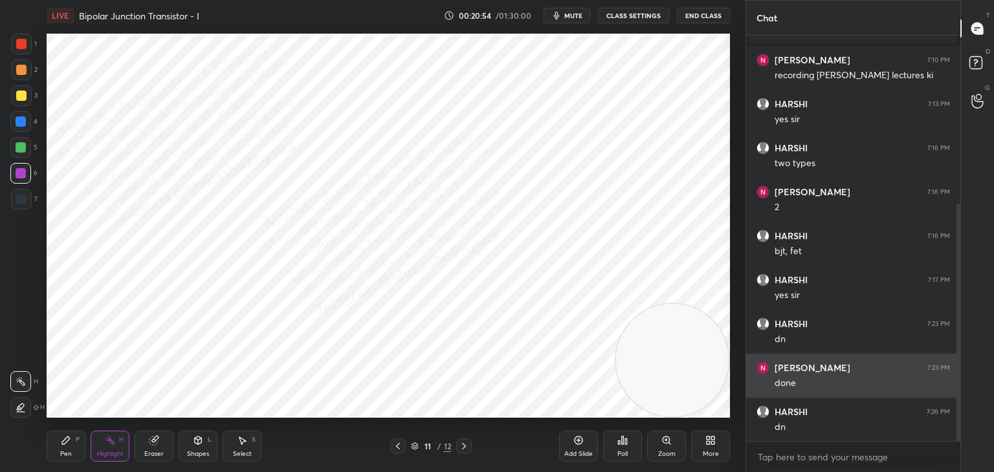
drag, startPoint x: 718, startPoint y: 164, endPoint x: 772, endPoint y: 377, distance: 219.1
click at [792, 382] on div "1 2 3 4 5 6 7 C X Z C X Z E E Erase all H H LIVE Bipolar Junction Transistor - …" at bounding box center [497, 236] width 994 height 472
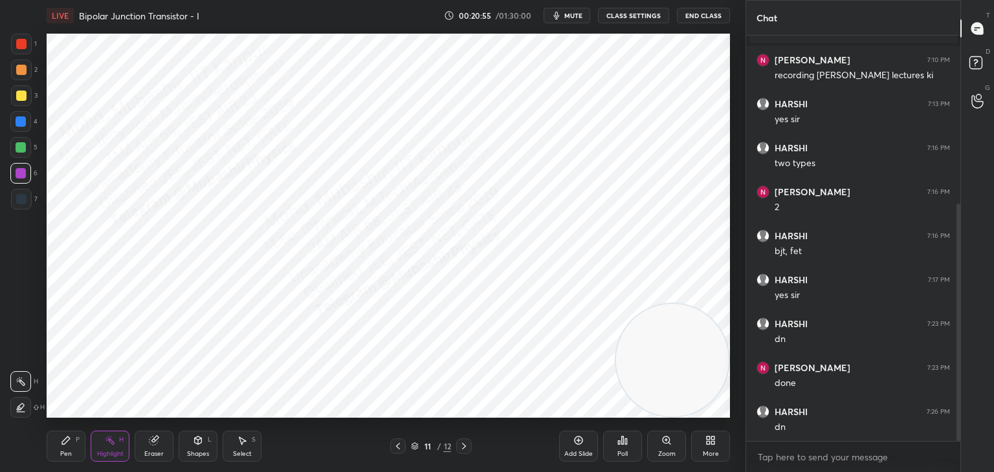
click at [67, 449] on div "Pen P" at bounding box center [66, 446] width 39 height 31
drag, startPoint x: 19, startPoint y: 43, endPoint x: 33, endPoint y: 50, distance: 16.2
click at [20, 44] on div at bounding box center [21, 44] width 10 height 10
drag, startPoint x: 16, startPoint y: 120, endPoint x: 27, endPoint y: 122, distance: 11.1
click at [18, 122] on div at bounding box center [21, 121] width 10 height 10
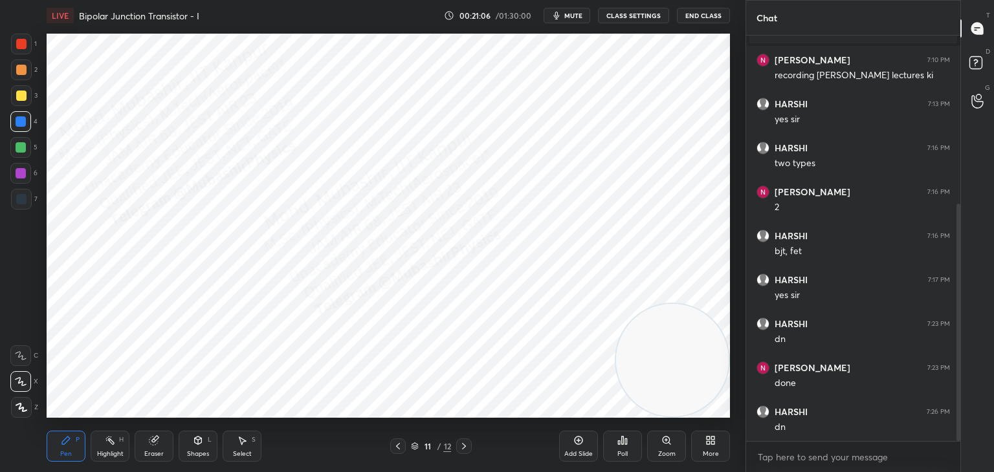
click at [156, 449] on div "Eraser" at bounding box center [154, 446] width 39 height 31
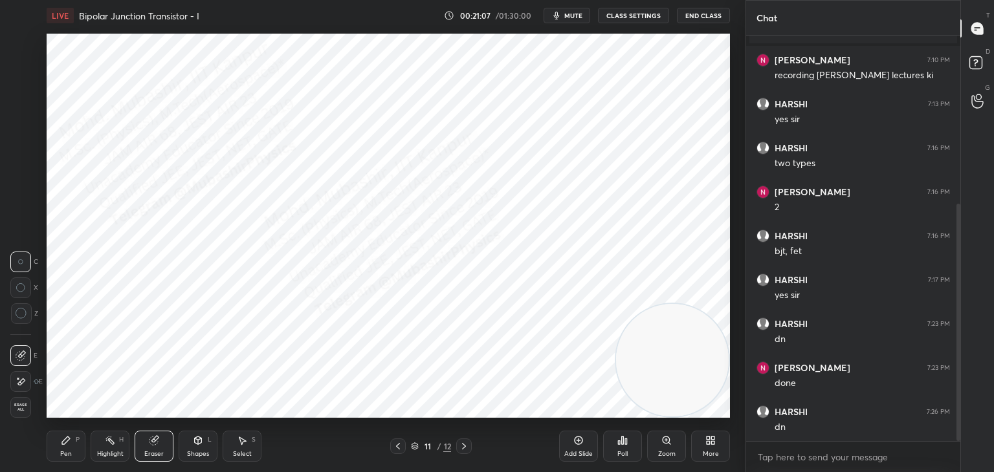
click at [61, 444] on icon at bounding box center [66, 441] width 10 height 10
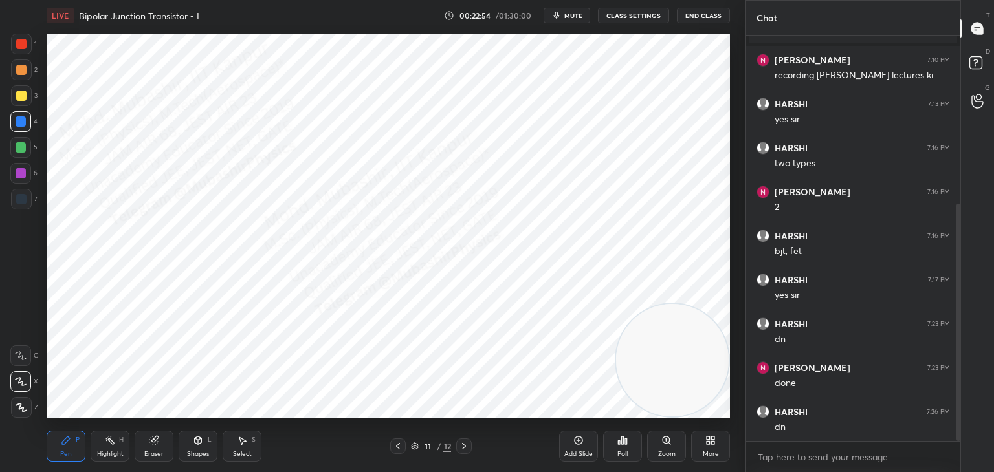
click at [715, 441] on icon at bounding box center [710, 441] width 10 height 10
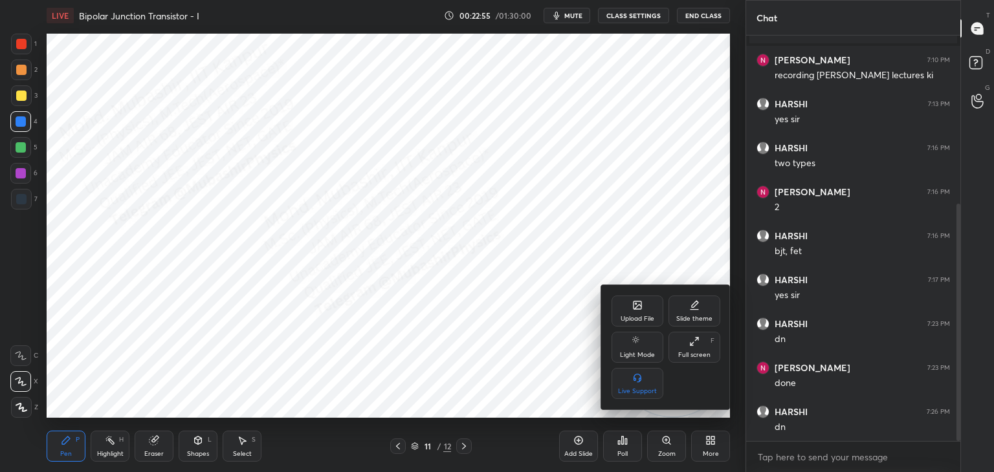
click at [639, 311] on div "Upload File" at bounding box center [638, 311] width 52 height 31
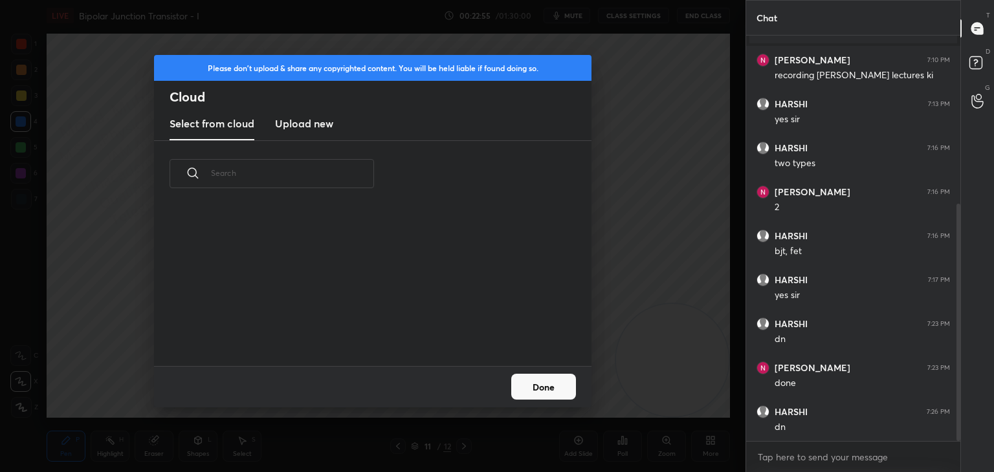
scroll to position [159, 415]
click at [295, 122] on h3 "Upload new" at bounding box center [304, 124] width 58 height 16
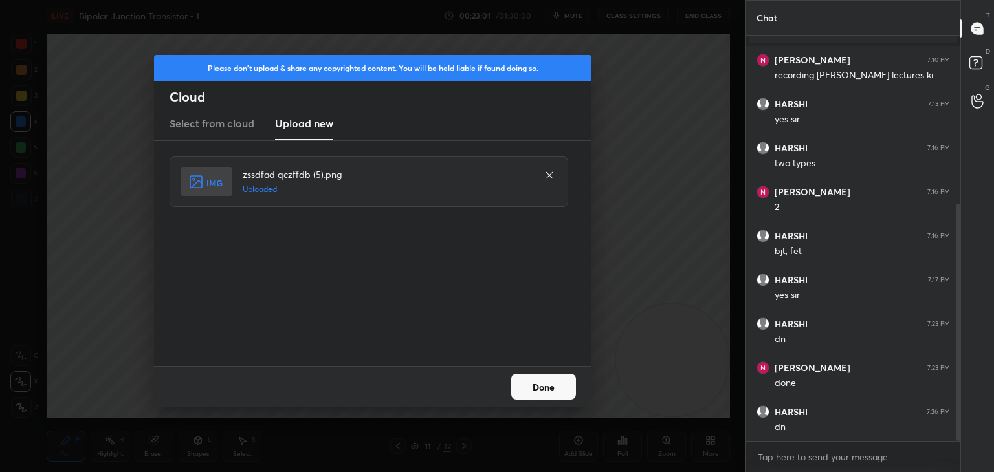
click at [553, 385] on button "Done" at bounding box center [543, 387] width 65 height 26
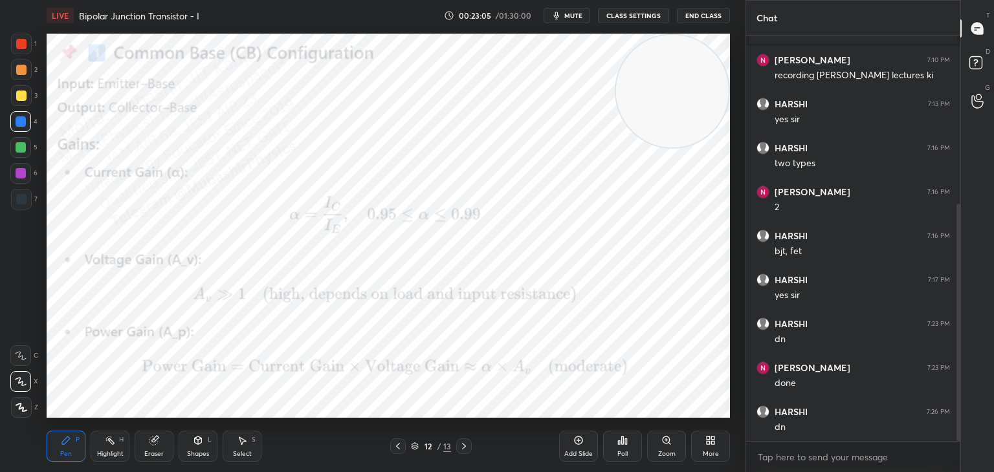
drag, startPoint x: 670, startPoint y: 336, endPoint x: 620, endPoint y: 63, distance: 277.1
click at [747, 22] on div "1 2 3 4 5 6 7 C X Z C X Z E E Erase all H H LIVE Bipolar Junction Transistor - …" at bounding box center [497, 236] width 994 height 472
drag, startPoint x: 16, startPoint y: 102, endPoint x: 34, endPoint y: 102, distance: 17.5
click at [18, 102] on div at bounding box center [21, 95] width 21 height 21
drag, startPoint x: 21, startPoint y: 146, endPoint x: 29, endPoint y: 140, distance: 9.9
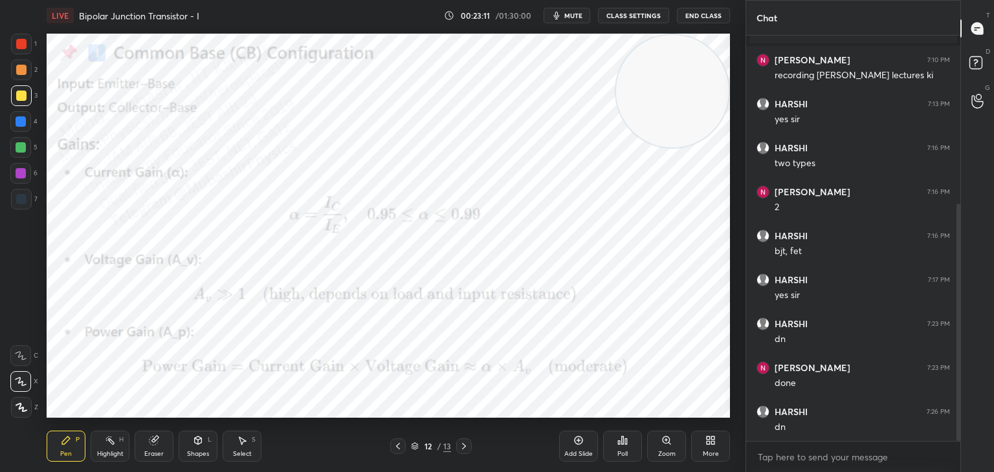
click at [29, 140] on div at bounding box center [20, 147] width 21 height 21
drag, startPoint x: 19, startPoint y: 177, endPoint x: 44, endPoint y: 170, distance: 26.2
click at [21, 174] on div at bounding box center [21, 173] width 10 height 10
click at [36, 48] on div "1" at bounding box center [24, 44] width 26 height 21
click at [32, 100] on div "3" at bounding box center [24, 95] width 27 height 21
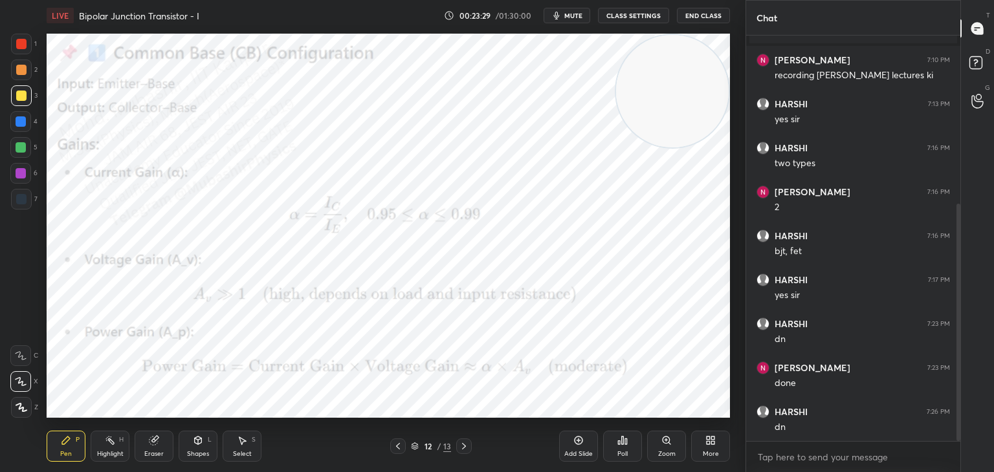
click at [23, 126] on div at bounding box center [21, 121] width 10 height 10
click at [102, 443] on div "Highlight H" at bounding box center [110, 446] width 39 height 31
drag, startPoint x: 573, startPoint y: 19, endPoint x: 533, endPoint y: 3, distance: 42.7
click at [574, 19] on button "mute" at bounding box center [567, 16] width 47 height 16
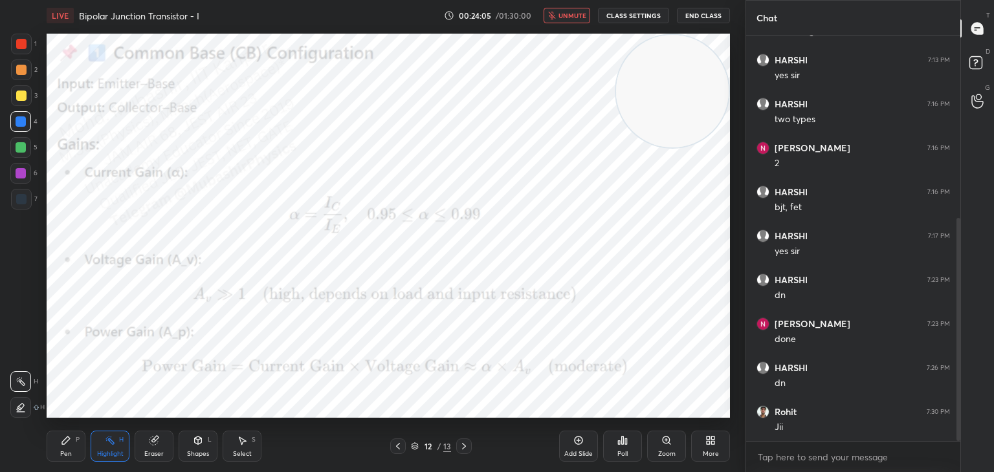
click at [712, 445] on icon at bounding box center [712, 442] width 3 height 3
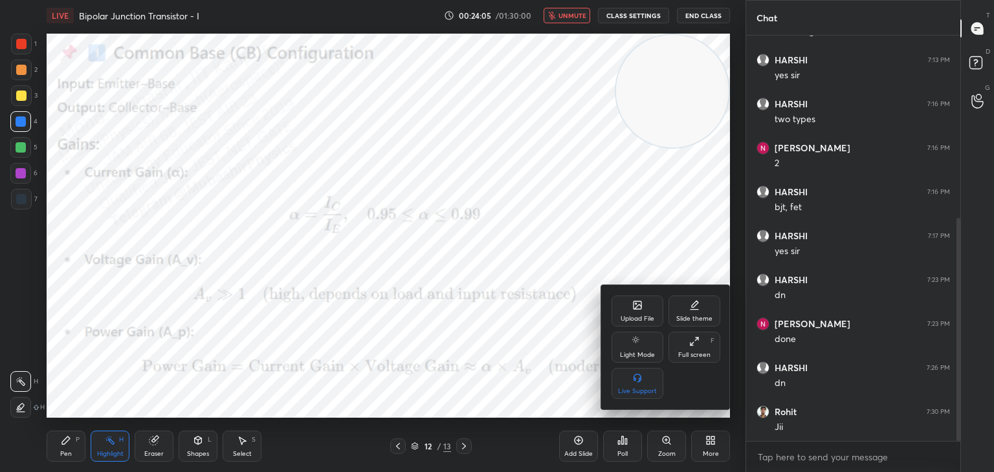
click at [630, 312] on div "Upload File" at bounding box center [638, 311] width 52 height 31
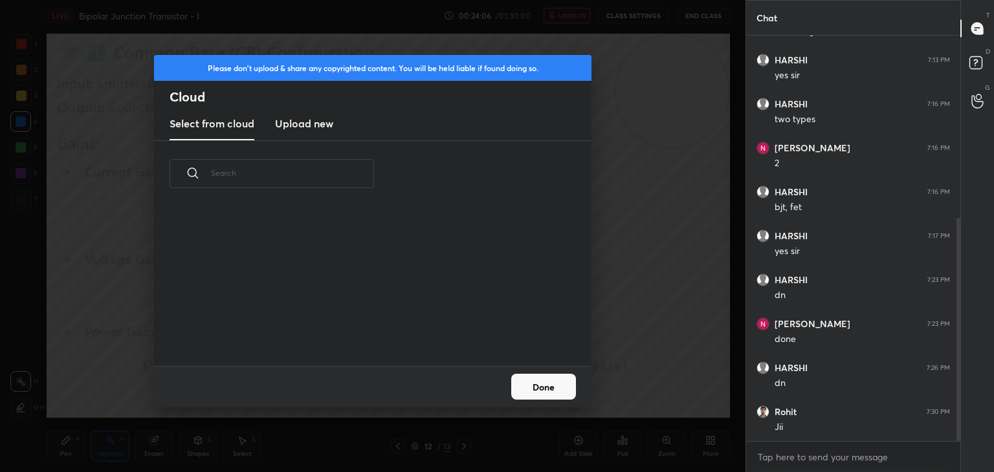
click at [301, 116] on h3 "Upload new" at bounding box center [304, 124] width 58 height 16
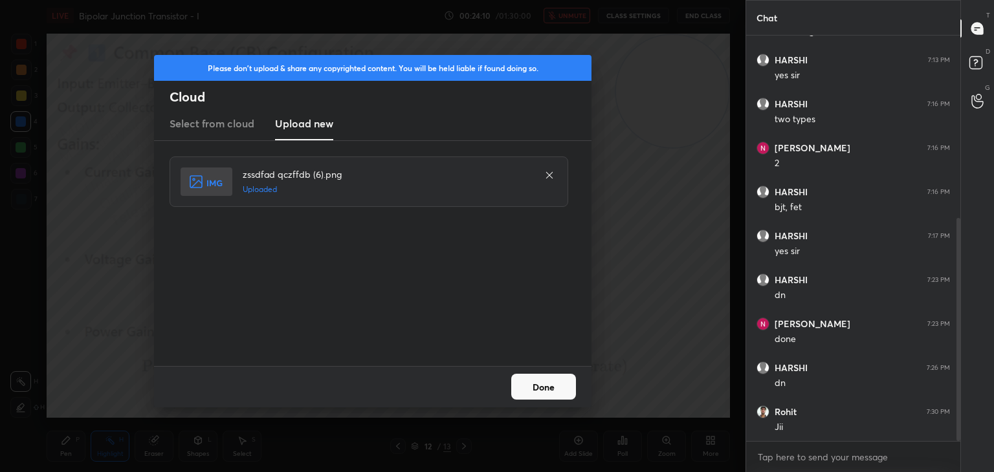
click at [552, 386] on button "Done" at bounding box center [543, 387] width 65 height 26
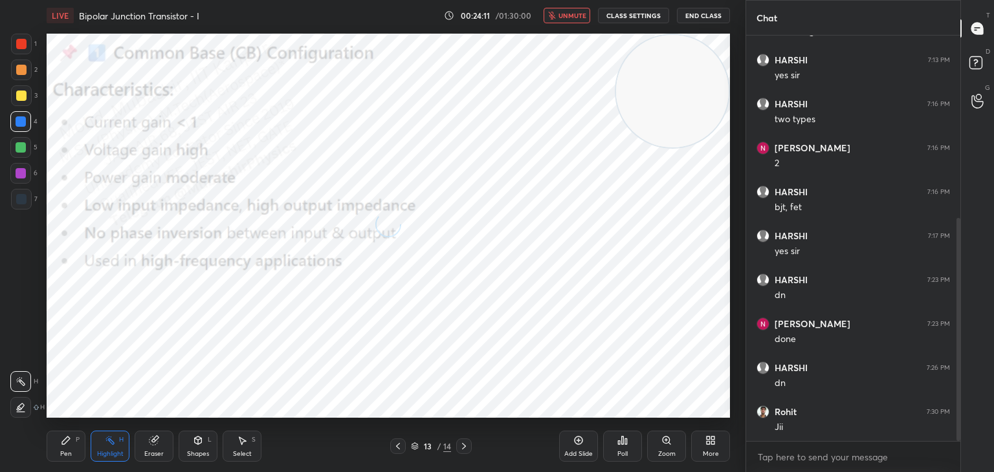
click at [562, 17] on span "unmute" at bounding box center [573, 15] width 28 height 9
drag, startPoint x: 697, startPoint y: 143, endPoint x: 661, endPoint y: 379, distance: 238.3
click at [746, 397] on div "1 2 3 4 5 6 7 C X Z C X Z E E Erase all H H LIVE Bipolar Junction Transistor - …" at bounding box center [497, 236] width 994 height 472
click at [60, 451] on div "Pen" at bounding box center [66, 454] width 12 height 6
drag, startPoint x: 21, startPoint y: 93, endPoint x: 32, endPoint y: 96, distance: 11.7
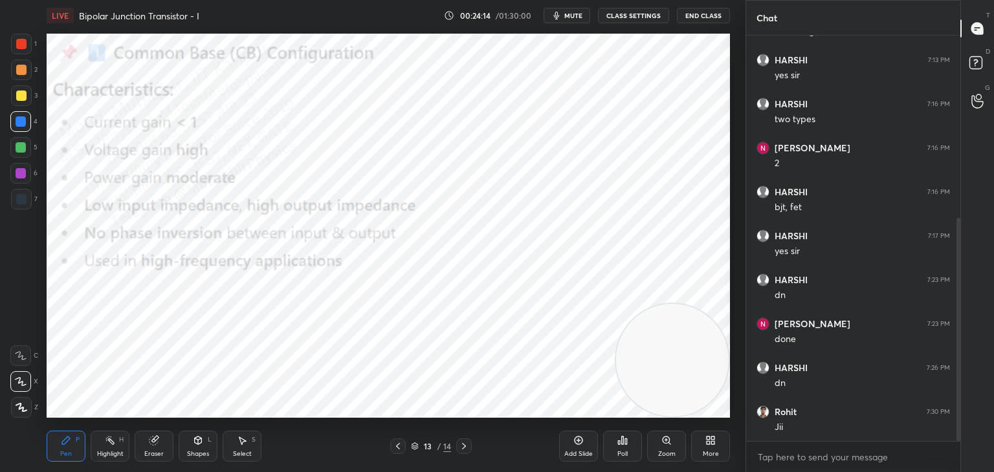
click at [21, 94] on div at bounding box center [21, 96] width 10 height 10
click at [27, 151] on div at bounding box center [20, 147] width 21 height 21
click at [20, 50] on div at bounding box center [21, 44] width 21 height 21
drag, startPoint x: 27, startPoint y: 127, endPoint x: 46, endPoint y: 133, distance: 20.3
click at [28, 126] on div at bounding box center [20, 121] width 21 height 21
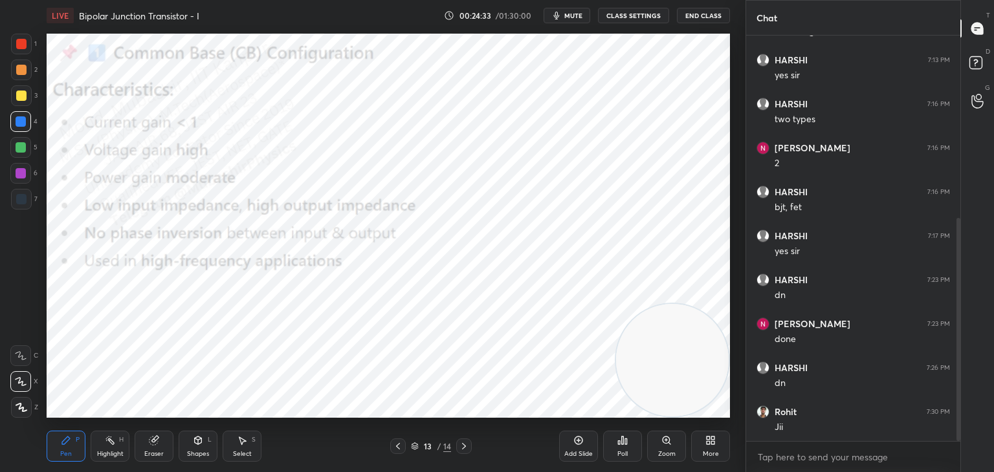
drag, startPoint x: 578, startPoint y: 17, endPoint x: 549, endPoint y: 16, distance: 29.2
click at [579, 17] on span "mute" at bounding box center [573, 15] width 18 height 9
click at [567, 17] on span "unmute" at bounding box center [573, 15] width 28 height 9
drag, startPoint x: 716, startPoint y: 449, endPoint x: 710, endPoint y: 449, distance: 6.5
click at [710, 449] on div "More" at bounding box center [710, 446] width 39 height 31
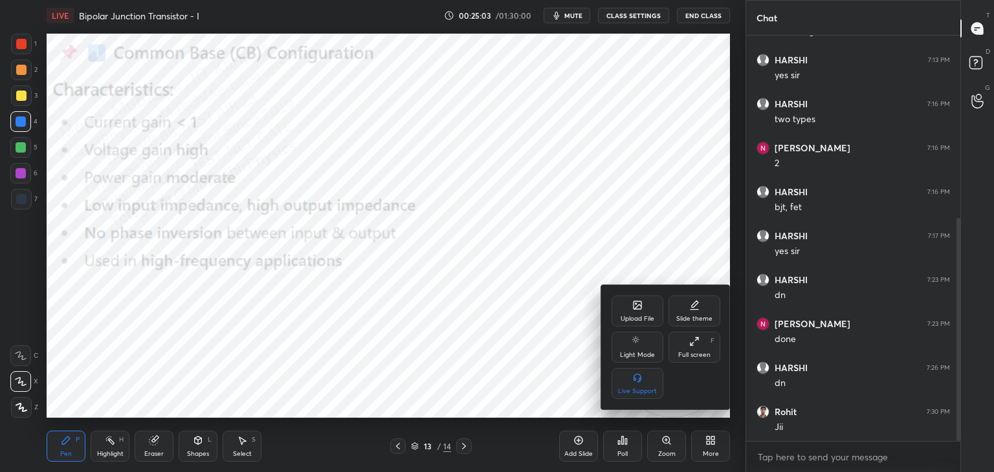
click at [632, 313] on div "Upload File" at bounding box center [638, 311] width 52 height 31
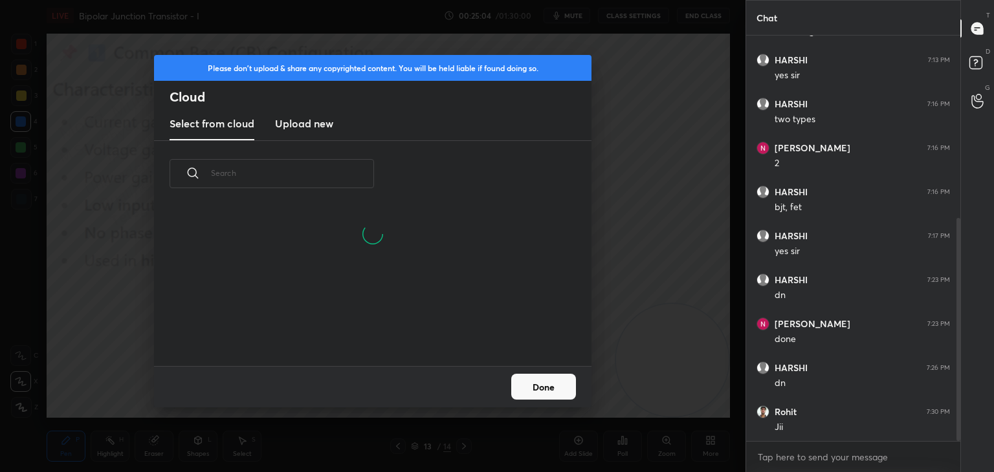
click at [313, 125] on h3 "Upload new" at bounding box center [304, 124] width 58 height 16
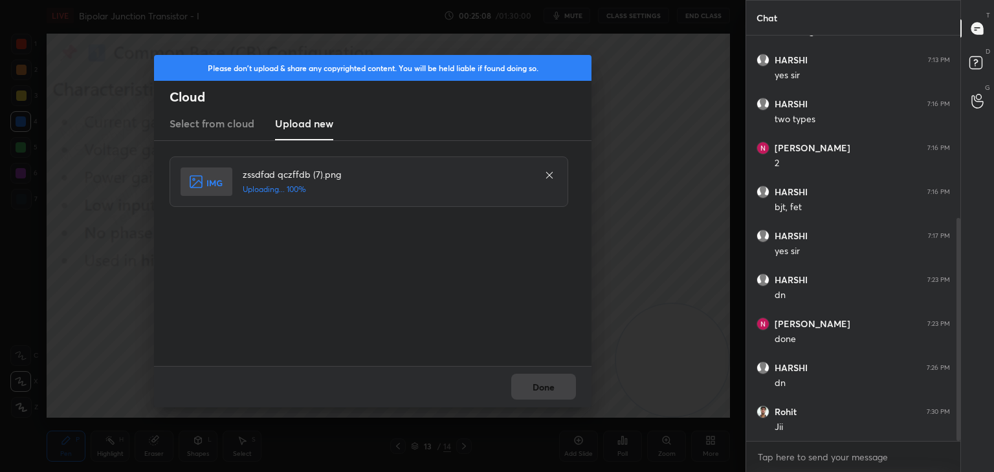
click at [553, 389] on div "Done" at bounding box center [373, 386] width 438 height 41
click at [553, 389] on button "Done" at bounding box center [543, 387] width 65 height 26
click at [546, 392] on button "Done" at bounding box center [543, 387] width 65 height 26
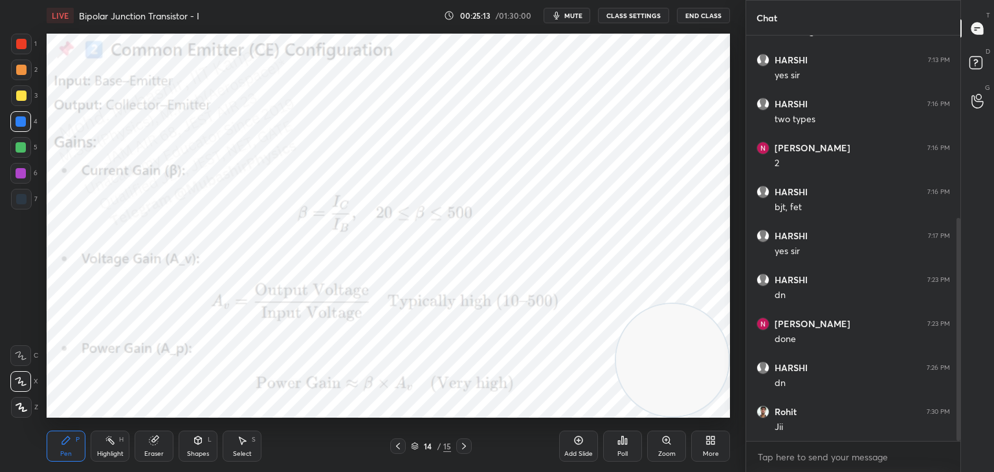
click at [19, 100] on div at bounding box center [21, 96] width 10 height 10
drag, startPoint x: 24, startPoint y: 155, endPoint x: 42, endPoint y: 155, distance: 18.1
click at [25, 155] on div at bounding box center [20, 147] width 21 height 21
drag, startPoint x: 19, startPoint y: 43, endPoint x: 36, endPoint y: 58, distance: 22.9
click at [21, 48] on div at bounding box center [21, 44] width 10 height 10
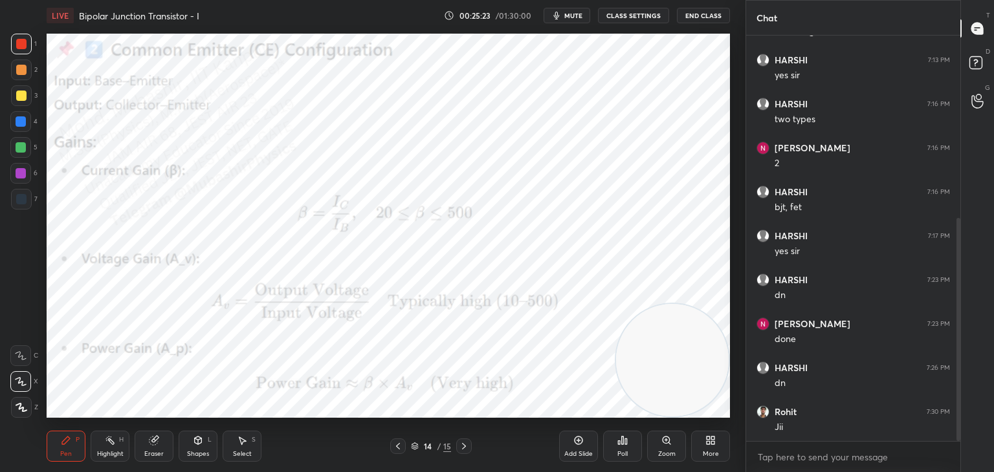
drag, startPoint x: 32, startPoint y: 102, endPoint x: 38, endPoint y: 107, distance: 8.3
click at [34, 105] on div "3" at bounding box center [24, 95] width 27 height 21
click at [31, 122] on div at bounding box center [20, 121] width 21 height 21
drag, startPoint x: 684, startPoint y: 322, endPoint x: 697, endPoint y: 140, distance: 182.3
click at [720, 281] on video at bounding box center [672, 337] width 113 height 113
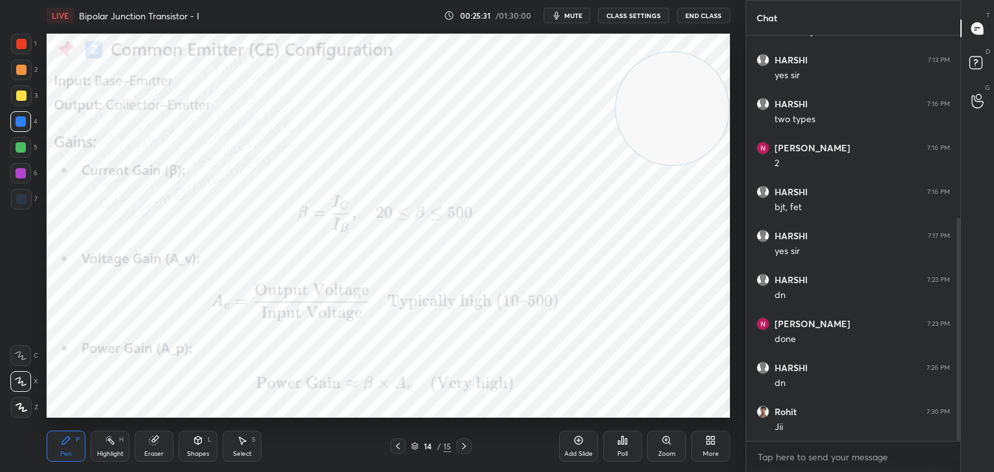
drag, startPoint x: 102, startPoint y: 454, endPoint x: 115, endPoint y: 449, distance: 14.2
click at [108, 451] on div "Highlight" at bounding box center [110, 454] width 27 height 6
click at [575, 19] on button "mute" at bounding box center [567, 16] width 47 height 16
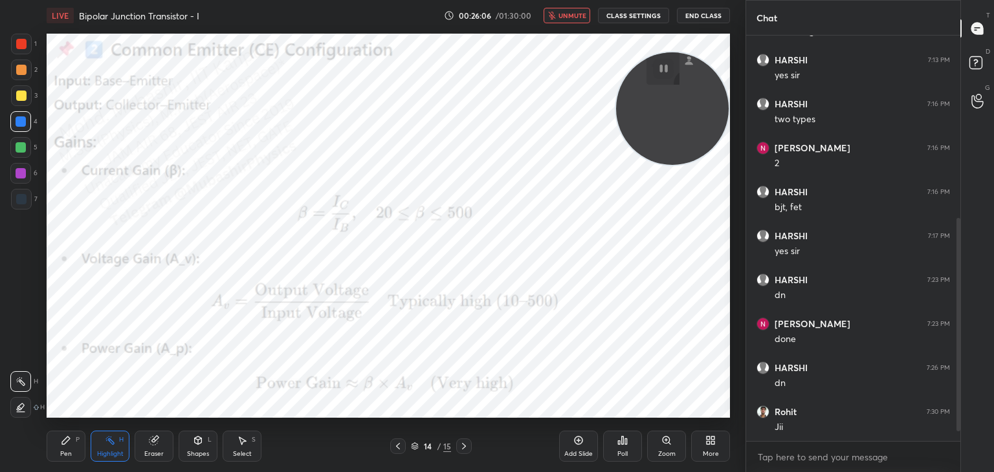
scroll to position [375, 0]
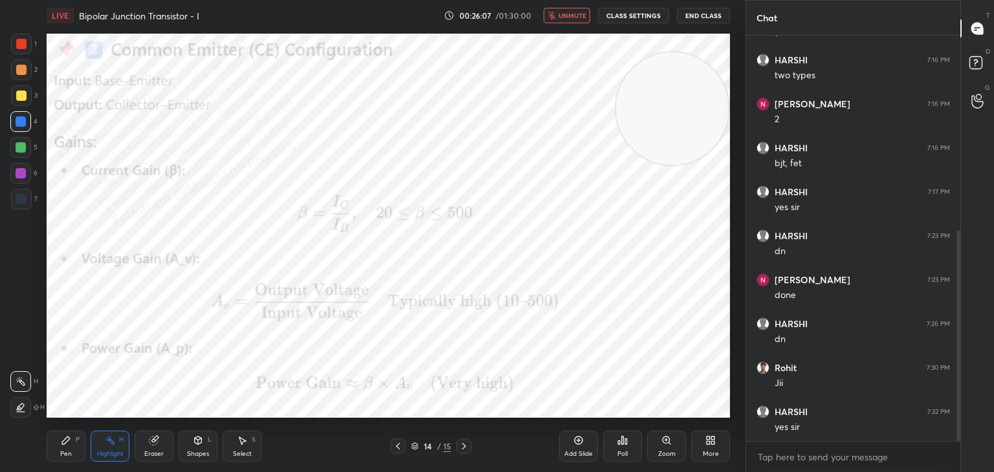
click at [713, 444] on icon at bounding box center [712, 442] width 3 height 3
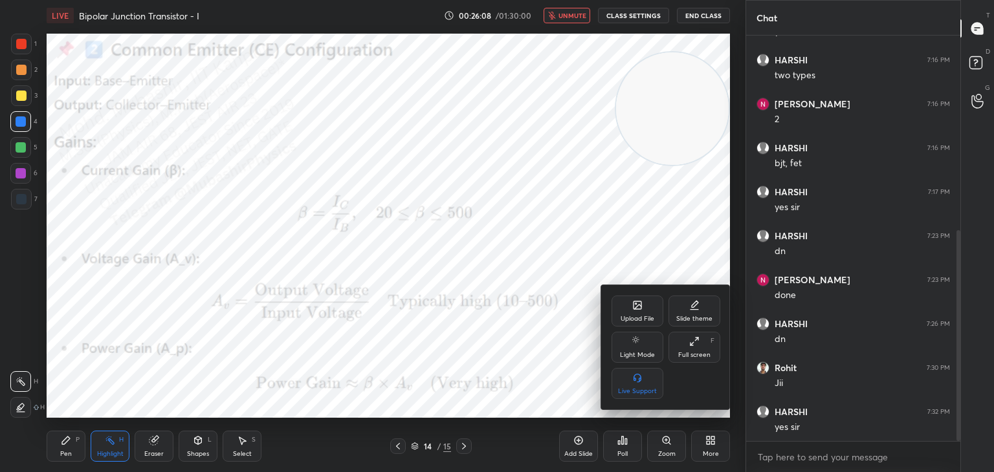
click at [640, 307] on icon at bounding box center [637, 307] width 7 height 5
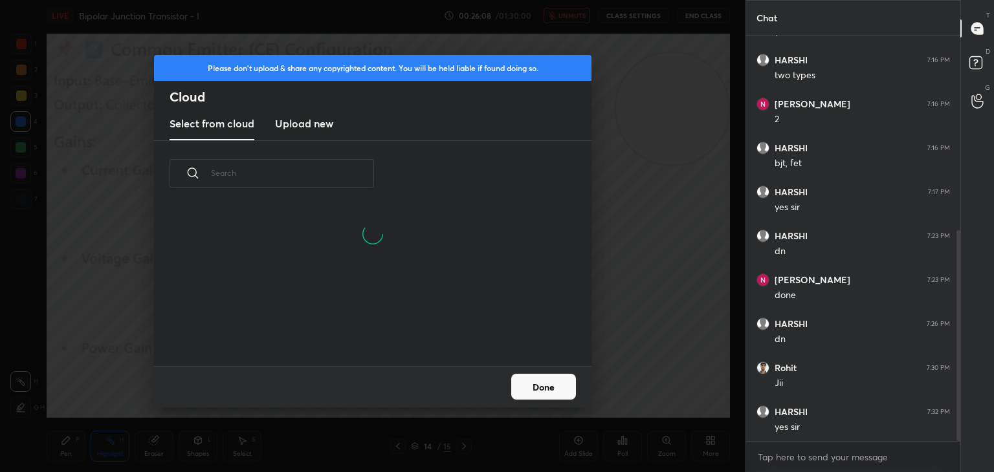
click at [305, 123] on h3 "Upload new" at bounding box center [304, 124] width 58 height 16
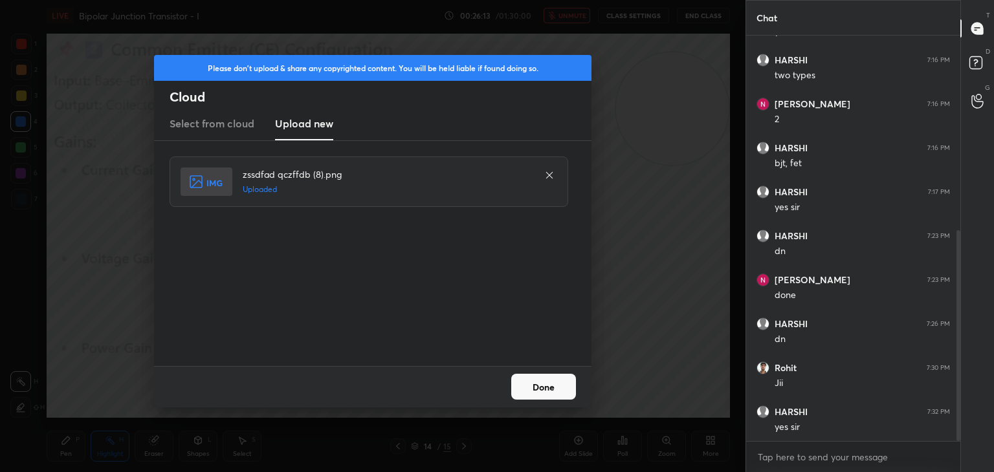
click at [552, 397] on button "Done" at bounding box center [543, 387] width 65 height 26
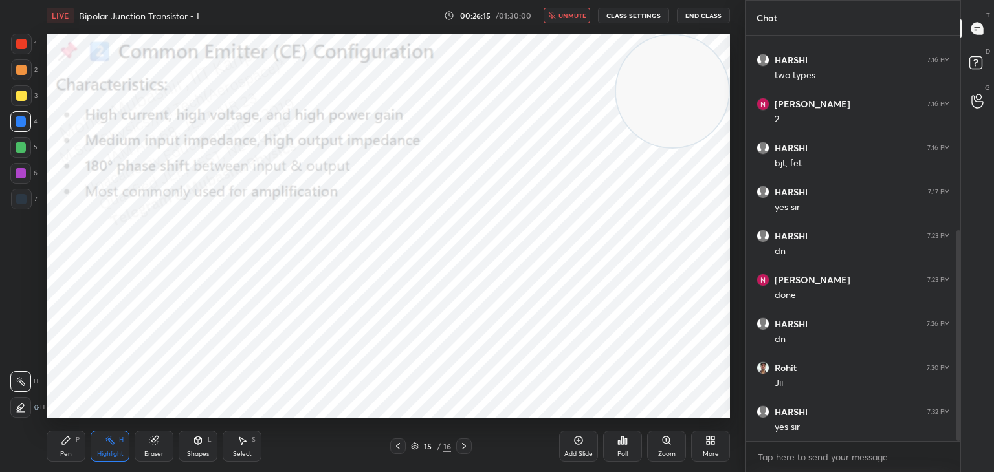
drag, startPoint x: 680, startPoint y: 133, endPoint x: 634, endPoint y: 101, distance: 55.8
click at [705, 91] on video at bounding box center [672, 91] width 113 height 113
click at [570, 14] on span "unmute" at bounding box center [573, 15] width 28 height 9
drag, startPoint x: 86, startPoint y: 436, endPoint x: 76, endPoint y: 436, distance: 10.4
click at [81, 436] on div "Pen P Highlight H Eraser Shapes L Select S" at bounding box center [175, 446] width 256 height 31
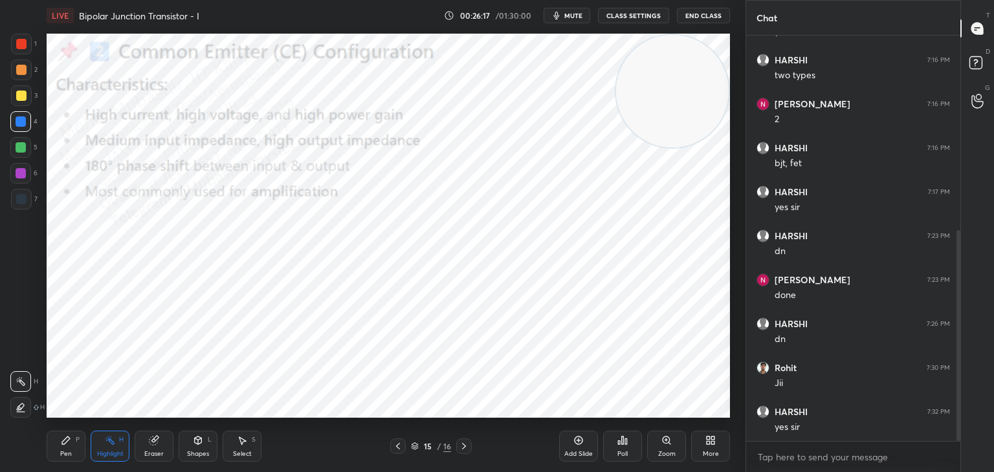
click at [70, 443] on icon at bounding box center [66, 441] width 10 height 10
click at [23, 172] on div at bounding box center [21, 173] width 10 height 10
click at [23, 120] on div at bounding box center [21, 121] width 10 height 10
drag, startPoint x: 21, startPoint y: 45, endPoint x: 29, endPoint y: 45, distance: 7.8
click at [23, 45] on div at bounding box center [21, 44] width 10 height 10
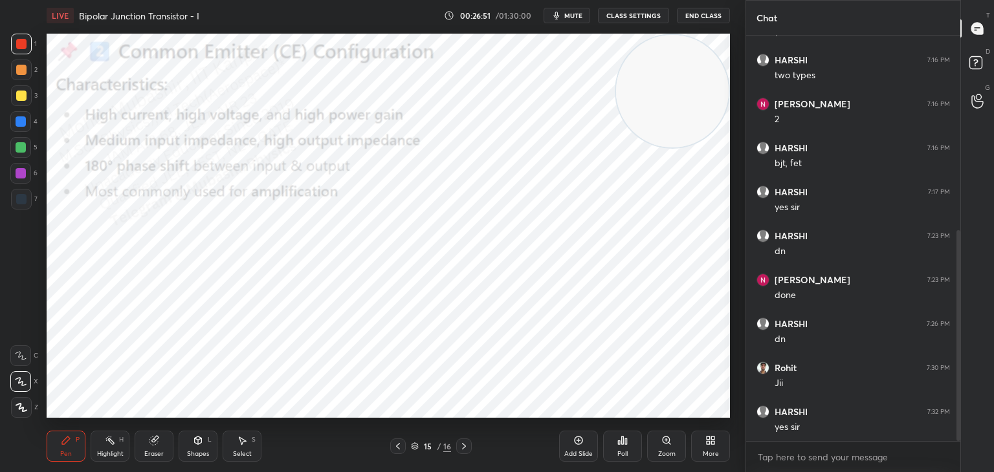
click at [21, 123] on div at bounding box center [21, 121] width 10 height 10
drag, startPoint x: 19, startPoint y: 48, endPoint x: 33, endPoint y: 57, distance: 16.9
click at [33, 57] on div "1" at bounding box center [24, 47] width 26 height 26
click at [20, 120] on div at bounding box center [21, 121] width 10 height 10
click at [21, 149] on div at bounding box center [21, 147] width 10 height 10
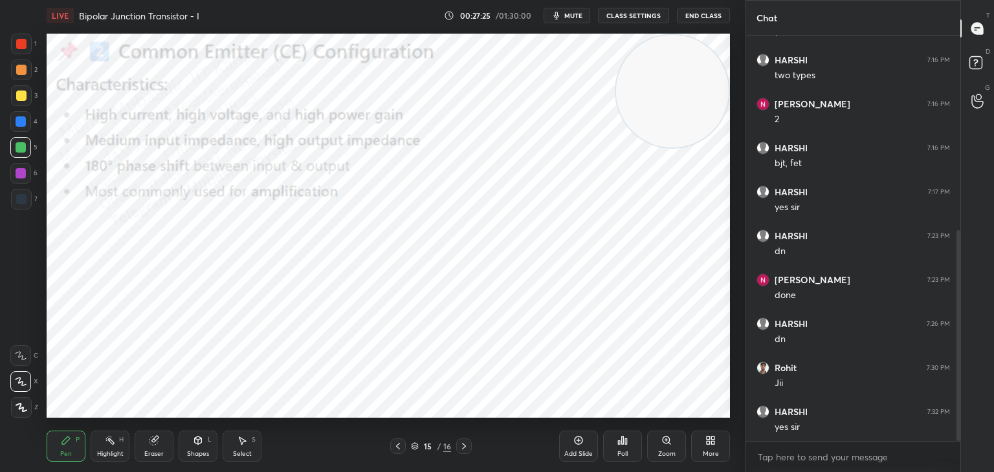
click at [707, 434] on div "More" at bounding box center [710, 446] width 39 height 31
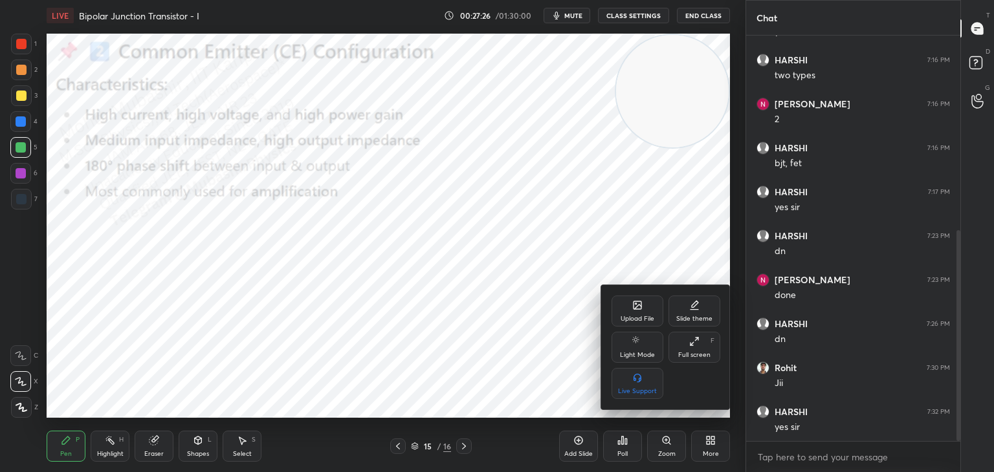
click at [630, 311] on div "Upload File" at bounding box center [638, 311] width 52 height 31
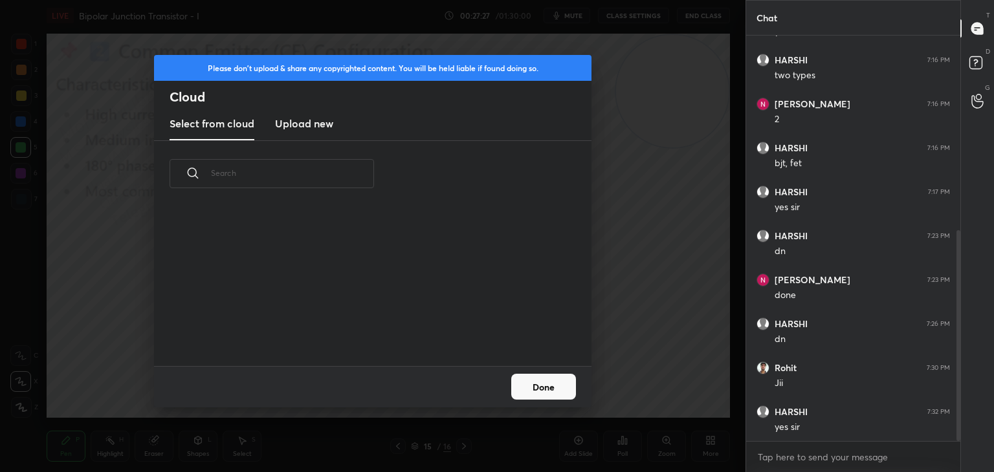
scroll to position [159, 415]
click at [324, 129] on h3 "Upload new" at bounding box center [304, 124] width 58 height 16
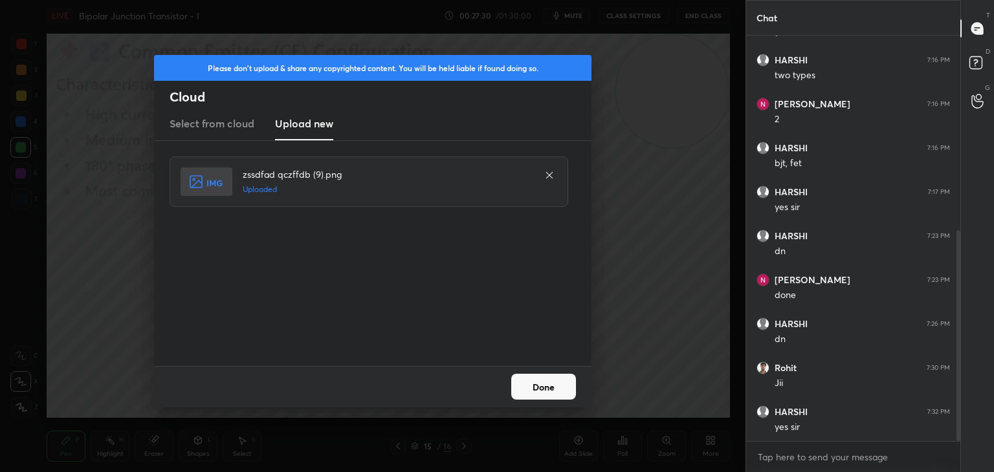
click at [528, 388] on button "Done" at bounding box center [543, 387] width 65 height 26
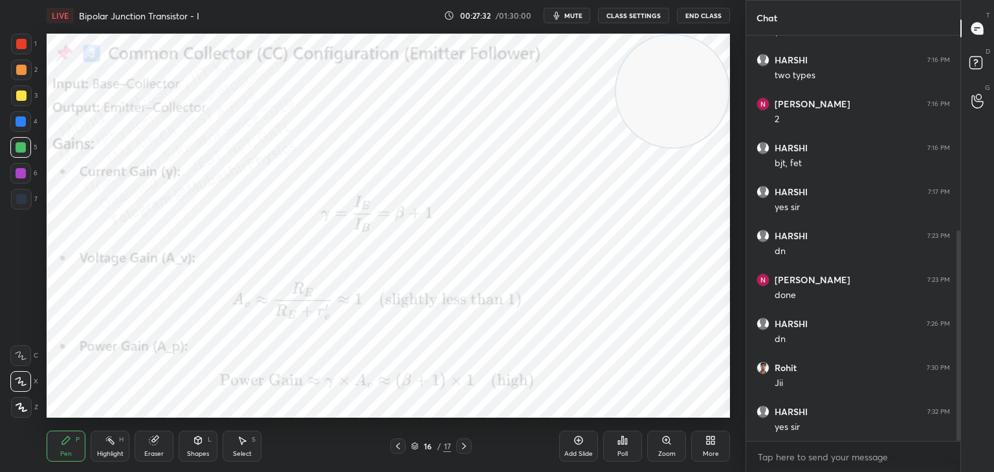
click at [17, 126] on div at bounding box center [21, 121] width 10 height 10
drag, startPoint x: 25, startPoint y: 45, endPoint x: 31, endPoint y: 50, distance: 7.8
click at [31, 50] on div "1" at bounding box center [24, 44] width 26 height 21
click at [23, 125] on div at bounding box center [21, 121] width 10 height 10
click at [115, 449] on div "Highlight H" at bounding box center [110, 446] width 39 height 31
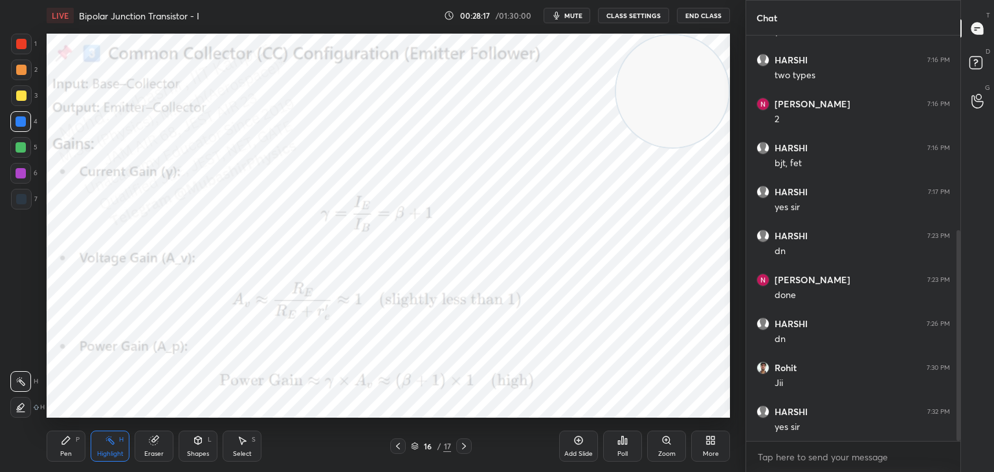
click at [720, 436] on div "More" at bounding box center [710, 446] width 39 height 31
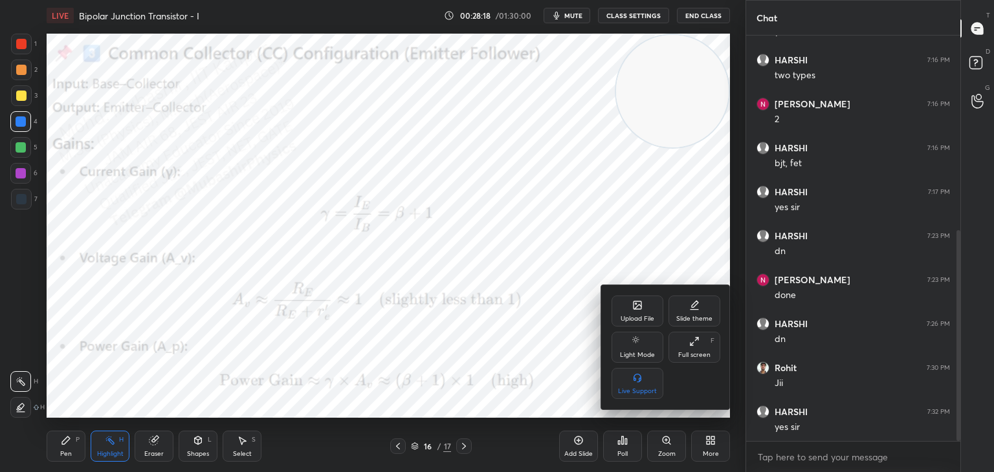
click at [632, 297] on div "Upload File" at bounding box center [638, 311] width 52 height 31
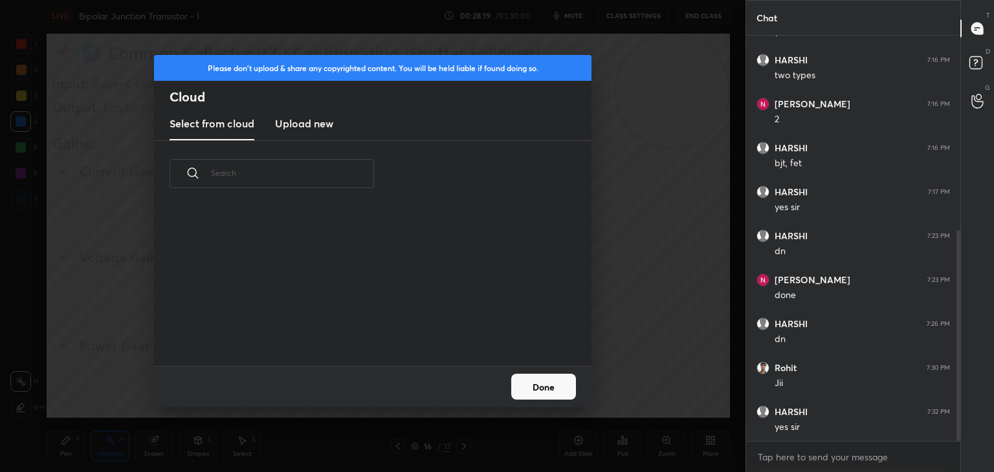
click at [326, 118] on h3 "Upload new" at bounding box center [304, 124] width 58 height 16
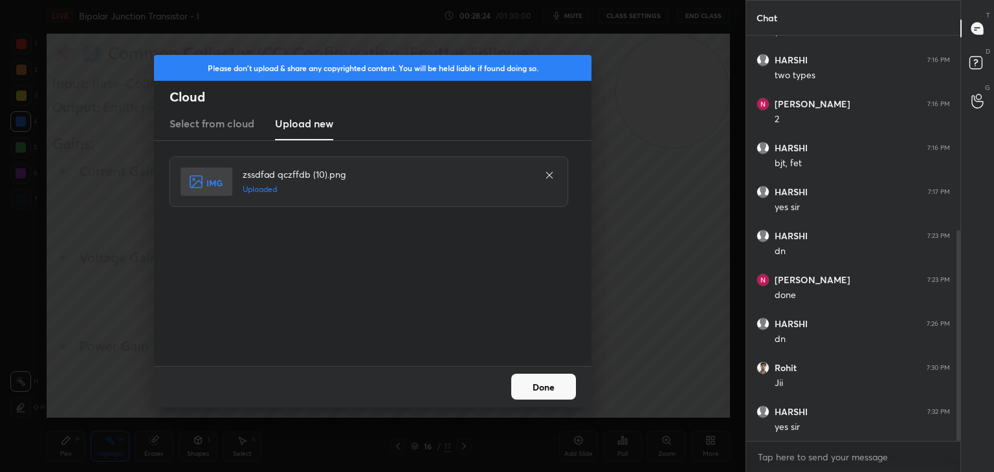
click at [544, 384] on button "Done" at bounding box center [543, 387] width 65 height 26
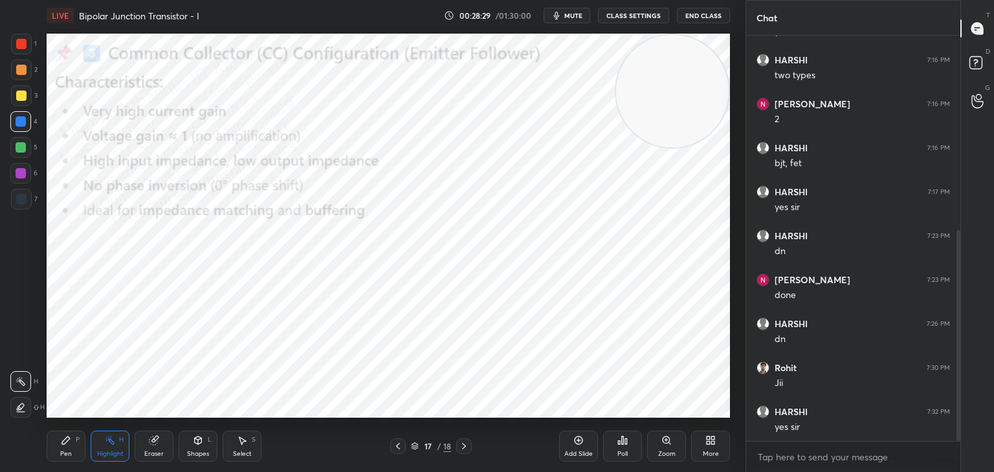
click at [58, 455] on div "Pen P" at bounding box center [66, 446] width 39 height 31
click at [23, 94] on div at bounding box center [21, 96] width 10 height 10
click at [23, 45] on div at bounding box center [21, 44] width 10 height 10
click at [30, 130] on div "4" at bounding box center [23, 121] width 27 height 21
click at [112, 439] on icon at bounding box center [110, 441] width 10 height 10
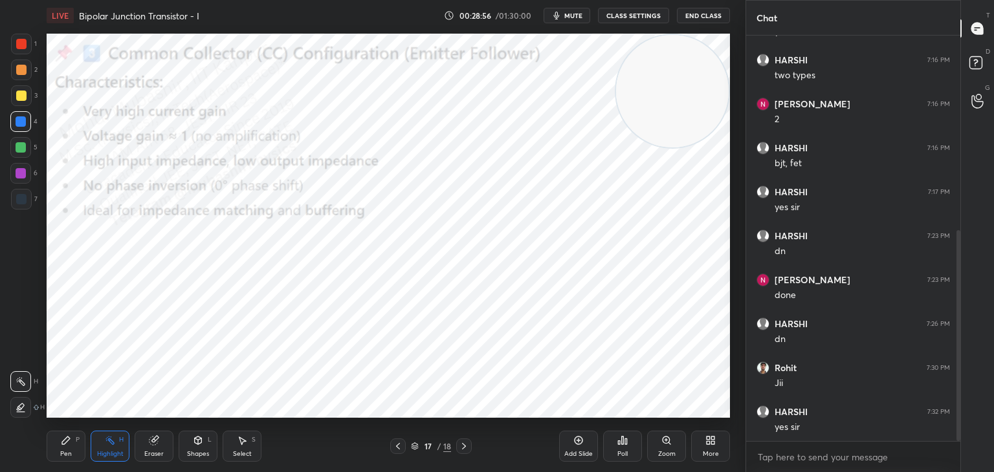
drag, startPoint x: 570, startPoint y: 14, endPoint x: 562, endPoint y: 12, distance: 7.9
click at [570, 14] on span "mute" at bounding box center [573, 15] width 18 height 9
click at [569, 13] on span "unmute" at bounding box center [573, 15] width 28 height 9
click at [464, 443] on icon at bounding box center [464, 446] width 10 height 10
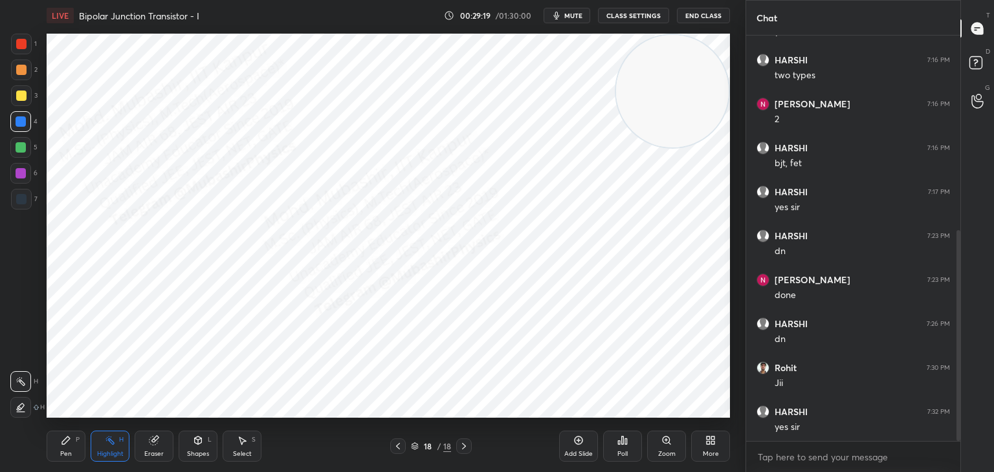
click at [68, 446] on div "Pen P" at bounding box center [66, 446] width 39 height 31
drag, startPoint x: 645, startPoint y: 105, endPoint x: 314, endPoint y: 307, distance: 387.5
click at [538, 208] on video at bounding box center [594, 151] width 113 height 113
click at [196, 444] on icon at bounding box center [198, 441] width 7 height 8
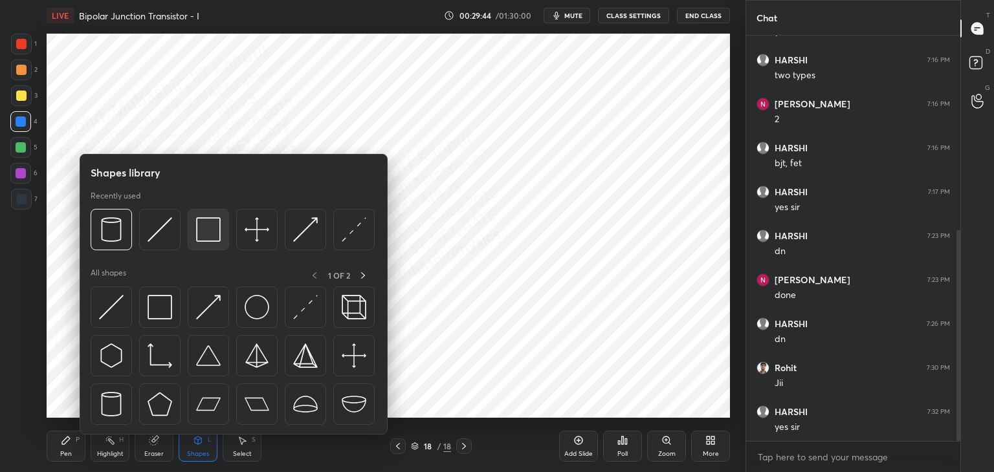
click at [194, 245] on div at bounding box center [208, 229] width 41 height 41
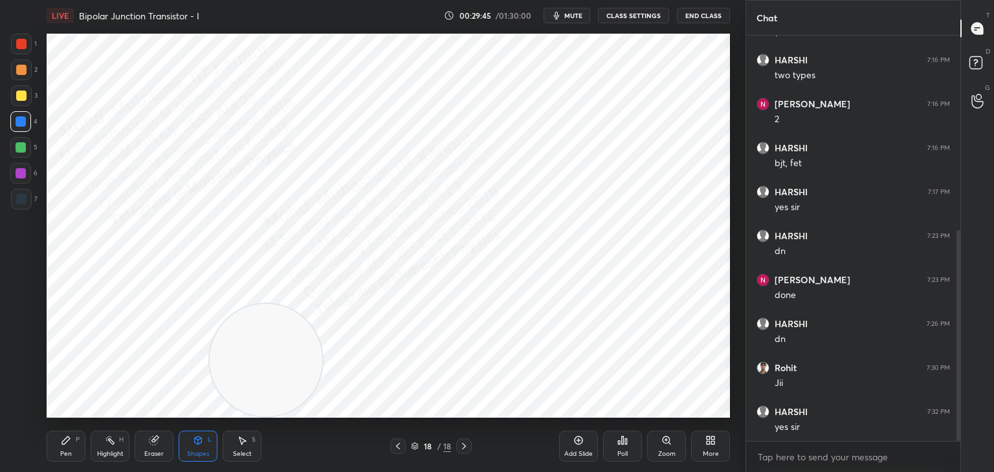
click at [17, 71] on div at bounding box center [21, 70] width 10 height 10
click at [27, 148] on div at bounding box center [20, 147] width 21 height 21
click at [72, 443] on div "Pen P" at bounding box center [66, 446] width 39 height 31
drag, startPoint x: 298, startPoint y: 355, endPoint x: 441, endPoint y: 226, distance: 193.4
click at [333, 296] on video at bounding box center [276, 352] width 113 height 113
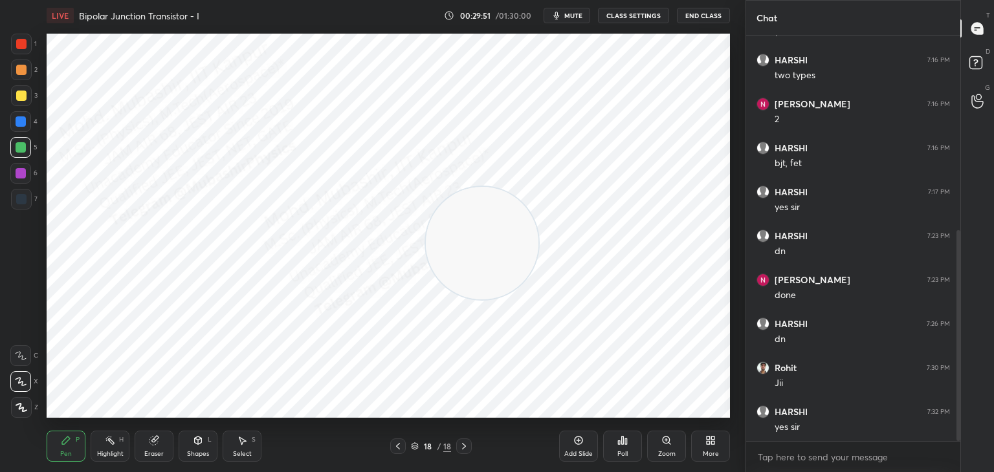
click at [22, 128] on div at bounding box center [20, 121] width 21 height 21
click at [195, 452] on div "Shapes" at bounding box center [198, 454] width 22 height 6
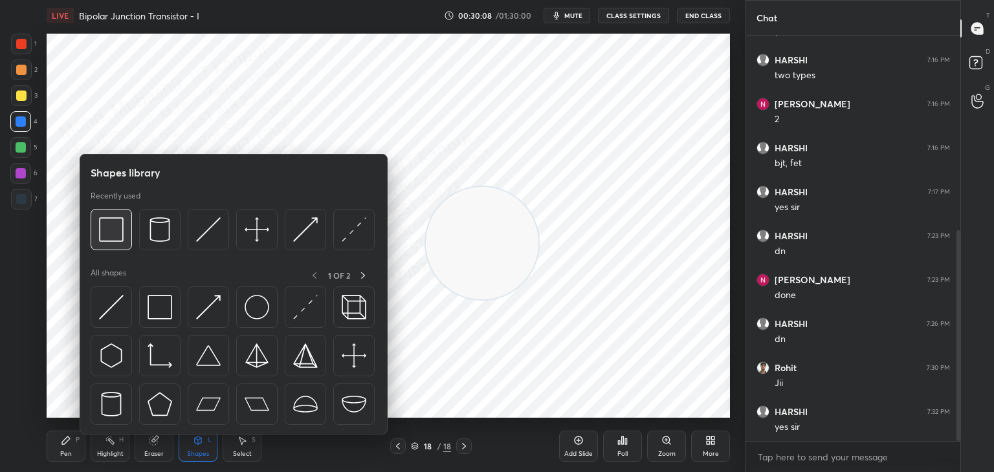
click at [109, 234] on img at bounding box center [111, 229] width 25 height 25
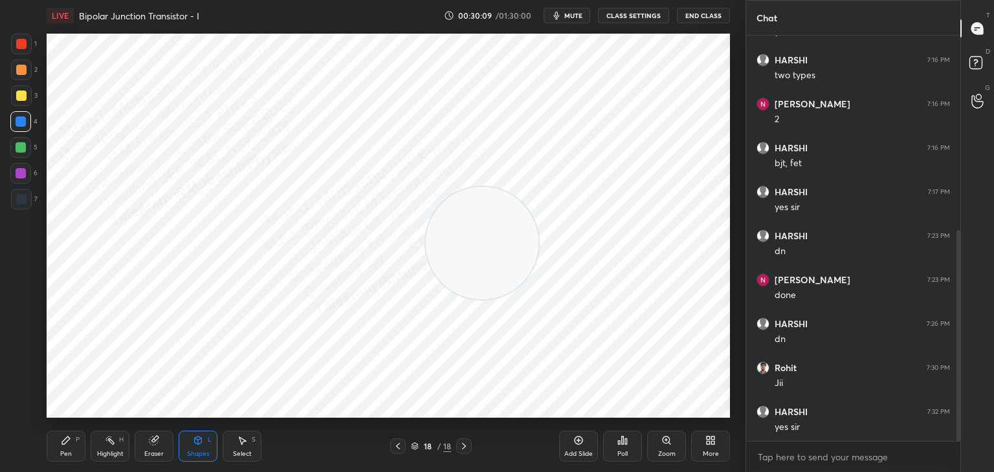
drag, startPoint x: 21, startPoint y: 174, endPoint x: 41, endPoint y: 193, distance: 27.9
click at [21, 176] on div at bounding box center [21, 173] width 10 height 10
drag, startPoint x: 386, startPoint y: 294, endPoint x: 45, endPoint y: 423, distance: 364.2
click at [131, 394] on video at bounding box center [187, 338] width 113 height 113
click at [65, 439] on icon at bounding box center [66, 441] width 10 height 10
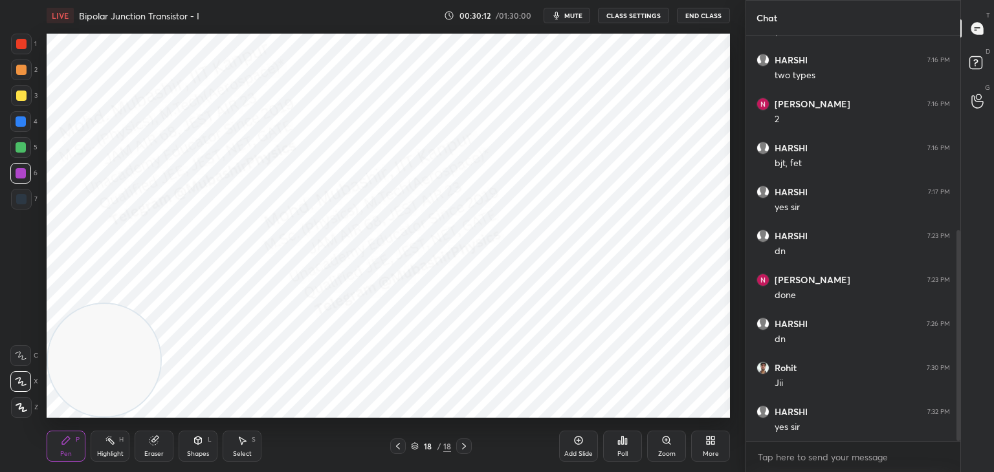
click at [14, 122] on div at bounding box center [20, 121] width 21 height 21
click at [192, 445] on div "Shapes L" at bounding box center [198, 446] width 39 height 31
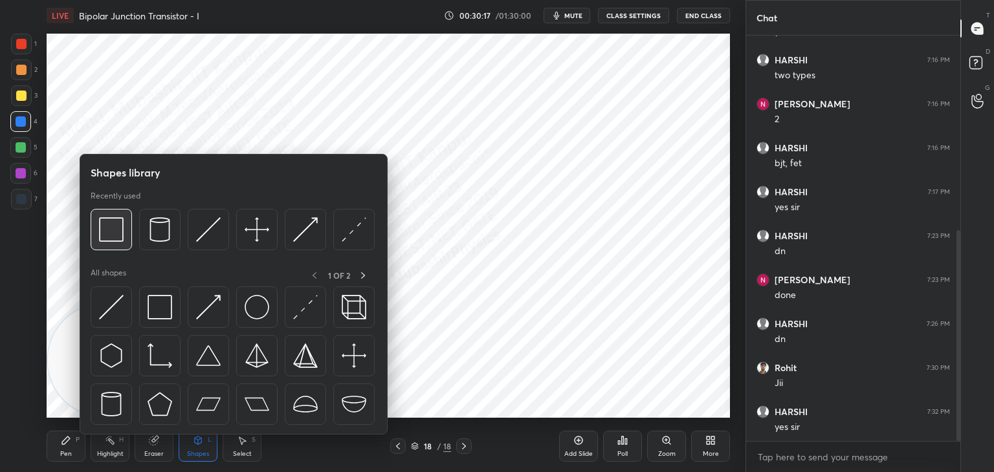
click at [93, 236] on div at bounding box center [111, 229] width 41 height 41
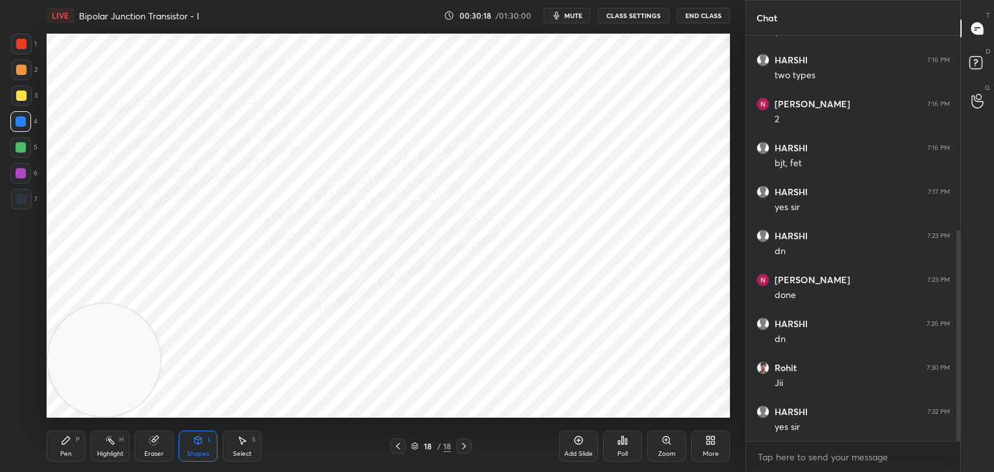
drag, startPoint x: 27, startPoint y: 42, endPoint x: 39, endPoint y: 49, distance: 14.2
click at [31, 44] on div at bounding box center [21, 44] width 21 height 21
drag, startPoint x: 109, startPoint y: 444, endPoint x: 130, endPoint y: 434, distance: 23.7
click at [109, 443] on icon at bounding box center [110, 441] width 10 height 10
click at [572, 21] on button "mute" at bounding box center [567, 16] width 47 height 16
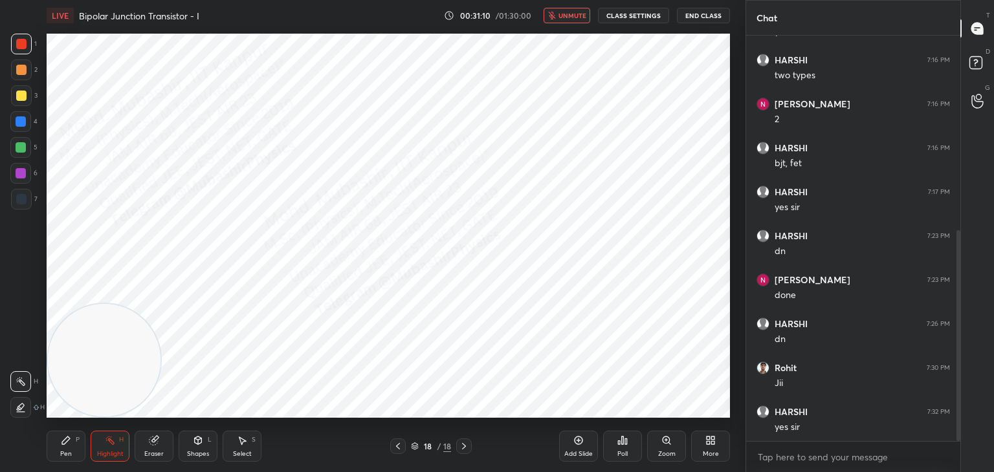
click at [562, 16] on span "unmute" at bounding box center [573, 15] width 28 height 9
click at [718, 449] on div "More" at bounding box center [710, 446] width 39 height 31
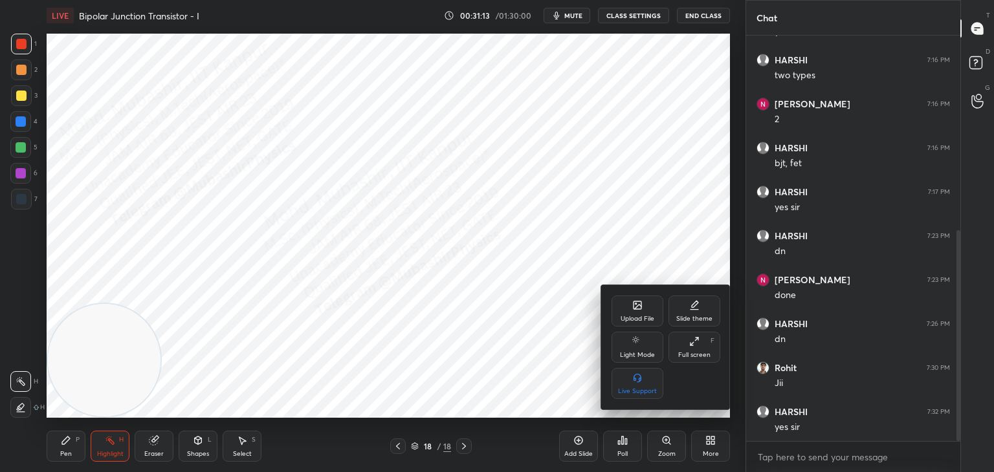
click at [639, 312] on div "Upload File" at bounding box center [638, 311] width 52 height 31
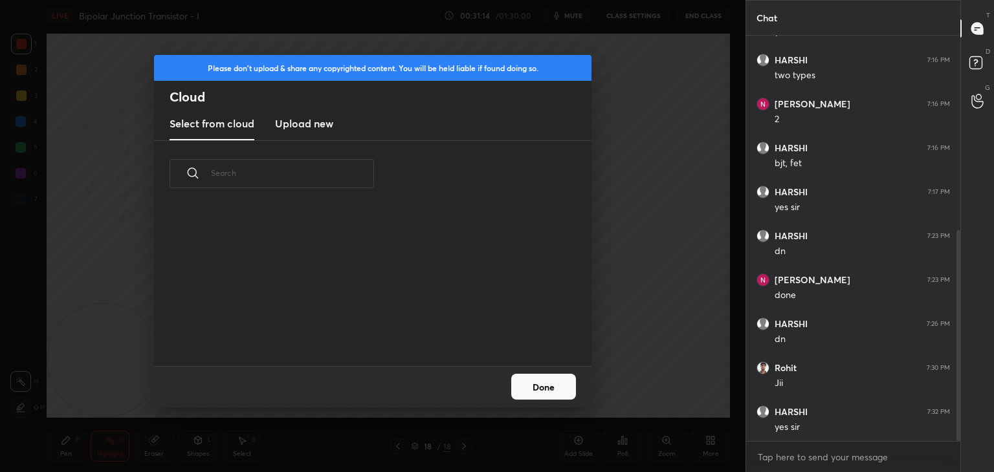
drag, startPoint x: 303, startPoint y: 128, endPoint x: 378, endPoint y: 129, distance: 75.1
click at [304, 130] on h3 "Upload new" at bounding box center [304, 124] width 58 height 16
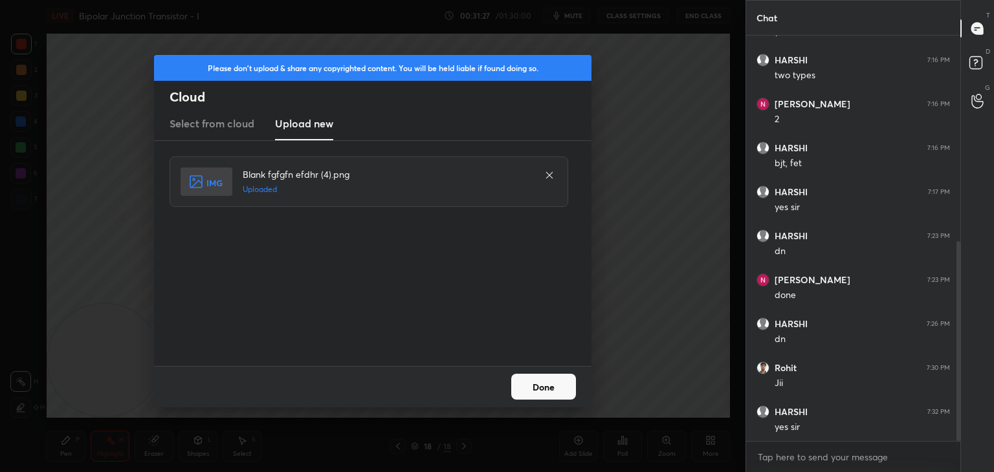
scroll to position [419, 0]
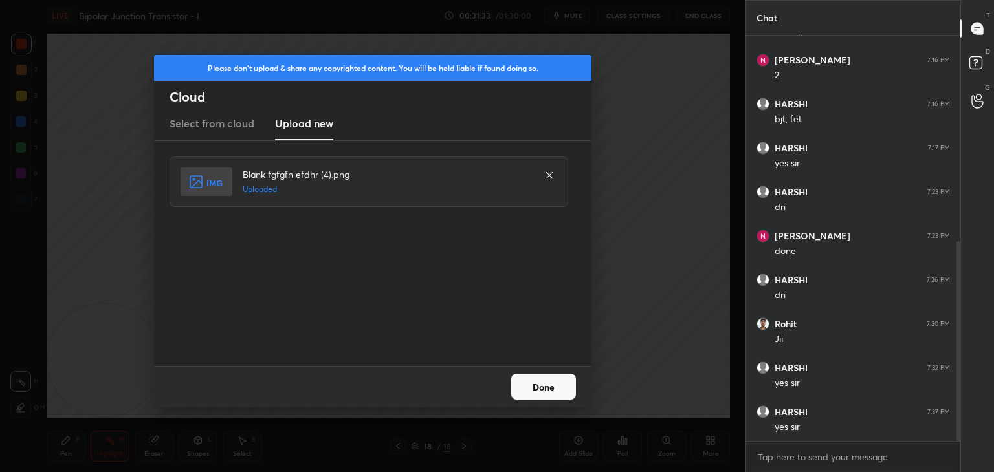
click at [550, 392] on button "Done" at bounding box center [543, 387] width 65 height 26
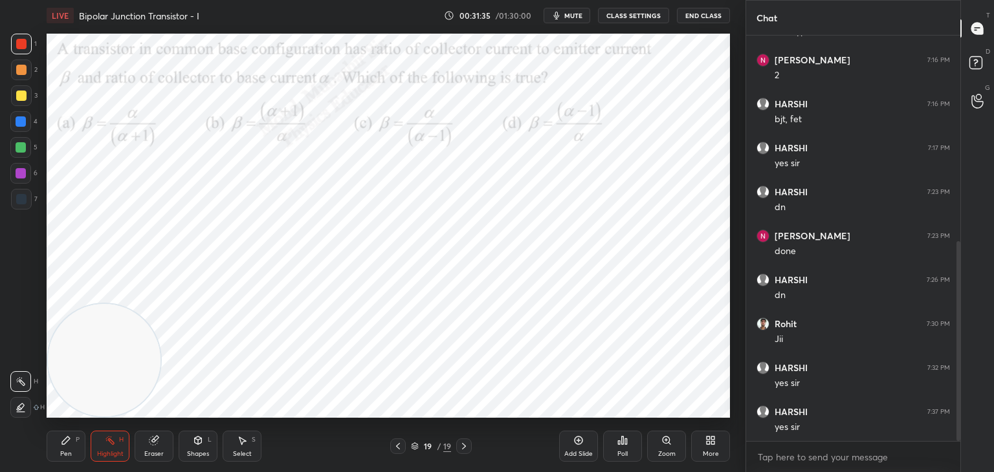
click at [575, 15] on span "mute" at bounding box center [573, 15] width 18 height 9
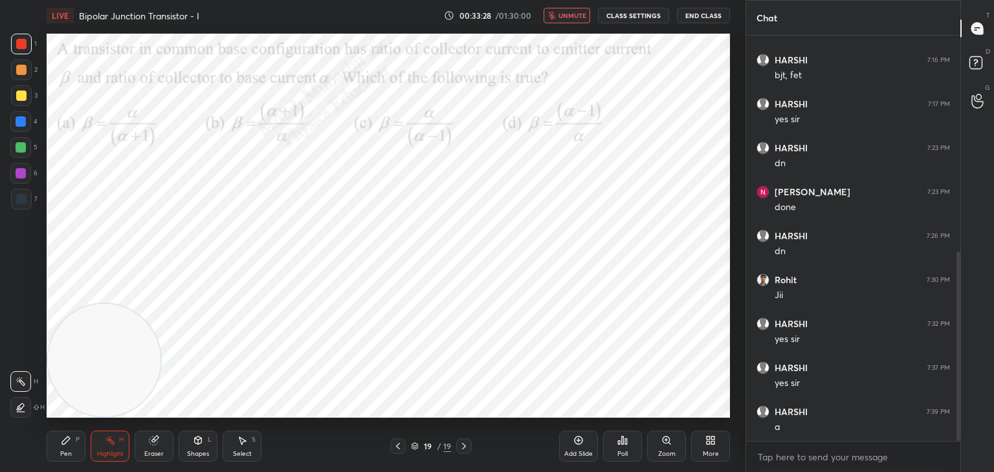
click at [568, 9] on div "LIVE [GEOGRAPHIC_DATA] Transistor - I 00:33:28 / 01:30:00 unmute CLASS SETTINGS…" at bounding box center [388, 15] width 683 height 31
click at [575, 16] on span "unmute" at bounding box center [573, 15] width 28 height 9
click at [570, 14] on span "mute" at bounding box center [573, 15] width 18 height 9
drag, startPoint x: 575, startPoint y: 15, endPoint x: 571, endPoint y: 32, distance: 17.8
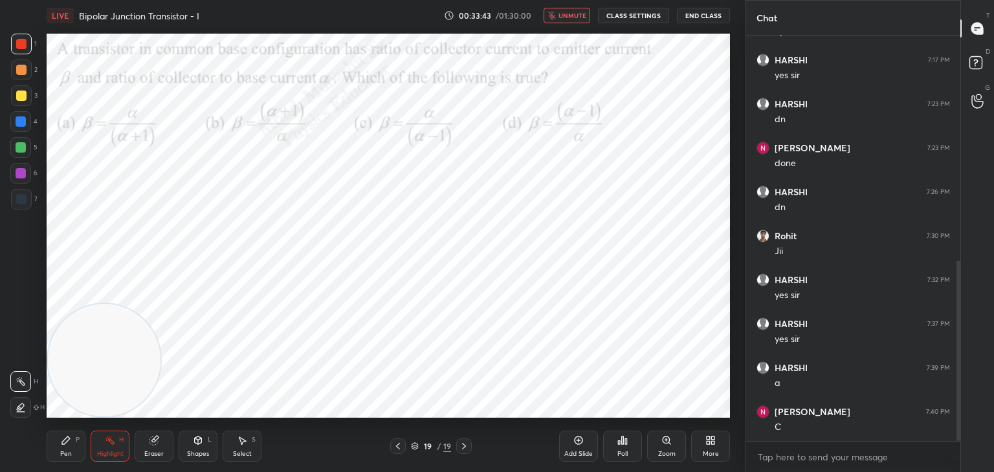
click at [575, 14] on span "unmute" at bounding box center [573, 15] width 28 height 9
click at [399, 447] on icon at bounding box center [398, 446] width 10 height 10
drag, startPoint x: 162, startPoint y: 349, endPoint x: 637, endPoint y: 353, distance: 475.1
click at [460, 353] on video at bounding box center [404, 354] width 113 height 113
click at [465, 446] on icon at bounding box center [464, 446] width 10 height 10
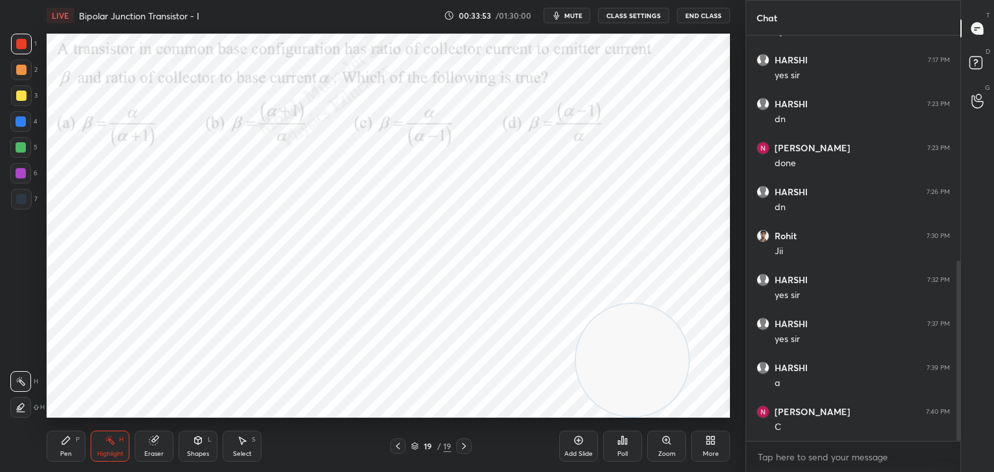
click at [572, 16] on span "mute" at bounding box center [573, 15] width 18 height 9
drag, startPoint x: 574, startPoint y: 10, endPoint x: 574, endPoint y: 17, distance: 7.1
click at [574, 11] on span "unmute" at bounding box center [573, 15] width 28 height 9
click at [63, 443] on icon at bounding box center [66, 441] width 8 height 8
click at [19, 117] on div at bounding box center [21, 121] width 10 height 10
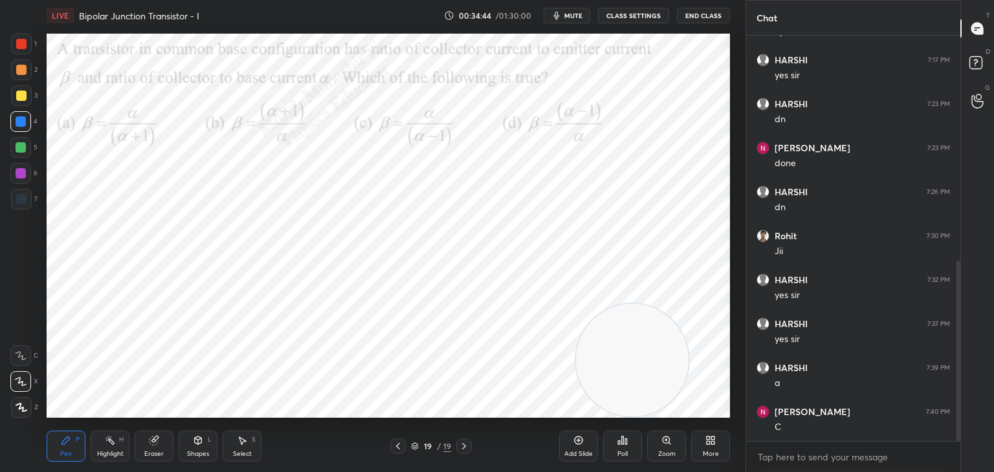
click at [115, 457] on div "Highlight" at bounding box center [110, 454] width 27 height 6
click at [395, 444] on icon at bounding box center [398, 446] width 10 height 10
click at [461, 443] on icon at bounding box center [464, 446] width 10 height 10
click at [56, 446] on div "Pen P" at bounding box center [66, 446] width 39 height 31
drag, startPoint x: 17, startPoint y: 47, endPoint x: 34, endPoint y: 50, distance: 16.4
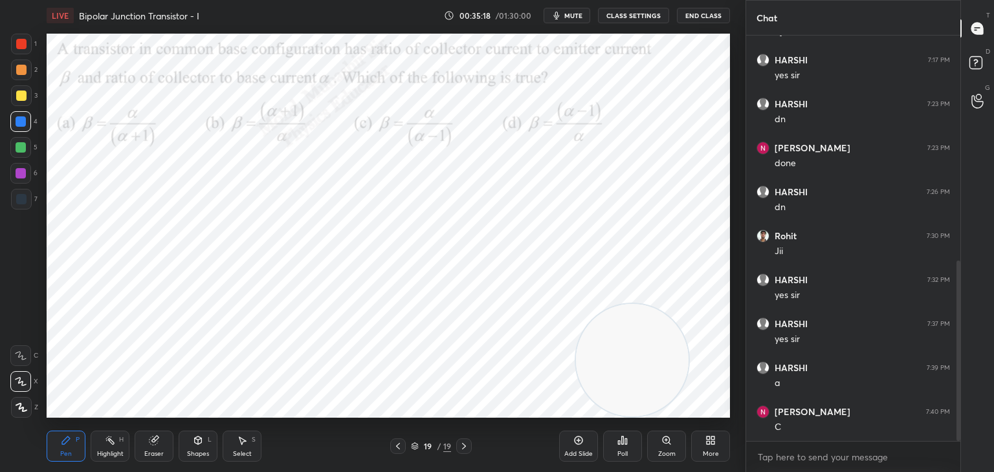
click at [16, 48] on div at bounding box center [21, 44] width 10 height 10
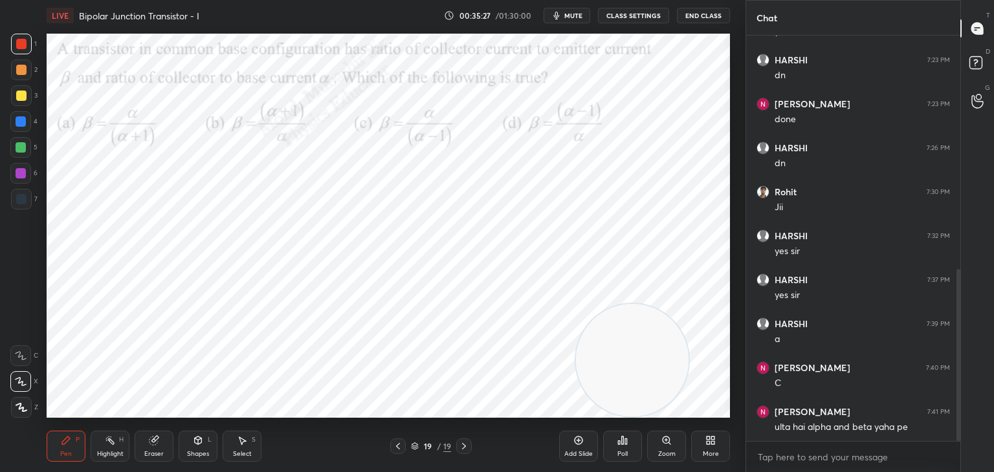
drag, startPoint x: 23, startPoint y: 156, endPoint x: 33, endPoint y: 164, distance: 13.3
click at [23, 159] on div "5" at bounding box center [23, 150] width 27 height 26
drag, startPoint x: 17, startPoint y: 71, endPoint x: 31, endPoint y: 78, distance: 15.7
click at [20, 71] on div at bounding box center [21, 70] width 10 height 10
click at [109, 451] on div "Highlight" at bounding box center [110, 454] width 27 height 6
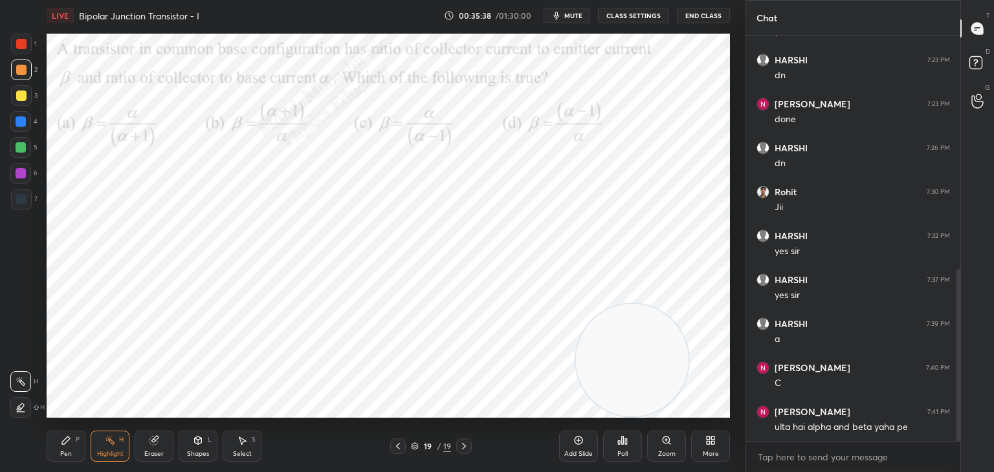
click at [398, 449] on icon at bounding box center [398, 446] width 4 height 6
drag, startPoint x: 461, startPoint y: 447, endPoint x: 451, endPoint y: 430, distance: 18.9
click at [461, 449] on icon at bounding box center [464, 446] width 10 height 10
click at [725, 445] on div "More" at bounding box center [710, 446] width 39 height 31
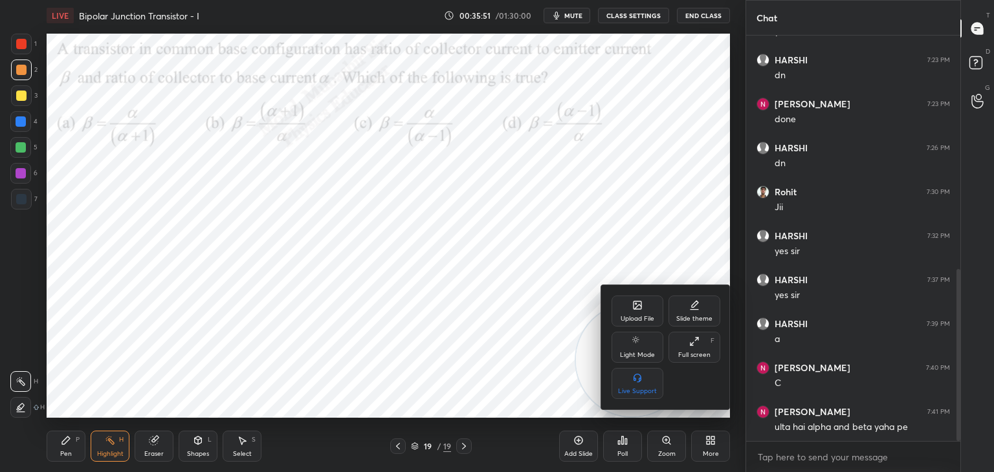
click at [632, 309] on icon at bounding box center [637, 305] width 10 height 10
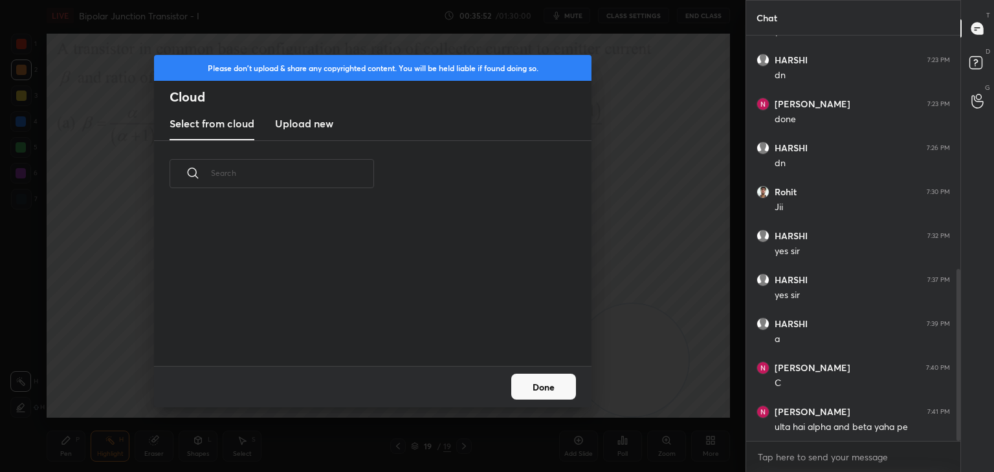
scroll to position [159, 415]
click at [305, 125] on h3 "Upload new" at bounding box center [304, 124] width 58 height 16
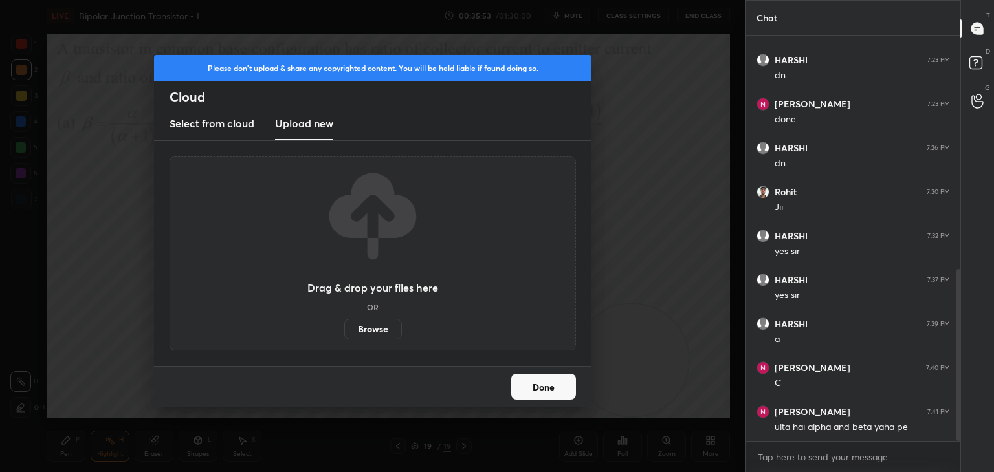
click at [381, 327] on label "Browse" at bounding box center [373, 329] width 58 height 21
click at [344, 327] on input "Browse" at bounding box center [344, 329] width 0 height 21
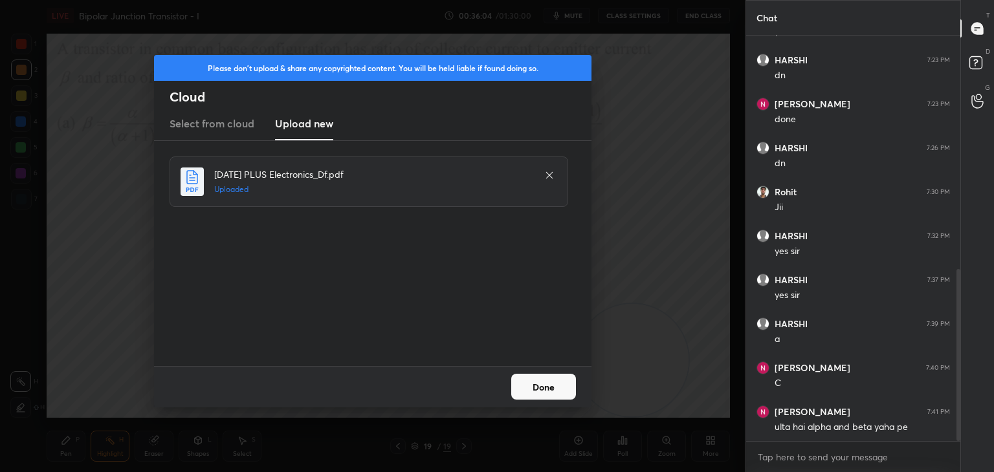
click at [536, 389] on button "Done" at bounding box center [543, 387] width 65 height 26
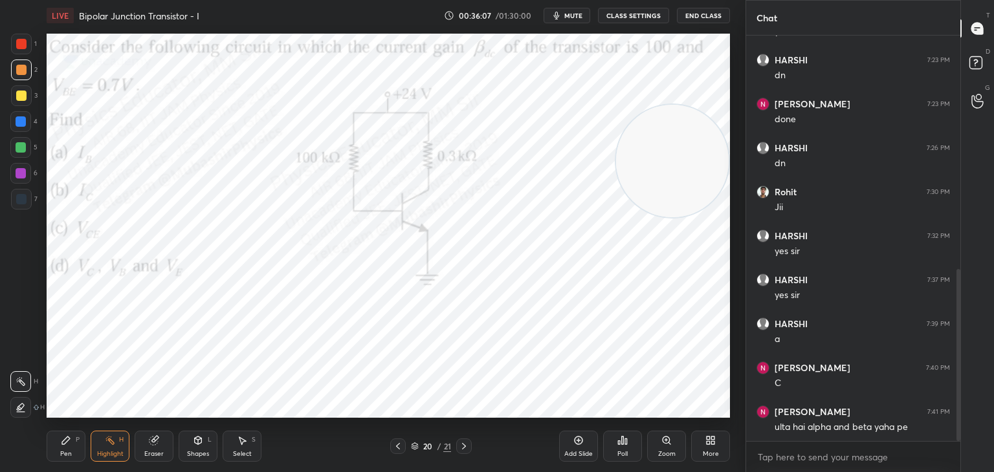
drag, startPoint x: 629, startPoint y: 345, endPoint x: 619, endPoint y: 198, distance: 147.2
click at [701, 144] on video at bounding box center [672, 161] width 113 height 113
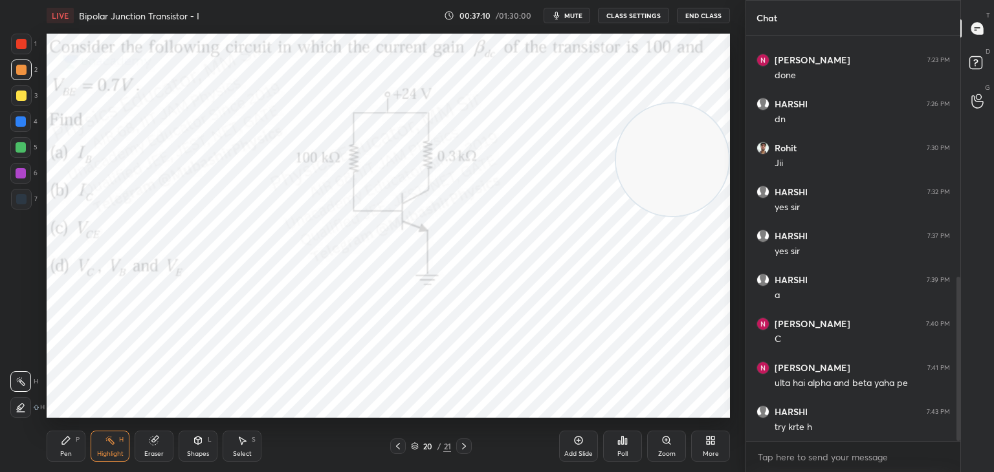
click at [575, 16] on span "mute" at bounding box center [573, 15] width 18 height 9
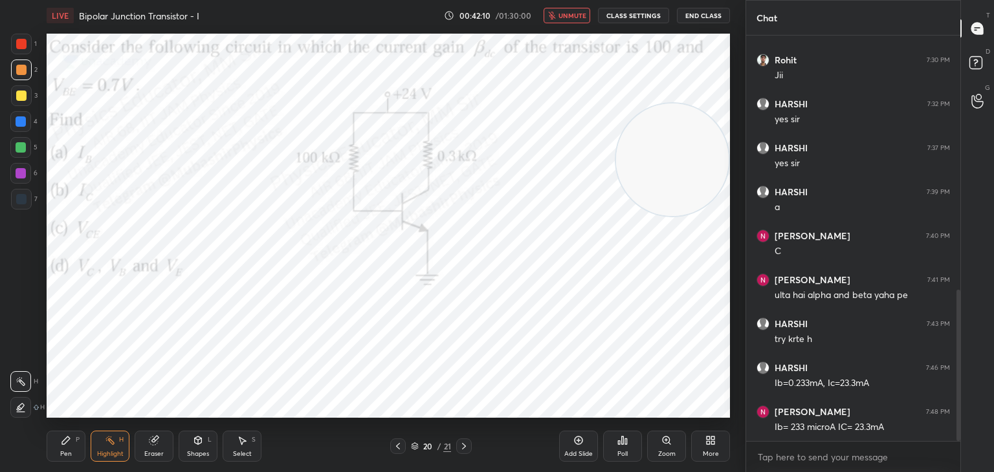
scroll to position [727, 0]
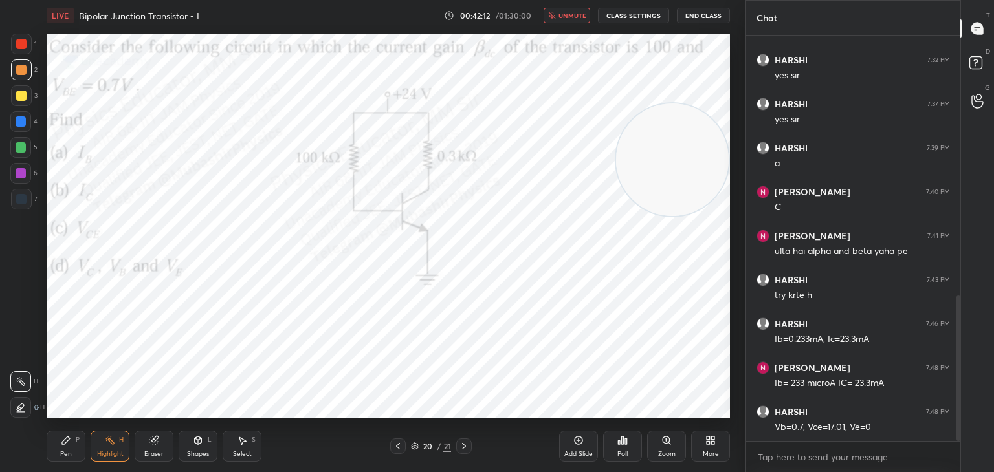
click at [573, 17] on span "unmute" at bounding box center [573, 15] width 28 height 9
drag, startPoint x: 67, startPoint y: 441, endPoint x: 65, endPoint y: 428, distance: 13.8
click at [67, 441] on icon at bounding box center [66, 441] width 8 height 8
click at [23, 98] on div at bounding box center [21, 96] width 10 height 10
click at [25, 124] on div at bounding box center [21, 121] width 10 height 10
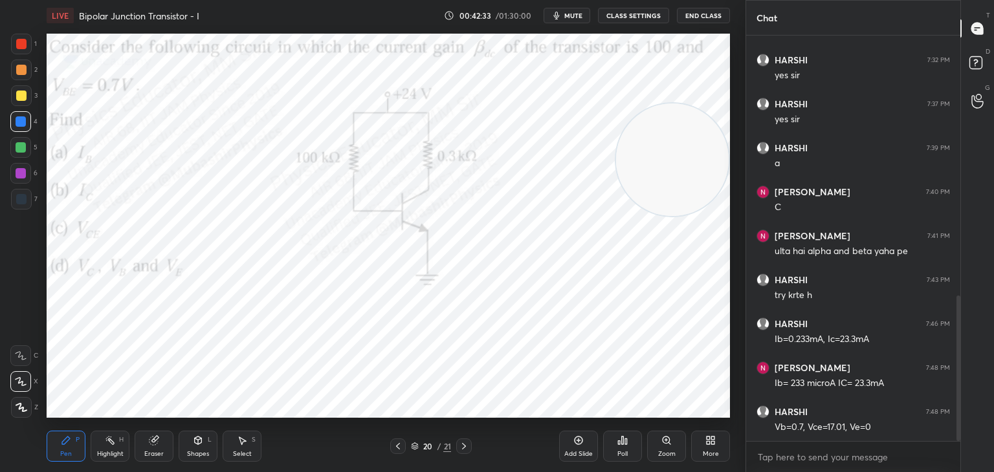
drag, startPoint x: 15, startPoint y: 100, endPoint x: 31, endPoint y: 101, distance: 16.2
click at [18, 100] on div at bounding box center [21, 95] width 21 height 21
click at [22, 124] on div at bounding box center [21, 121] width 10 height 10
drag, startPoint x: 113, startPoint y: 435, endPoint x: 124, endPoint y: 418, distance: 20.1
click at [115, 434] on div "Highlight H" at bounding box center [110, 446] width 39 height 31
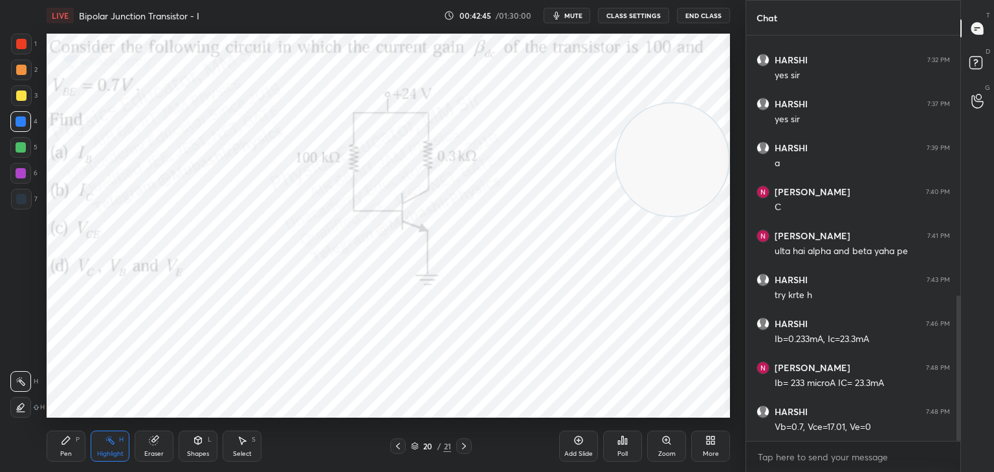
click at [72, 443] on div "Pen P" at bounding box center [66, 446] width 39 height 31
drag, startPoint x: 608, startPoint y: 168, endPoint x: 96, endPoint y: 146, distance: 513.0
click at [434, 150] on video at bounding box center [490, 159] width 113 height 113
click at [25, 177] on div at bounding box center [20, 173] width 21 height 21
drag, startPoint x: 150, startPoint y: 144, endPoint x: 269, endPoint y: 122, distance: 121.0
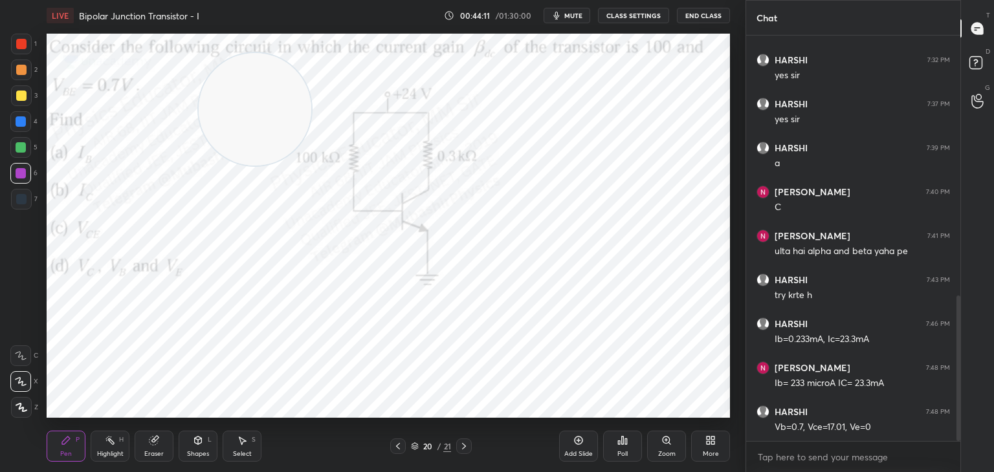
click at [290, 124] on video at bounding box center [255, 109] width 113 height 113
click at [28, 150] on div at bounding box center [20, 147] width 21 height 21
drag, startPoint x: 220, startPoint y: 138, endPoint x: 109, endPoint y: 283, distance: 183.3
click at [139, 294] on video at bounding box center [195, 256] width 113 height 113
drag, startPoint x: 107, startPoint y: 281, endPoint x: 116, endPoint y: 94, distance: 186.6
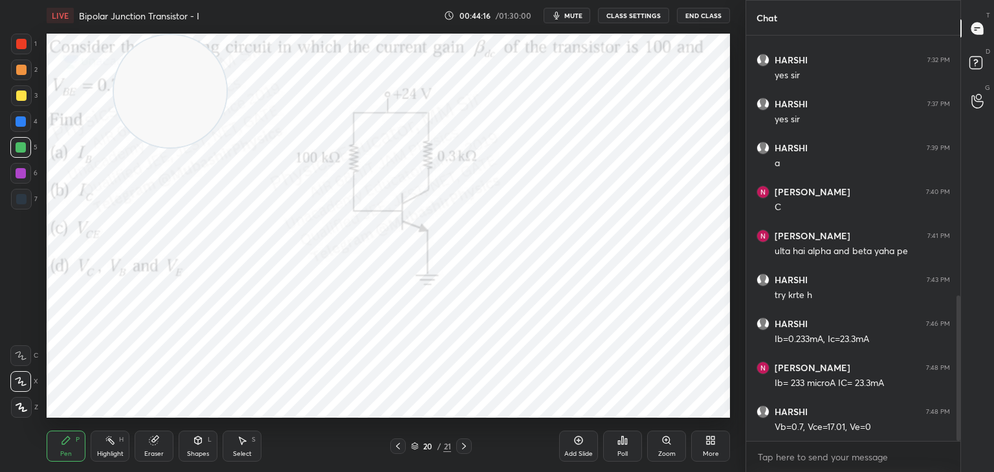
click at [116, 94] on video at bounding box center [170, 91] width 113 height 113
drag, startPoint x: 21, startPoint y: 42, endPoint x: 34, endPoint y: 43, distance: 13.0
click at [21, 40] on div at bounding box center [21, 44] width 10 height 10
click at [16, 76] on div at bounding box center [21, 70] width 21 height 21
drag, startPoint x: 107, startPoint y: 452, endPoint x: 116, endPoint y: 449, distance: 10.2
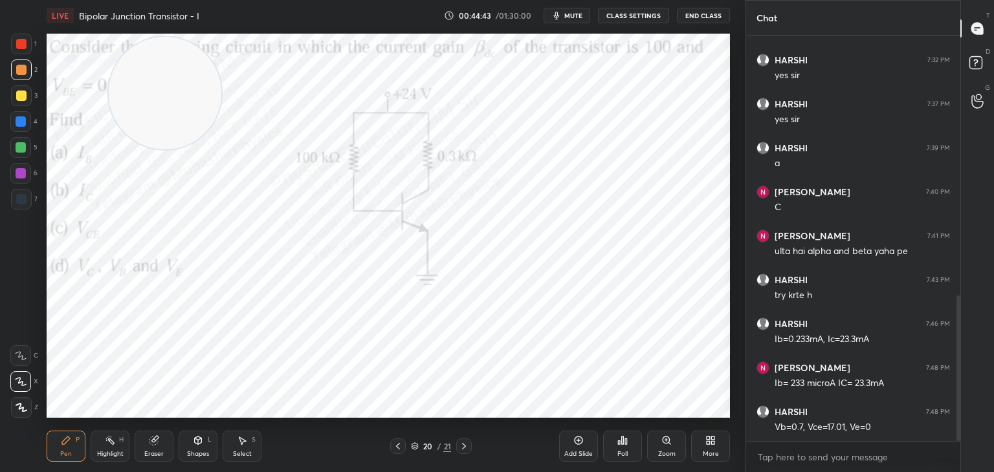
click at [109, 452] on div "Highlight" at bounding box center [110, 454] width 27 height 6
drag, startPoint x: 157, startPoint y: 86, endPoint x: 505, endPoint y: 120, distance: 350.5
click at [269, 102] on video at bounding box center [213, 97] width 113 height 113
drag, startPoint x: 69, startPoint y: 441, endPoint x: 145, endPoint y: 445, distance: 76.5
click at [65, 444] on icon at bounding box center [66, 441] width 10 height 10
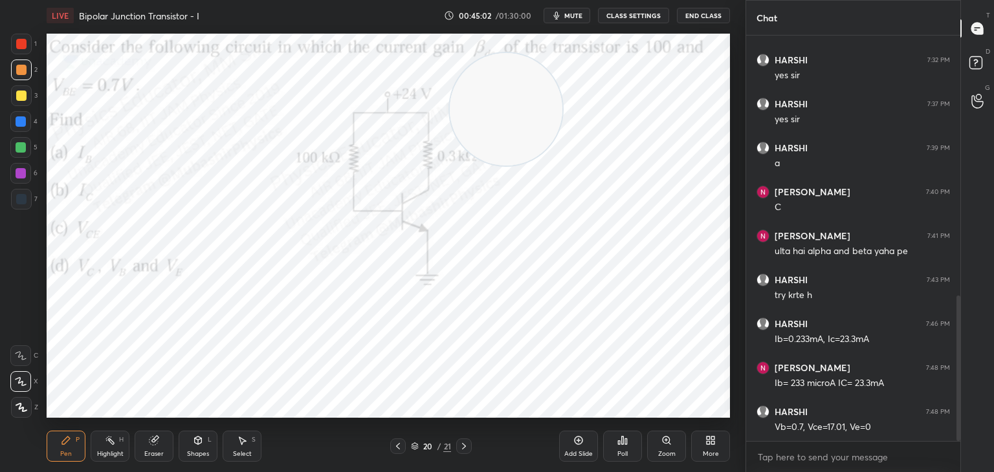
click at [24, 45] on div at bounding box center [21, 44] width 10 height 10
click at [120, 447] on div "Highlight H" at bounding box center [110, 446] width 39 height 31
click at [66, 448] on div "Pen P" at bounding box center [66, 446] width 39 height 31
click at [19, 126] on div at bounding box center [21, 121] width 10 height 10
drag, startPoint x: 23, startPoint y: 41, endPoint x: 28, endPoint y: 62, distance: 21.3
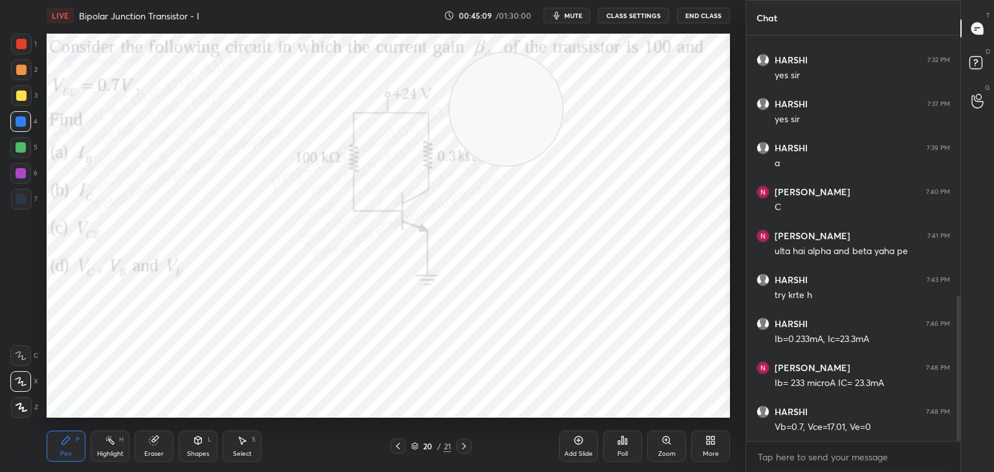
click at [24, 50] on div at bounding box center [21, 44] width 21 height 21
click at [113, 449] on div "Highlight H" at bounding box center [110, 446] width 39 height 31
drag, startPoint x: 76, startPoint y: 451, endPoint x: 85, endPoint y: 449, distance: 9.3
click at [72, 449] on div "Pen P" at bounding box center [66, 446] width 39 height 31
click at [107, 453] on div "Highlight" at bounding box center [110, 454] width 27 height 6
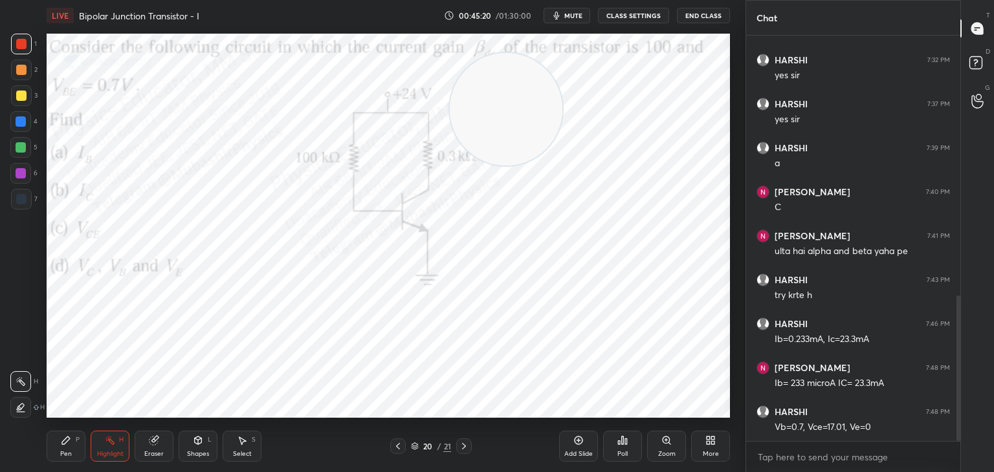
drag, startPoint x: 55, startPoint y: 449, endPoint x: 111, endPoint y: 423, distance: 61.7
click at [60, 449] on div "Pen P" at bounding box center [66, 446] width 39 height 31
click at [109, 449] on div "Highlight H" at bounding box center [110, 446] width 39 height 31
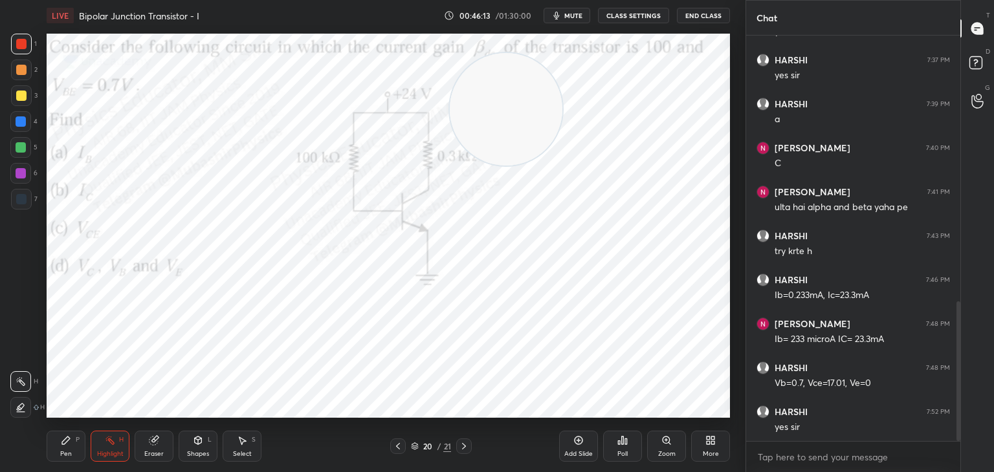
click at [464, 445] on icon at bounding box center [464, 446] width 4 height 6
drag, startPoint x: 583, startPoint y: 170, endPoint x: 728, endPoint y: 100, distance: 160.9
click at [710, 120] on video at bounding box center [672, 146] width 113 height 113
click at [694, 127] on video at bounding box center [672, 143] width 113 height 113
click at [572, 12] on span "mute" at bounding box center [573, 15] width 18 height 9
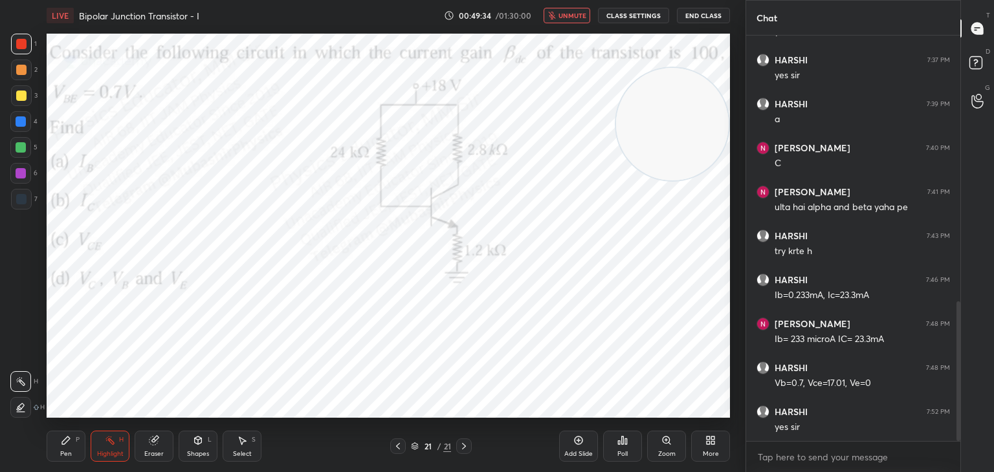
drag, startPoint x: 647, startPoint y: 153, endPoint x: 665, endPoint y: 143, distance: 20.9
click at [663, 143] on video at bounding box center [672, 124] width 113 height 113
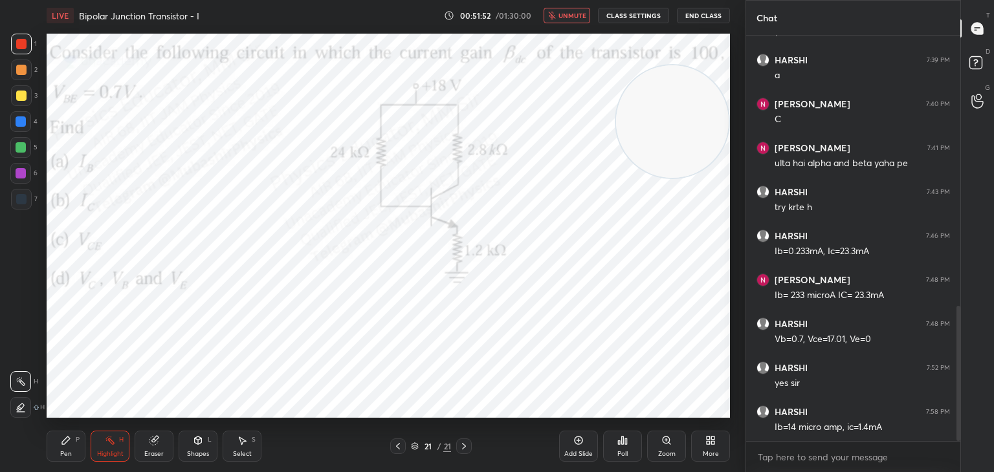
click at [583, 19] on span "unmute" at bounding box center [573, 15] width 28 height 9
click at [570, 14] on span "mute" at bounding box center [573, 15] width 18 height 9
click at [566, 17] on span "unmute" at bounding box center [573, 15] width 28 height 9
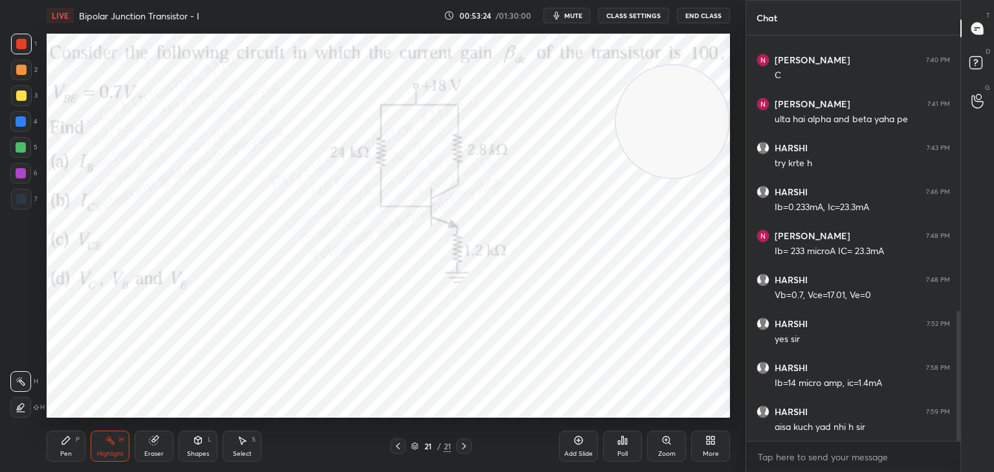
click at [574, 16] on span "mute" at bounding box center [573, 15] width 18 height 9
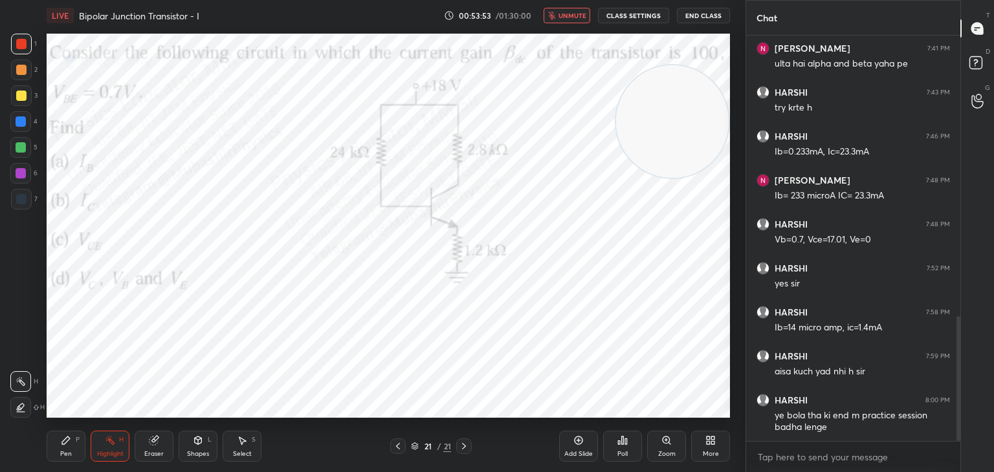
click at [575, 17] on span "unmute" at bounding box center [573, 15] width 28 height 9
click at [577, 16] on span "mute" at bounding box center [573, 15] width 18 height 9
click at [569, 16] on span "unmute" at bounding box center [573, 15] width 28 height 9
drag, startPoint x: 663, startPoint y: 118, endPoint x: 632, endPoint y: 89, distance: 42.6
click at [671, 117] on video at bounding box center [672, 123] width 113 height 113
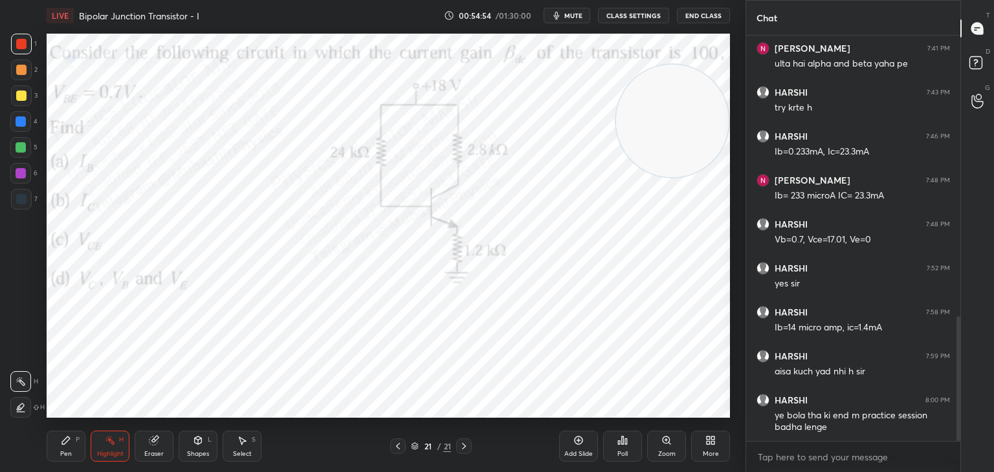
click at [575, 16] on span "mute" at bounding box center [573, 15] width 18 height 9
click at [577, 11] on span "unmute" at bounding box center [573, 15] width 28 height 9
click at [575, 17] on span "mute" at bounding box center [573, 15] width 18 height 9
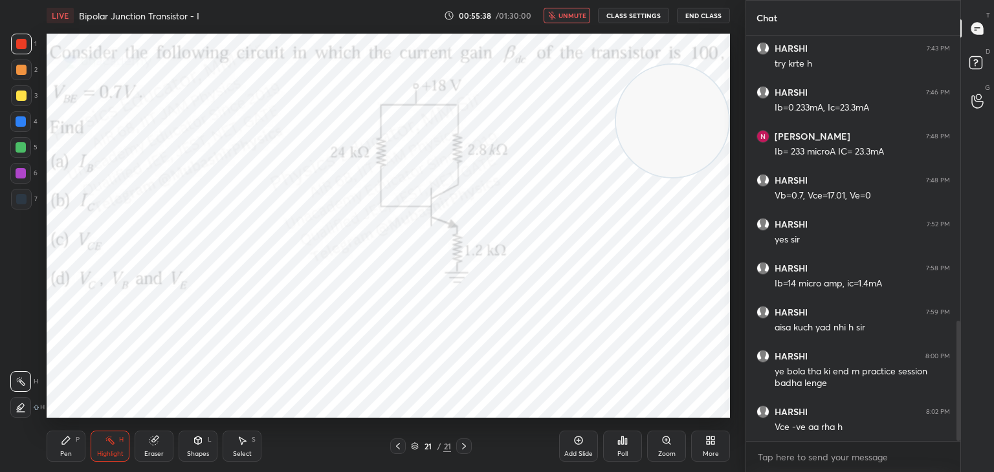
drag, startPoint x: 577, startPoint y: 14, endPoint x: 579, endPoint y: 32, distance: 17.6
click at [577, 16] on span "unmute" at bounding box center [573, 15] width 28 height 9
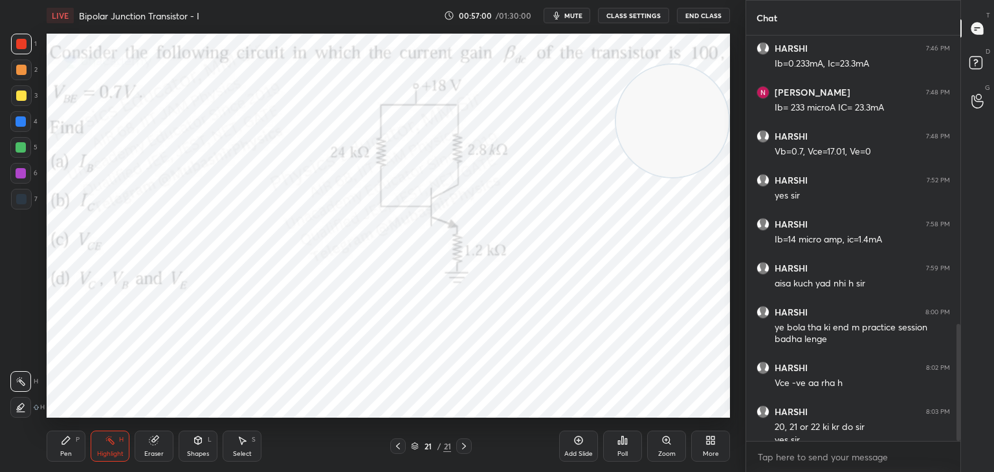
scroll to position [1016, 0]
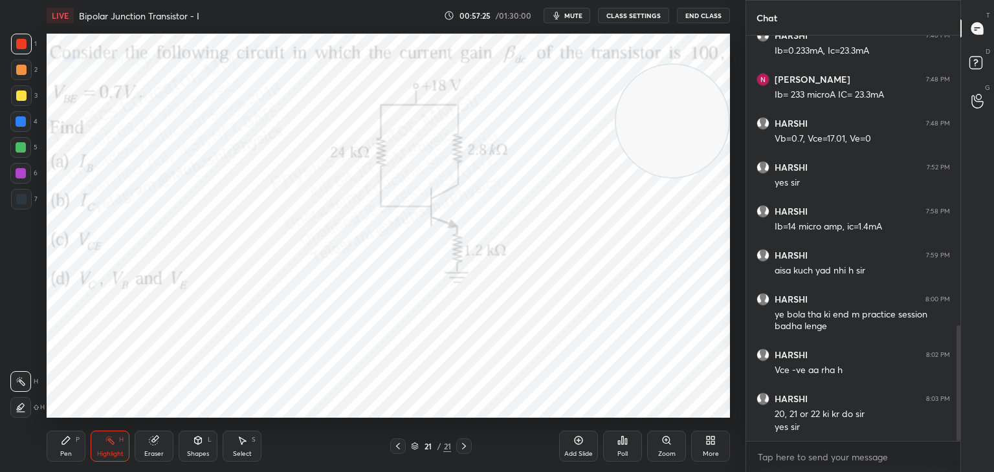
click at [570, 14] on span "mute" at bounding box center [573, 15] width 18 height 9
click at [571, 14] on span "unmute" at bounding box center [573, 15] width 28 height 9
click at [571, 14] on span "mute" at bounding box center [573, 15] width 18 height 9
click at [571, 14] on span "unmute" at bounding box center [573, 15] width 28 height 9
click at [571, 14] on span "mute" at bounding box center [573, 15] width 18 height 9
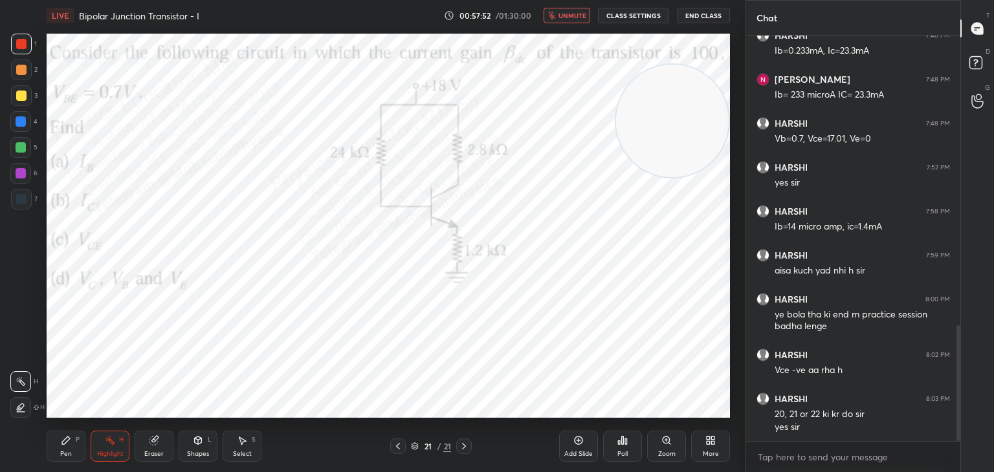
click at [562, 16] on span "unmute" at bounding box center [573, 15] width 28 height 9
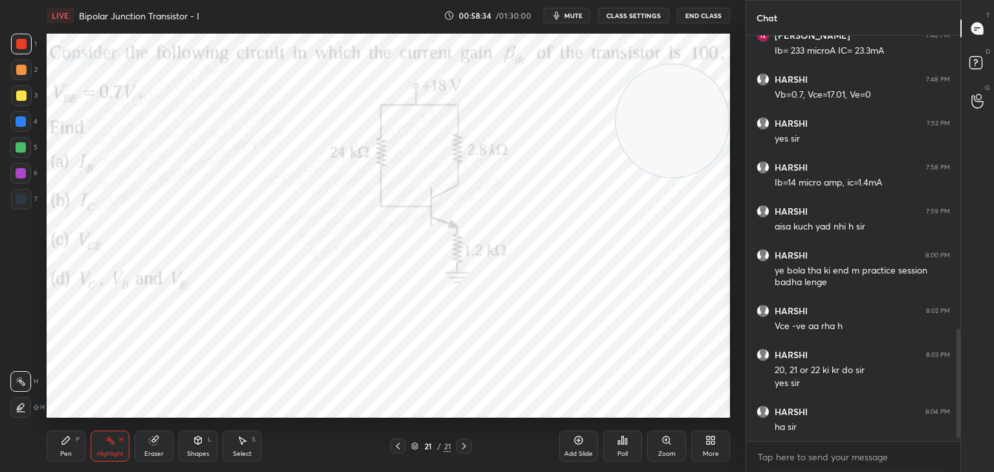
scroll to position [1104, 0]
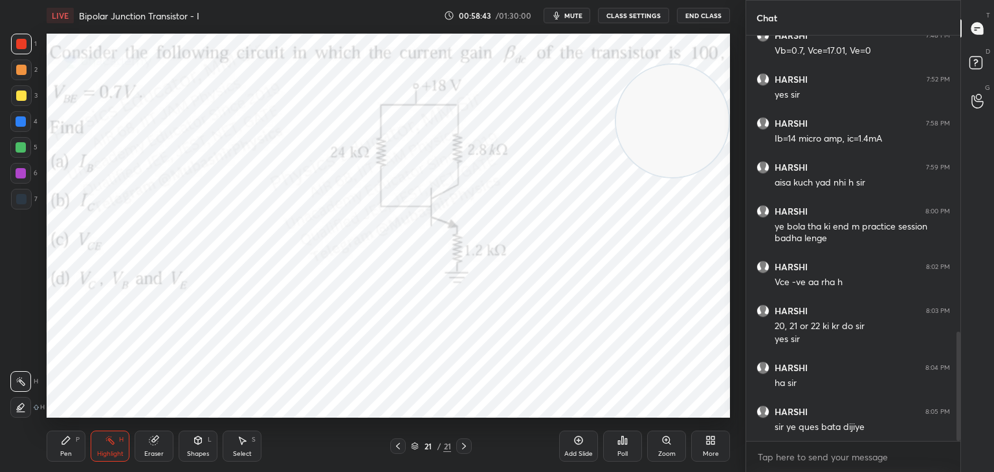
drag, startPoint x: 78, startPoint y: 450, endPoint x: 18, endPoint y: 212, distance: 245.7
click at [76, 450] on div "Pen P" at bounding box center [66, 446] width 39 height 31
drag, startPoint x: 18, startPoint y: 177, endPoint x: 29, endPoint y: 177, distance: 11.0
click at [16, 177] on div at bounding box center [21, 173] width 10 height 10
click at [28, 97] on div at bounding box center [21, 95] width 21 height 21
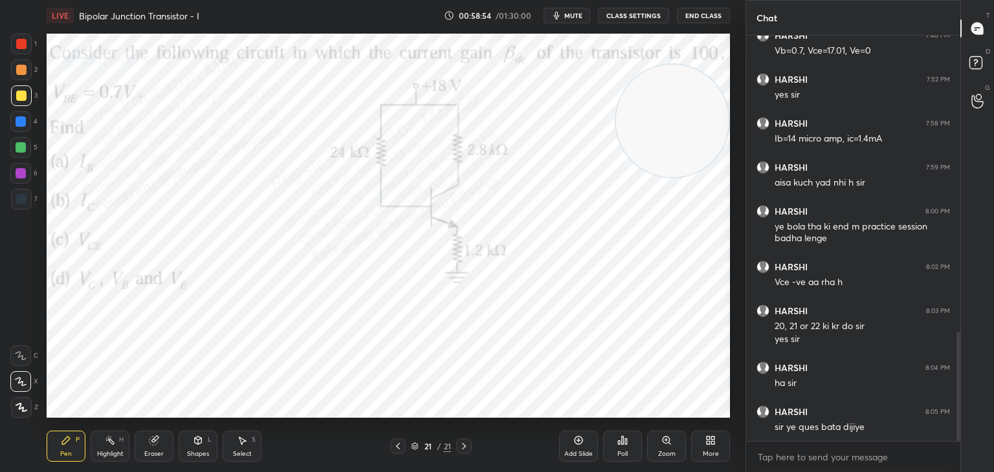
click at [23, 128] on div at bounding box center [20, 121] width 21 height 21
drag, startPoint x: 611, startPoint y: 153, endPoint x: 21, endPoint y: 195, distance: 591.0
click at [24, 195] on div "1 2 3 4 5 6 7 C X Z C X Z E E Erase all H H LIVE Bipolar Junction Transistor - …" at bounding box center [367, 236] width 735 height 472
drag, startPoint x: 20, startPoint y: 144, endPoint x: 111, endPoint y: 142, distance: 90.6
click at [21, 144] on div at bounding box center [21, 147] width 10 height 10
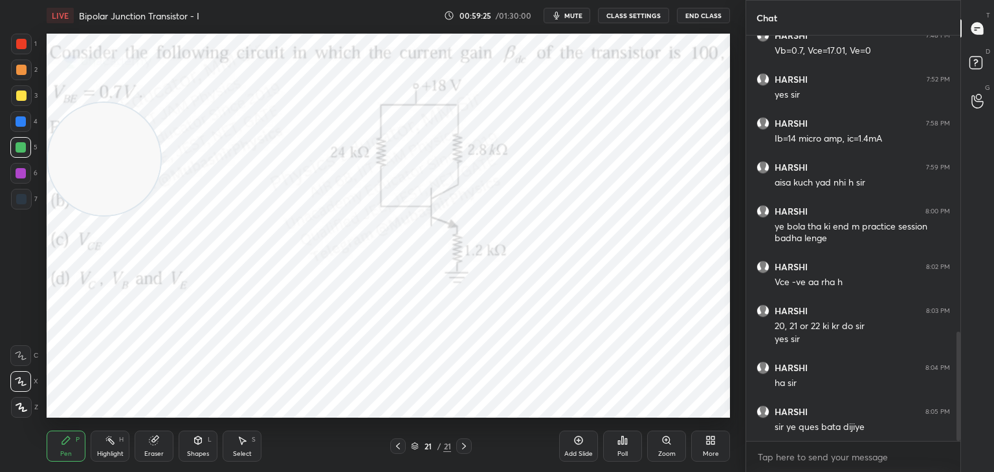
click at [106, 438] on icon at bounding box center [110, 441] width 10 height 10
drag, startPoint x: 98, startPoint y: 120, endPoint x: 276, endPoint y: 39, distance: 195.8
click at [272, 25] on div "LIVE [GEOGRAPHIC_DATA] Transistor - I 00:59:26 / 01:30:00 mute CLASS SETTINGS E…" at bounding box center [388, 236] width 694 height 472
click at [573, 16] on span "mute" at bounding box center [573, 15] width 18 height 9
click at [570, 17] on span "unmute" at bounding box center [573, 15] width 28 height 9
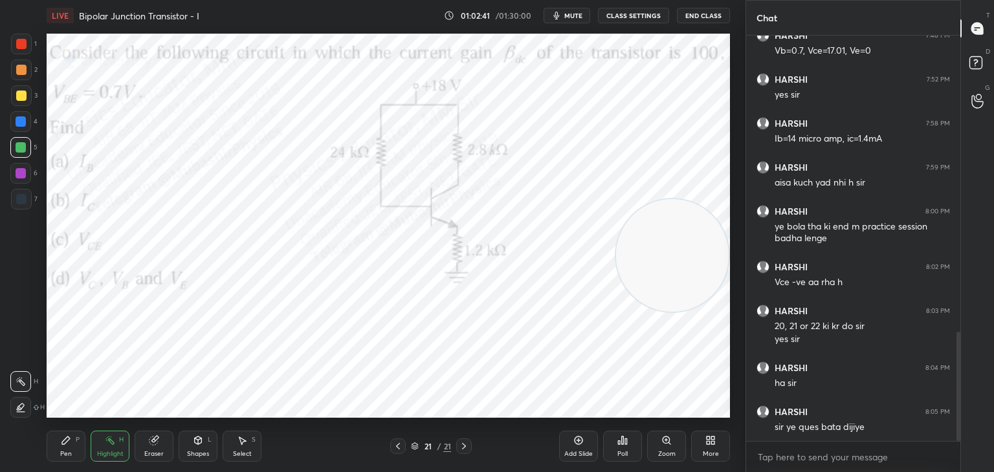
drag, startPoint x: 293, startPoint y: 111, endPoint x: 709, endPoint y: 275, distance: 447.4
click at [710, 276] on video at bounding box center [672, 255] width 113 height 113
click at [733, 353] on div "Setting up your live class Poll for secs No correct answer Start poll" at bounding box center [388, 226] width 694 height 390
drag, startPoint x: 681, startPoint y: 357, endPoint x: 699, endPoint y: 403, distance: 49.8
click at [720, 397] on video at bounding box center [672, 341] width 113 height 113
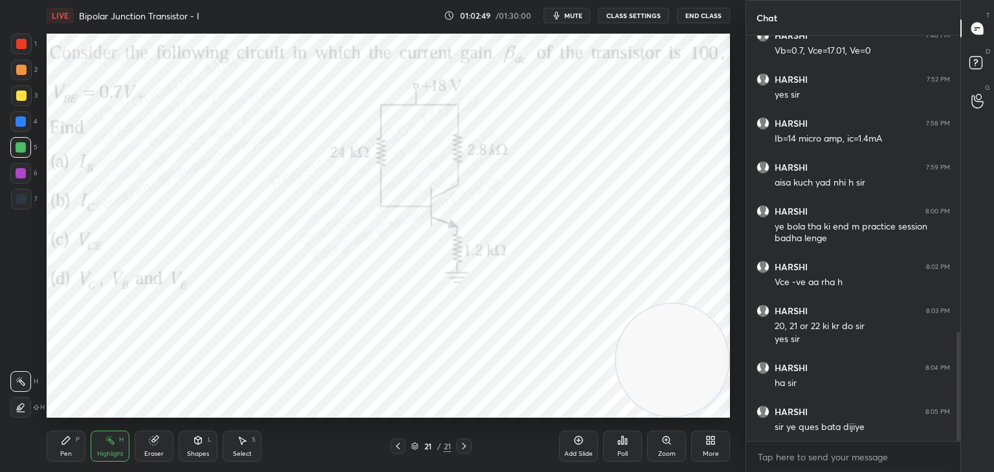
click at [70, 456] on div "Pen" at bounding box center [66, 454] width 12 height 6
click at [114, 452] on div "Highlight" at bounding box center [110, 454] width 27 height 6
click at [62, 441] on icon at bounding box center [66, 441] width 10 height 10
click at [116, 446] on div "Highlight H" at bounding box center [110, 446] width 39 height 31
click at [68, 442] on icon at bounding box center [66, 441] width 10 height 10
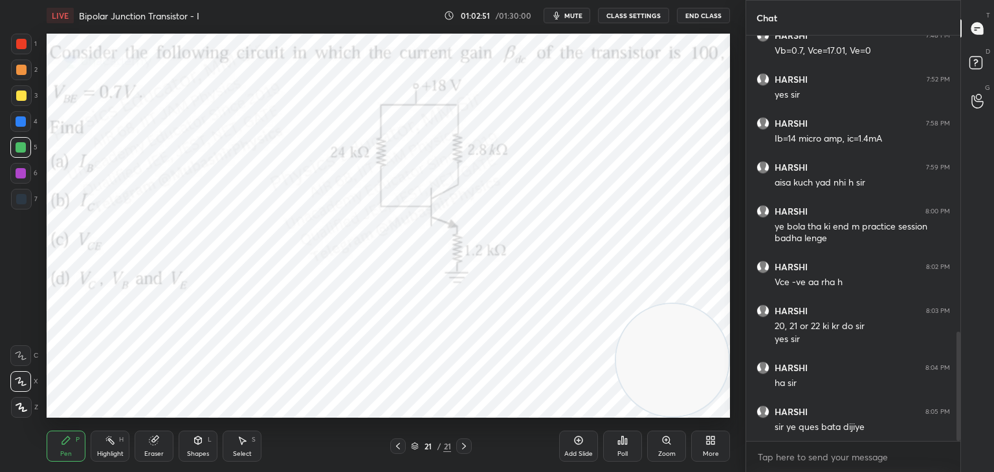
click at [116, 444] on div "Highlight H" at bounding box center [110, 446] width 39 height 31
click at [67, 449] on div "Pen P" at bounding box center [66, 446] width 39 height 31
click at [104, 445] on div "Highlight H" at bounding box center [110, 446] width 39 height 31
click at [60, 451] on div "Pen" at bounding box center [66, 454] width 12 height 6
drag, startPoint x: 112, startPoint y: 445, endPoint x: 68, endPoint y: 445, distance: 44.0
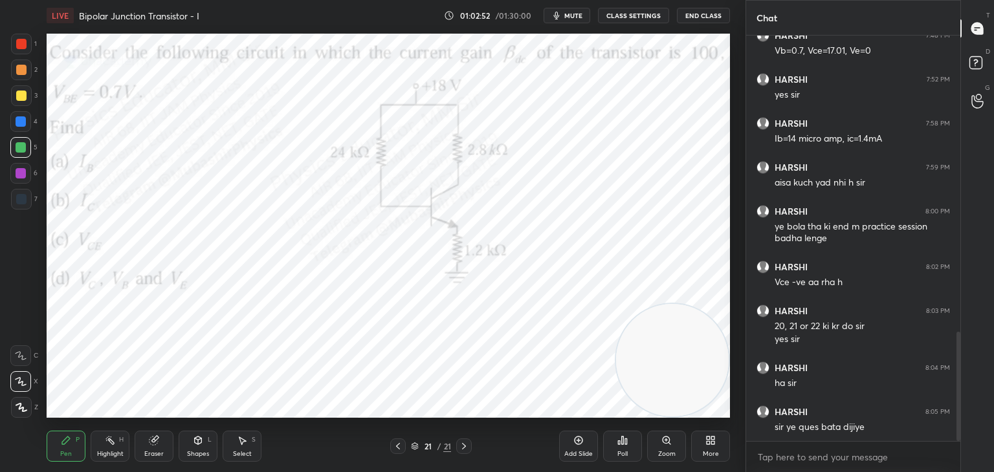
click at [101, 445] on div "Highlight H" at bounding box center [110, 446] width 39 height 31
click at [65, 445] on icon at bounding box center [66, 441] width 10 height 10
click at [107, 443] on icon at bounding box center [110, 441] width 10 height 10
drag, startPoint x: 65, startPoint y: 449, endPoint x: 103, endPoint y: 447, distance: 38.2
click at [67, 447] on div "Pen P" at bounding box center [66, 446] width 39 height 31
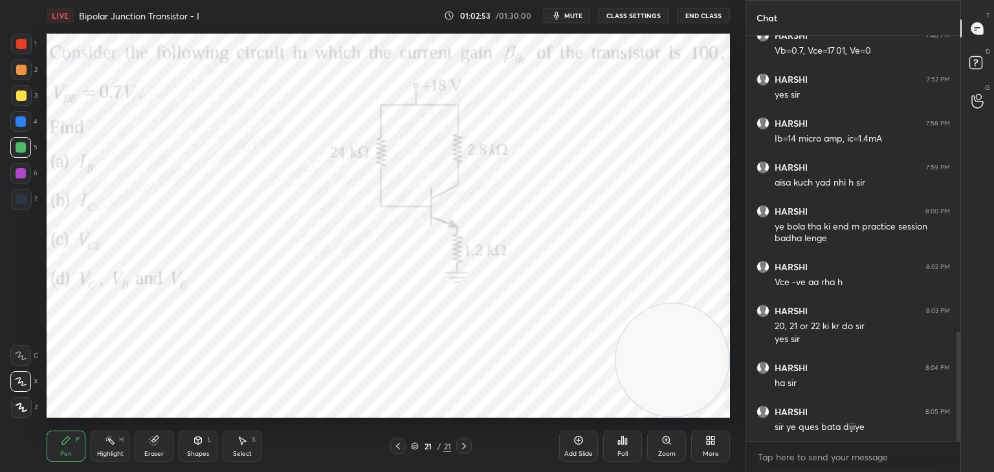
click at [105, 446] on icon at bounding box center [110, 441] width 10 height 10
click at [60, 449] on div "Pen P" at bounding box center [66, 446] width 39 height 31
click at [108, 447] on div "Highlight H" at bounding box center [110, 446] width 39 height 31
click at [102, 447] on div "Highlight H" at bounding box center [110, 446] width 39 height 31
click at [61, 449] on div "Pen P" at bounding box center [66, 446] width 39 height 31
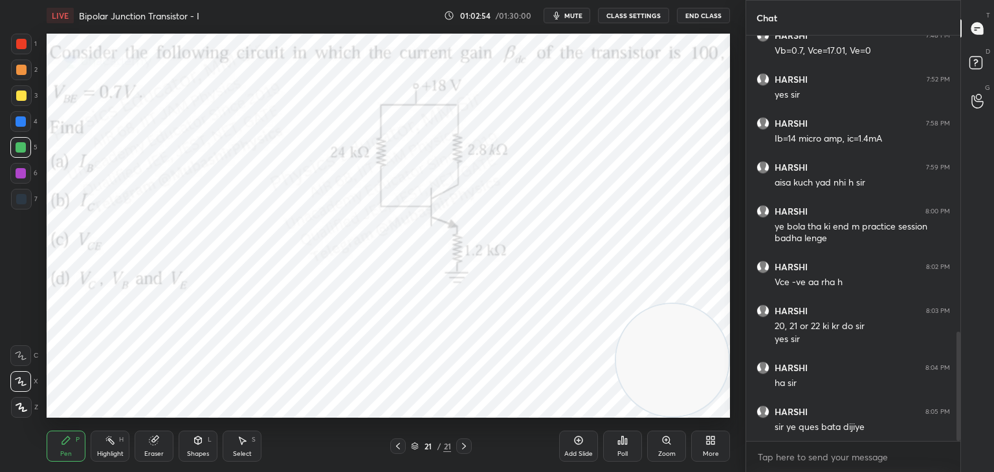
click at [111, 447] on div "Highlight H" at bounding box center [110, 446] width 39 height 31
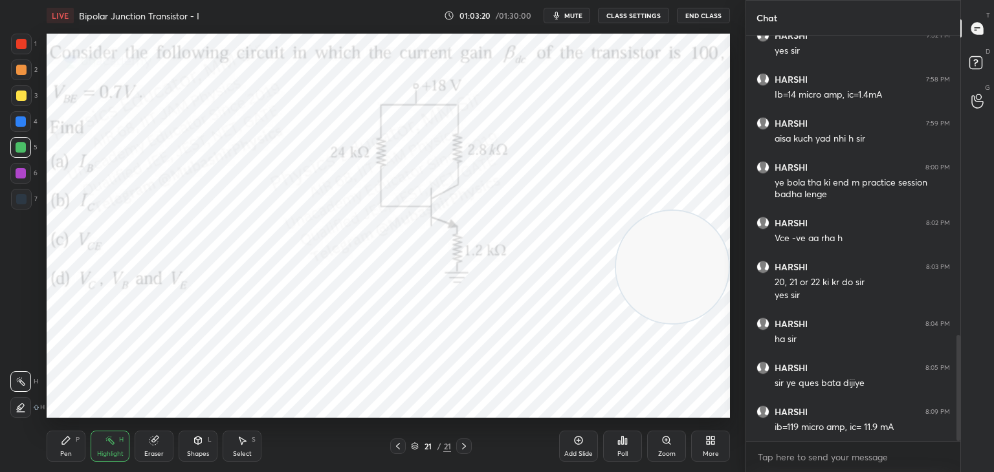
drag, startPoint x: 672, startPoint y: 316, endPoint x: 656, endPoint y: 239, distance: 79.5
click at [661, 241] on video at bounding box center [672, 267] width 113 height 113
click at [63, 439] on icon at bounding box center [66, 441] width 10 height 10
click at [96, 441] on div "Highlight H" at bounding box center [110, 446] width 39 height 31
drag, startPoint x: 626, startPoint y: 245, endPoint x: 280, endPoint y: 297, distance: 350.1
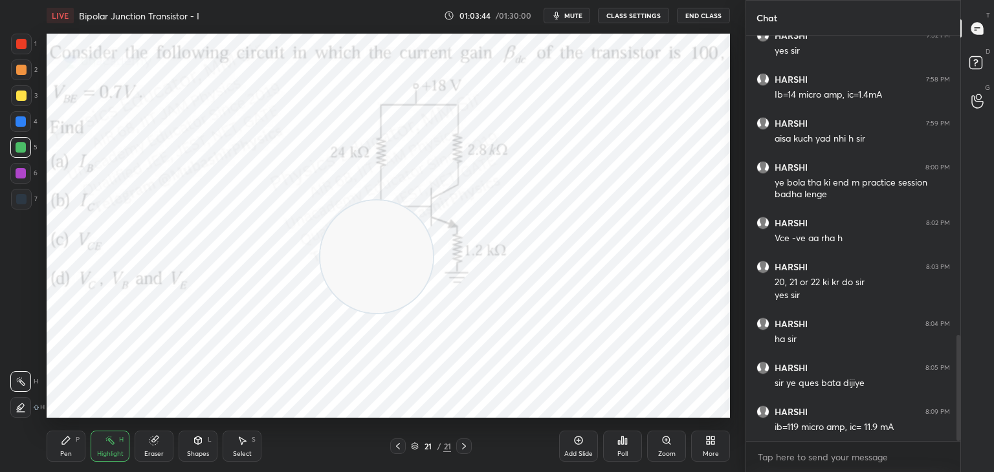
click at [320, 307] on video at bounding box center [376, 257] width 113 height 113
drag, startPoint x: 269, startPoint y: 325, endPoint x: 622, endPoint y: 340, distance: 353.7
click at [702, 417] on div "LIVE [GEOGRAPHIC_DATA] Transistor - I 01:03:48 / 01:30:00 mute CLASS SETTINGS E…" at bounding box center [388, 236] width 694 height 472
click at [63, 456] on div "Pen" at bounding box center [66, 454] width 12 height 6
drag, startPoint x: 15, startPoint y: 65, endPoint x: 42, endPoint y: 74, distance: 28.5
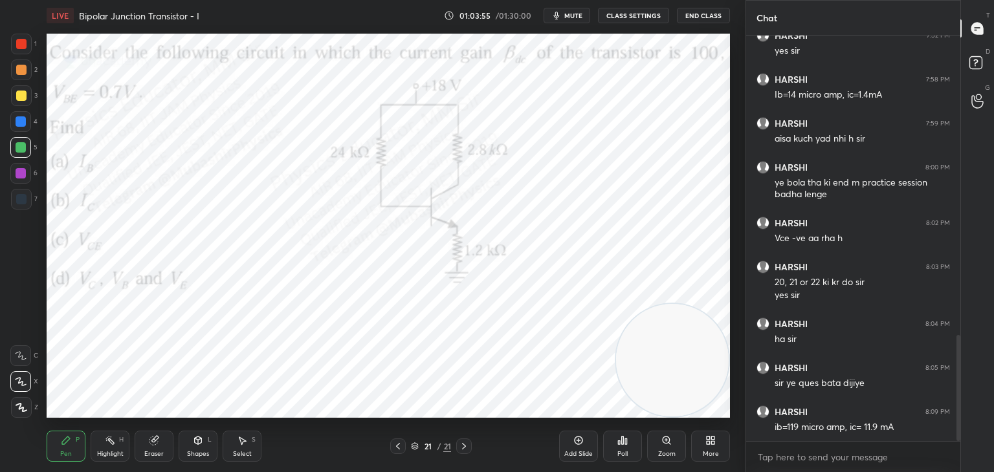
click at [16, 66] on div at bounding box center [21, 70] width 21 height 21
drag, startPoint x: 666, startPoint y: 341, endPoint x: 575, endPoint y: 208, distance: 161.2
click at [619, 190] on video at bounding box center [626, 209] width 113 height 113
click at [21, 127] on div at bounding box center [20, 121] width 21 height 21
drag, startPoint x: 104, startPoint y: 441, endPoint x: 109, endPoint y: 425, distance: 17.0
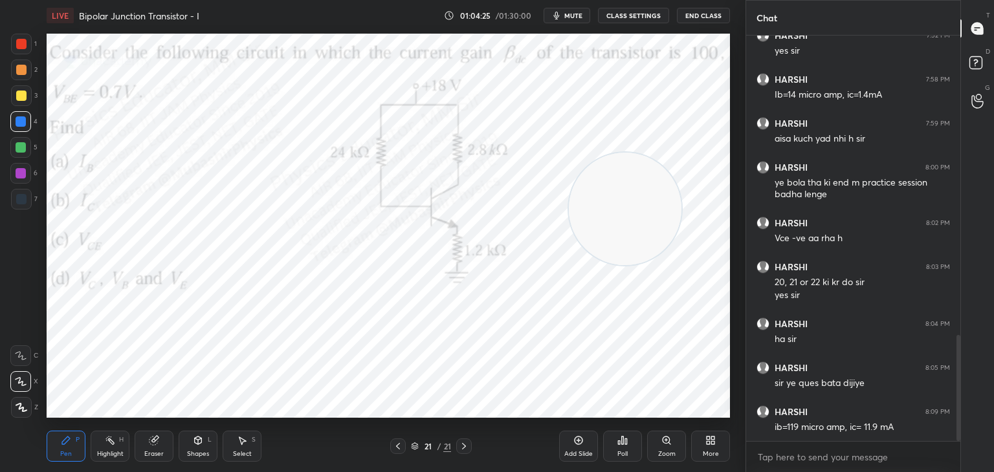
click at [105, 441] on icon at bounding box center [110, 441] width 10 height 10
click at [70, 449] on div "Pen P" at bounding box center [66, 446] width 39 height 31
click at [23, 178] on div at bounding box center [21, 173] width 10 height 10
click at [108, 443] on icon at bounding box center [110, 441] width 10 height 10
drag, startPoint x: 600, startPoint y: 231, endPoint x: 625, endPoint y: 345, distance: 116.5
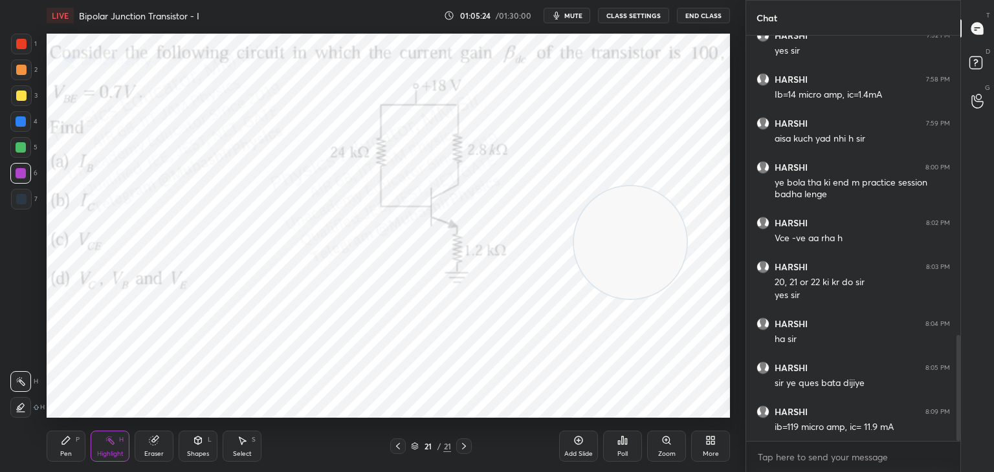
click at [637, 299] on video at bounding box center [630, 242] width 113 height 113
drag, startPoint x: 709, startPoint y: 278, endPoint x: 221, endPoint y: 390, distance: 500.8
click at [527, 348] on video at bounding box center [583, 291] width 113 height 113
drag, startPoint x: 72, startPoint y: 444, endPoint x: 70, endPoint y: 429, distance: 15.0
click at [70, 442] on div "Pen P" at bounding box center [66, 446] width 39 height 31
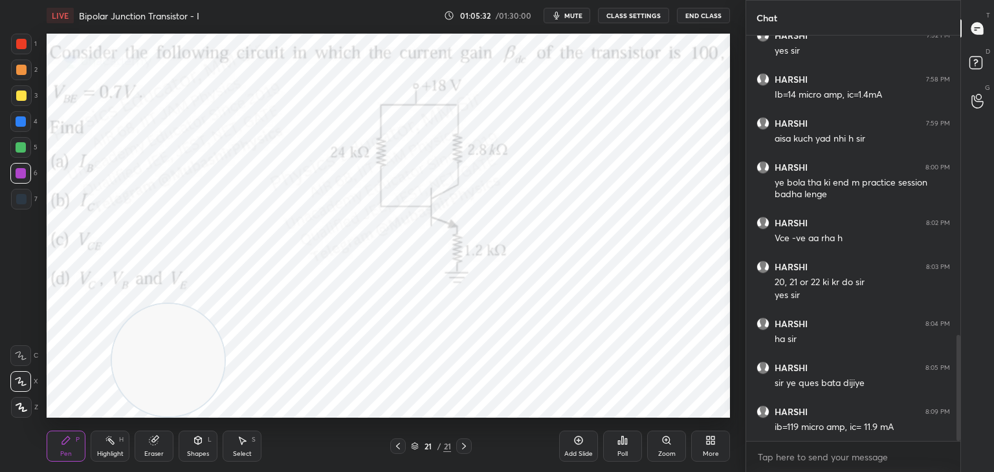
click at [30, 73] on div at bounding box center [21, 70] width 21 height 21
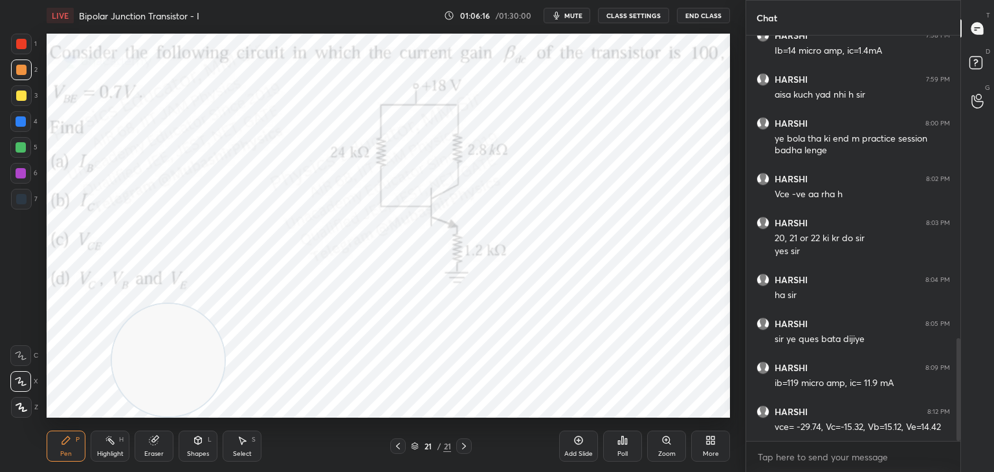
click at [112, 443] on icon at bounding box center [110, 441] width 10 height 10
click at [60, 454] on div "Pen" at bounding box center [66, 454] width 12 height 6
drag, startPoint x: 152, startPoint y: 364, endPoint x: 295, endPoint y: 257, distance: 178.9
click at [305, 252] on video at bounding box center [326, 244] width 113 height 113
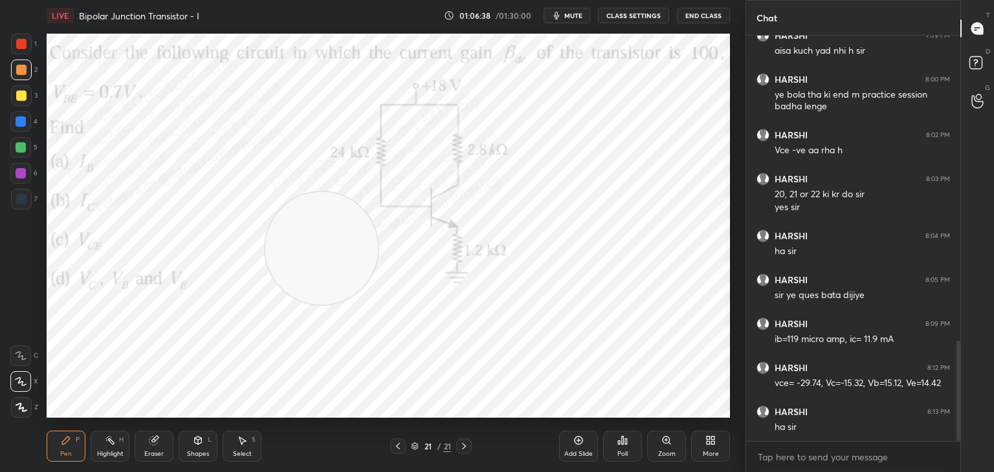
drag, startPoint x: 23, startPoint y: 38, endPoint x: 41, endPoint y: 39, distance: 17.5
click at [32, 39] on div "1" at bounding box center [24, 44] width 26 height 21
click at [265, 260] on video at bounding box center [321, 248] width 113 height 113
click at [713, 444] on div "More" at bounding box center [710, 446] width 39 height 31
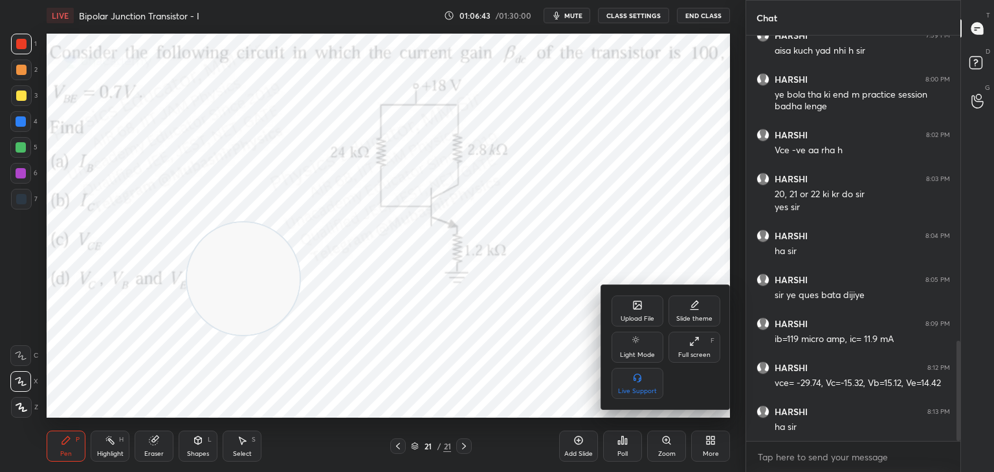
click at [637, 307] on icon at bounding box center [637, 307] width 7 height 5
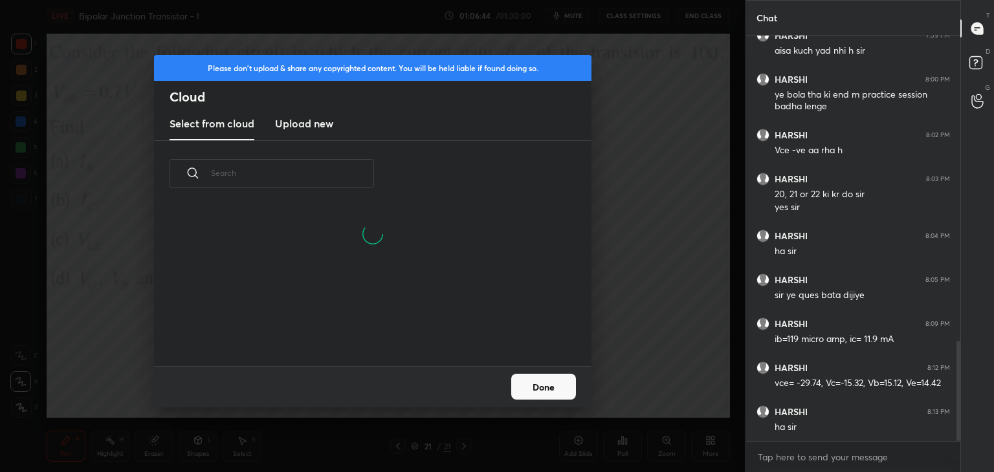
drag, startPoint x: 310, startPoint y: 125, endPoint x: 372, endPoint y: 138, distance: 63.6
click at [313, 125] on h3 "Upload new" at bounding box center [304, 124] width 58 height 16
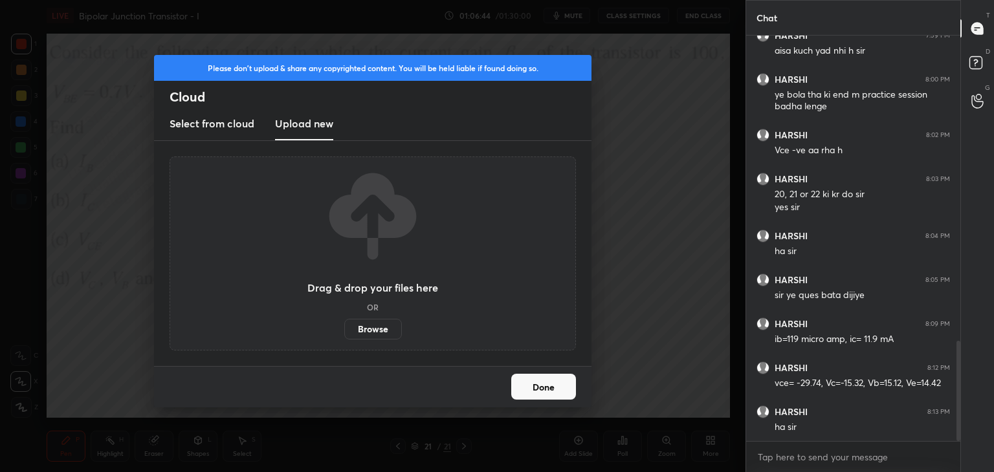
click at [388, 325] on label "Browse" at bounding box center [373, 329] width 58 height 21
click at [344, 325] on input "Browse" at bounding box center [344, 329] width 0 height 21
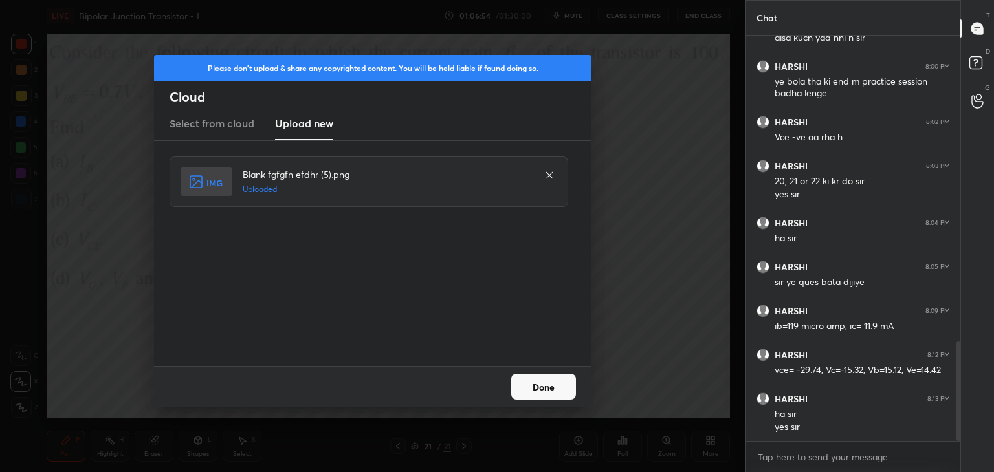
click at [549, 386] on button "Done" at bounding box center [543, 387] width 65 height 26
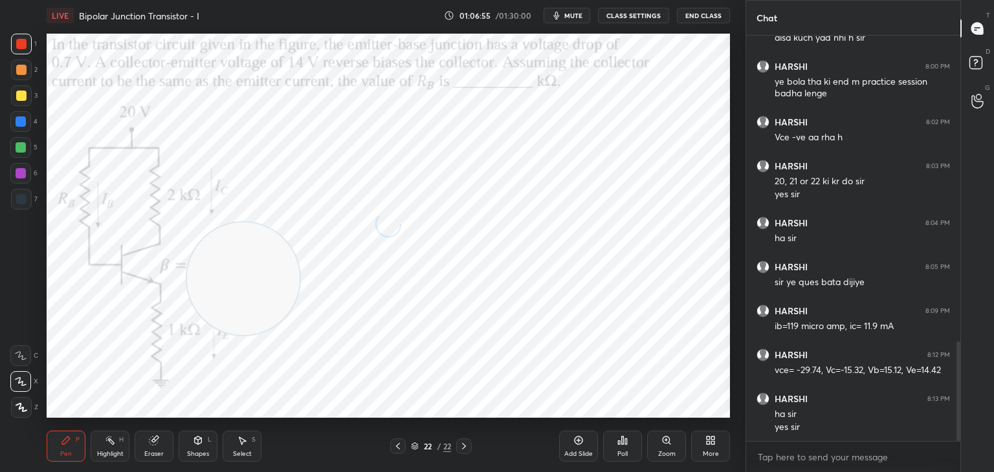
click at [116, 433] on div "Highlight H" at bounding box center [110, 446] width 39 height 31
drag, startPoint x: 238, startPoint y: 274, endPoint x: 718, endPoint y: 122, distance: 502.9
click at [731, 131] on div "Setting up your live class Poll for secs No correct answer Start poll" at bounding box center [388, 226] width 694 height 390
click at [572, 17] on span "mute" at bounding box center [573, 15] width 18 height 9
click at [582, 20] on button "unmute" at bounding box center [567, 16] width 47 height 16
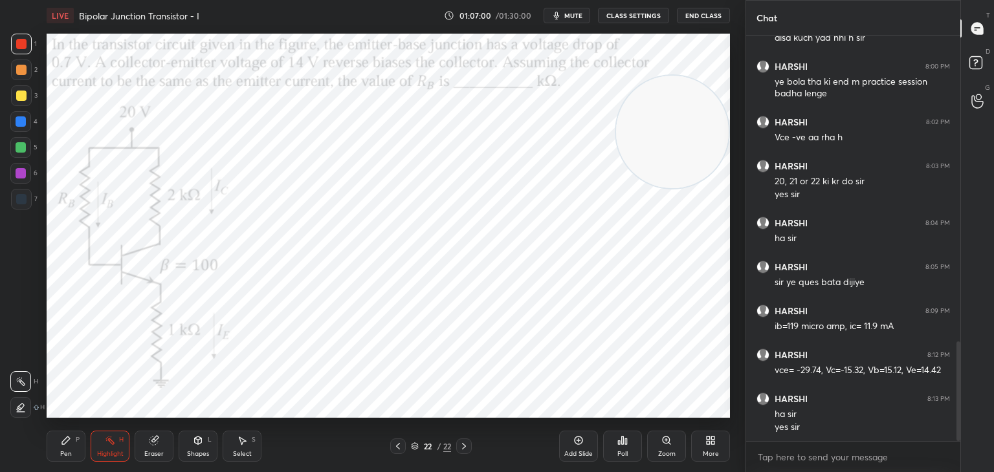
click at [582, 17] on span "mute" at bounding box center [573, 15] width 18 height 9
click at [586, 19] on span "unmute" at bounding box center [573, 15] width 28 height 9
click at [588, 19] on button "mute" at bounding box center [567, 16] width 47 height 16
click at [585, 22] on button "unmute" at bounding box center [567, 16] width 47 height 16
click at [577, 19] on span "mute" at bounding box center [573, 15] width 18 height 9
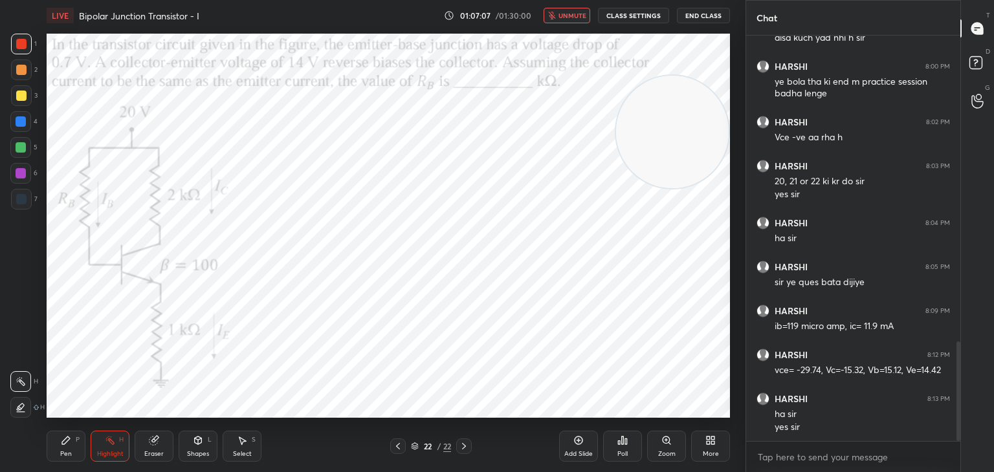
click at [568, 23] on div "LIVE [GEOGRAPHIC_DATA] Transistor - I 01:07:07 / 01:30:00 unmute CLASS SETTINGS…" at bounding box center [388, 15] width 683 height 31
drag, startPoint x: 565, startPoint y: 16, endPoint x: 559, endPoint y: 27, distance: 12.4
click at [565, 17] on span "unmute" at bounding box center [573, 15] width 28 height 9
drag, startPoint x: 395, startPoint y: 439, endPoint x: 398, endPoint y: 424, distance: 15.1
click at [397, 439] on div at bounding box center [398, 447] width 16 height 16
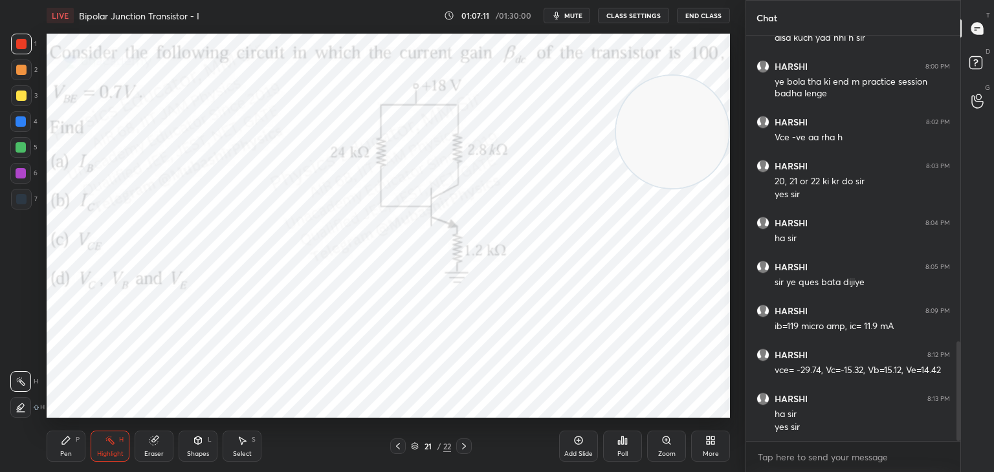
click at [465, 449] on icon at bounding box center [464, 446] width 10 height 10
drag, startPoint x: 45, startPoint y: 211, endPoint x: 45, endPoint y: 218, distance: 7.1
click at [45, 218] on div "Setting up your live class Poll for secs No correct answer Start poll" at bounding box center [388, 226] width 694 height 390
click at [401, 450] on icon at bounding box center [398, 446] width 10 height 10
click at [463, 447] on icon at bounding box center [464, 446] width 10 height 10
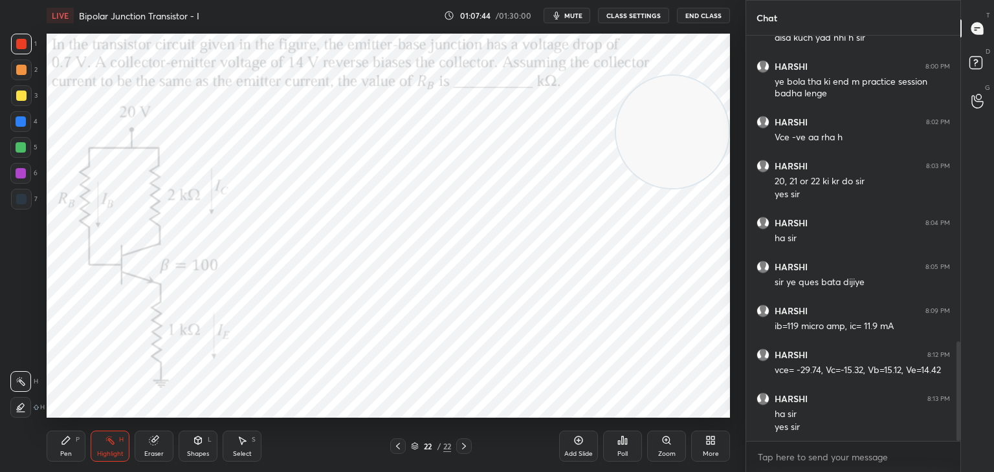
click at [575, 21] on button "mute" at bounding box center [567, 16] width 47 height 16
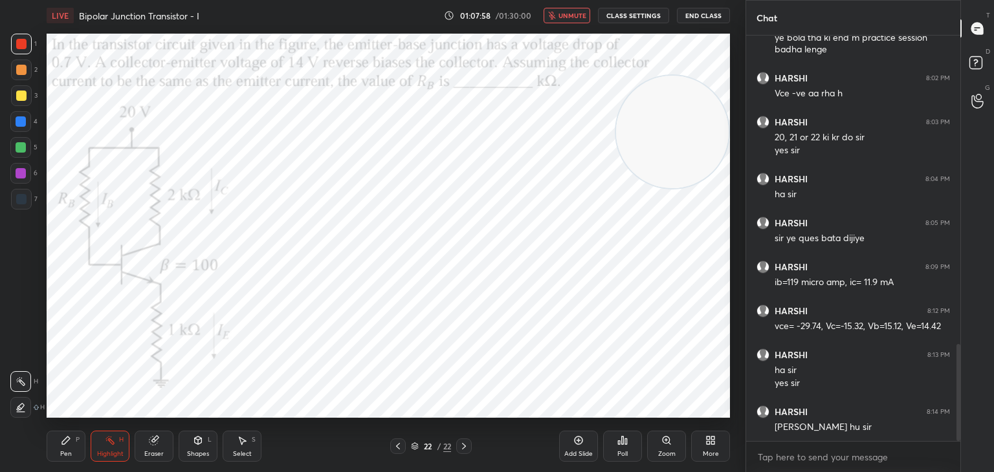
click at [568, 16] on span "unmute" at bounding box center [573, 15] width 28 height 9
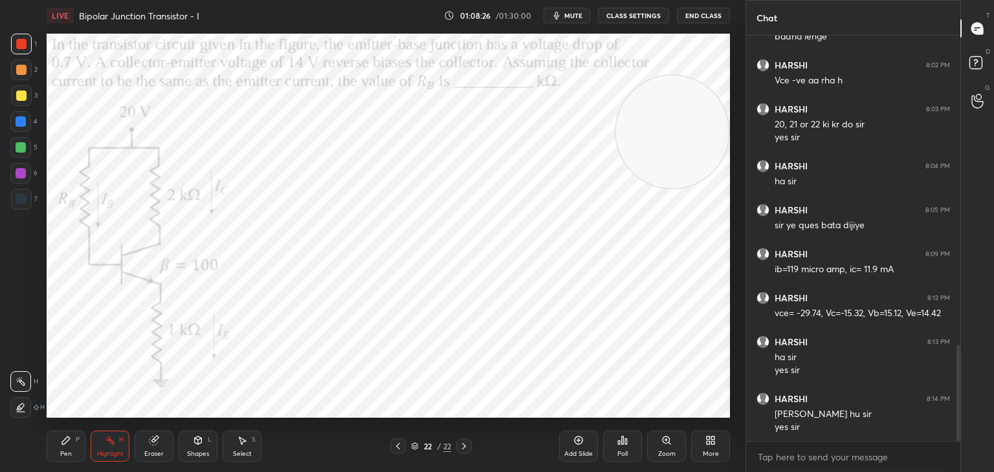
click at [572, 14] on span "mute" at bounding box center [573, 15] width 18 height 9
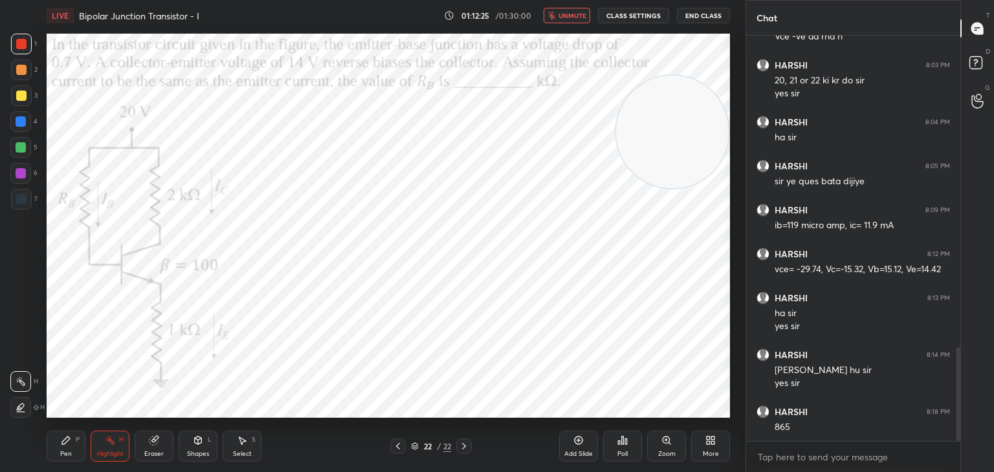
click at [561, 16] on span "unmute" at bounding box center [573, 15] width 28 height 9
drag, startPoint x: 78, startPoint y: 449, endPoint x: 67, endPoint y: 419, distance: 31.5
click at [71, 449] on div "Pen P" at bounding box center [66, 446] width 39 height 31
drag, startPoint x: 26, startPoint y: 120, endPoint x: 34, endPoint y: 122, distance: 8.6
click at [28, 120] on div at bounding box center [20, 121] width 21 height 21
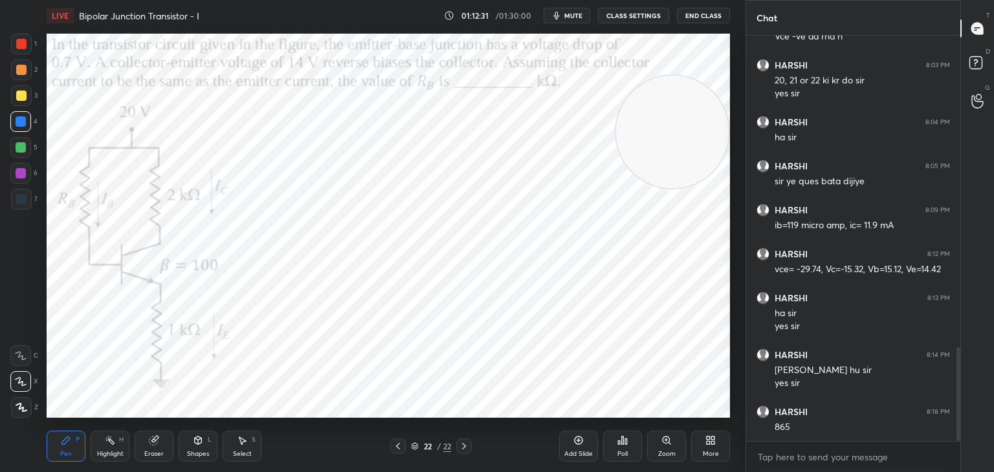
click at [16, 94] on div at bounding box center [21, 96] width 10 height 10
click at [17, 46] on div at bounding box center [21, 44] width 10 height 10
click at [718, 446] on div "More" at bounding box center [710, 446] width 39 height 31
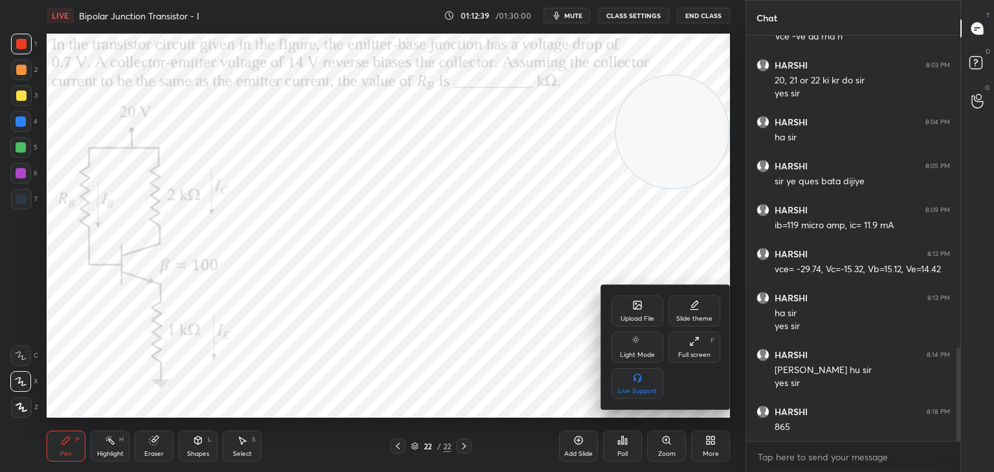
click at [645, 309] on div "Upload File" at bounding box center [638, 311] width 52 height 31
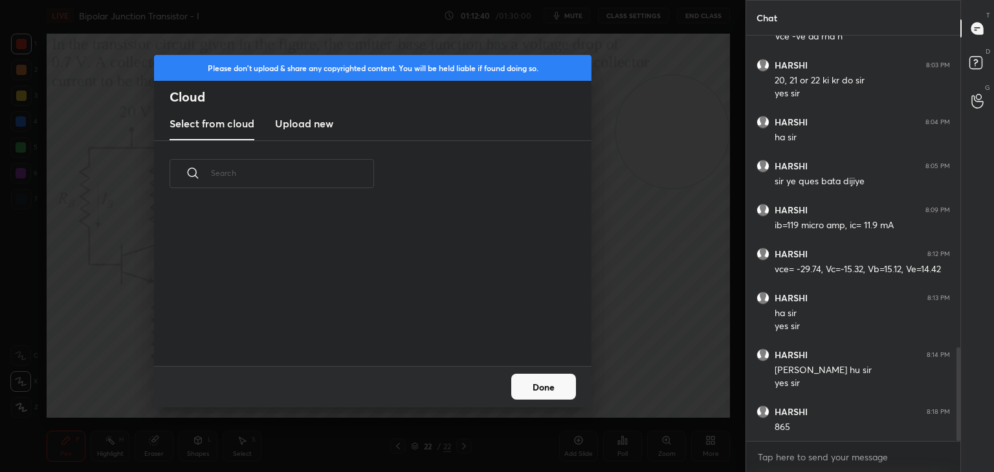
scroll to position [159, 415]
drag, startPoint x: 287, startPoint y: 129, endPoint x: 293, endPoint y: 135, distance: 8.7
click at [288, 127] on h3 "Upload new" at bounding box center [304, 124] width 58 height 16
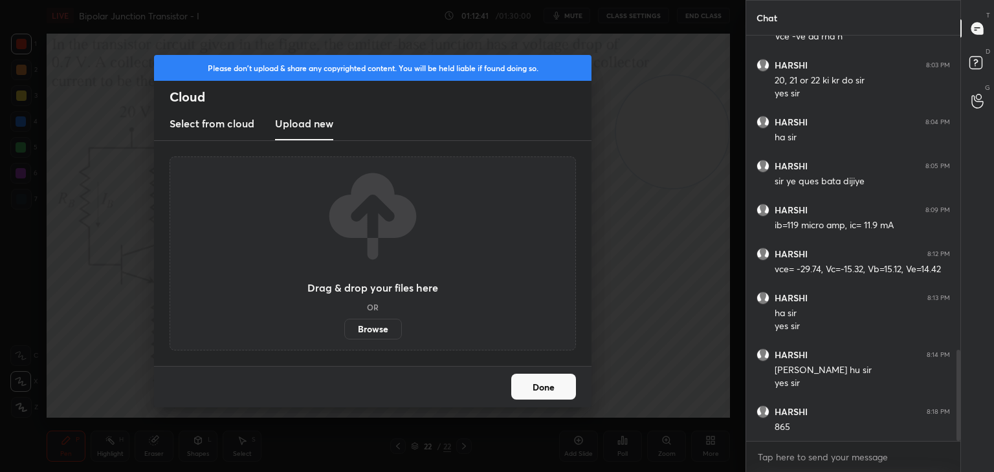
scroll to position [1394, 0]
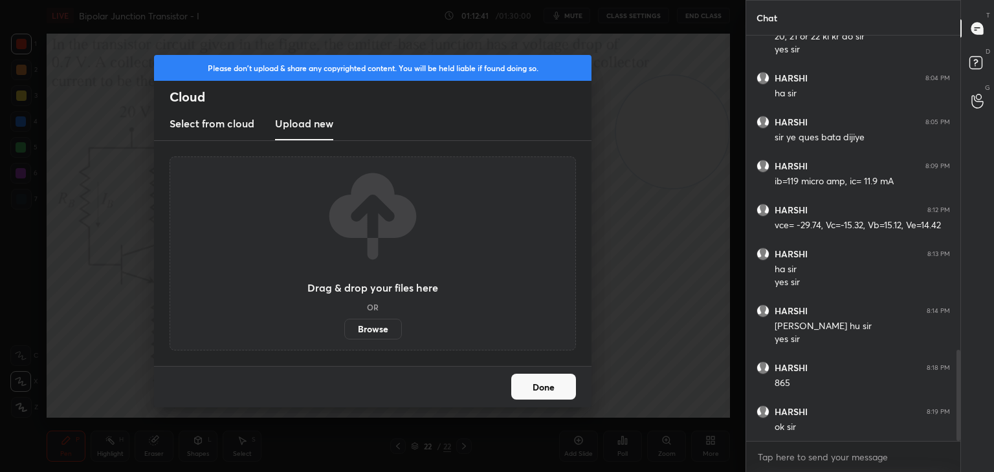
click at [386, 322] on label "Browse" at bounding box center [373, 329] width 58 height 21
click at [344, 322] on input "Browse" at bounding box center [344, 329] width 0 height 21
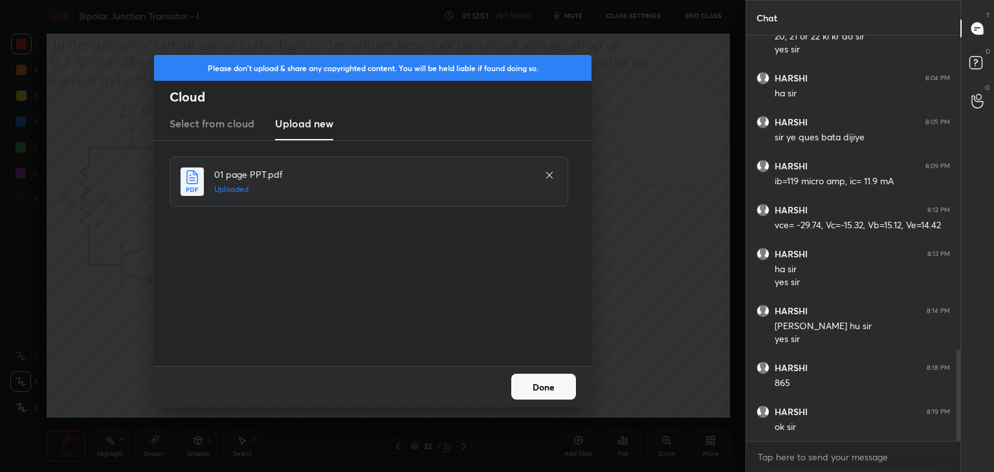
click at [539, 385] on button "Done" at bounding box center [543, 387] width 65 height 26
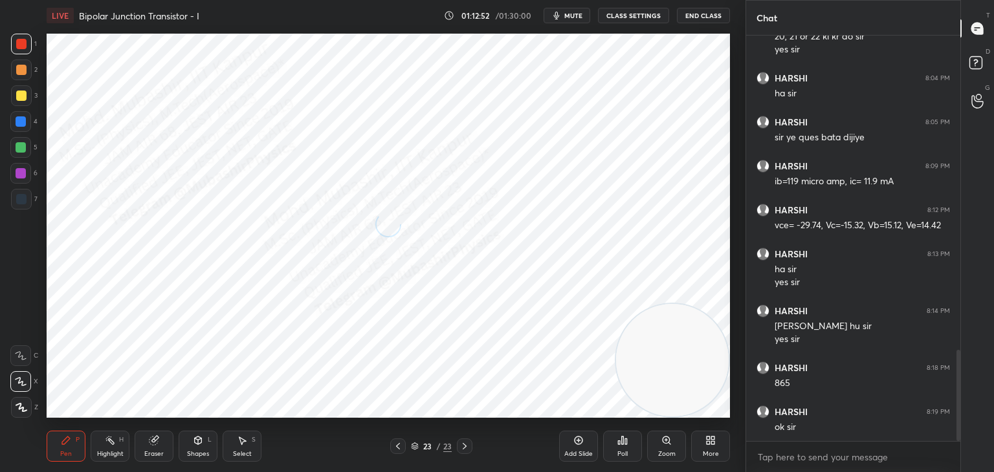
drag, startPoint x: 677, startPoint y: 134, endPoint x: 672, endPoint y: 381, distance: 247.3
click at [757, 389] on div "1 2 3 4 5 6 7 C X Z C X Z E E Erase all H H LIVE Bipolar Junction Transistor - …" at bounding box center [497, 236] width 994 height 472
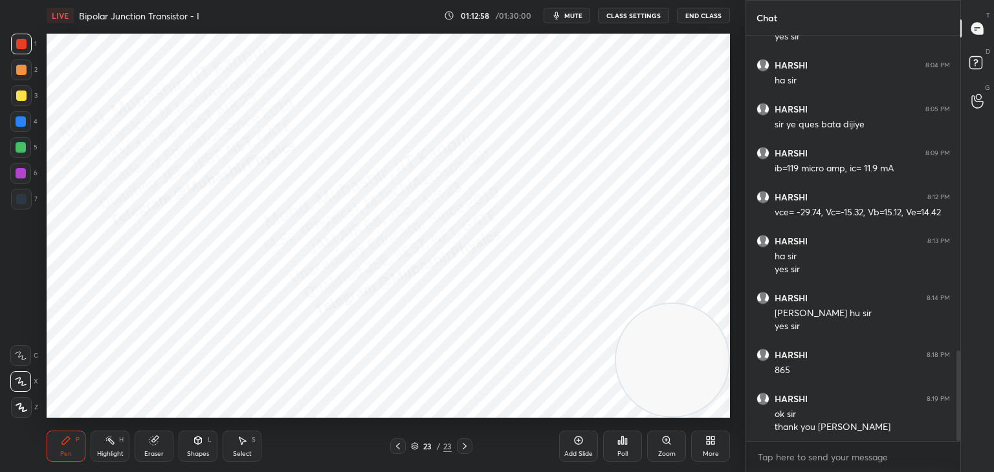
drag, startPoint x: 23, startPoint y: 120, endPoint x: 34, endPoint y: 138, distance: 20.3
click at [24, 122] on div at bounding box center [21, 121] width 10 height 10
click at [114, 444] on rect at bounding box center [111, 442] width 6 height 6
click at [698, 14] on button "End Class" at bounding box center [703, 16] width 53 height 16
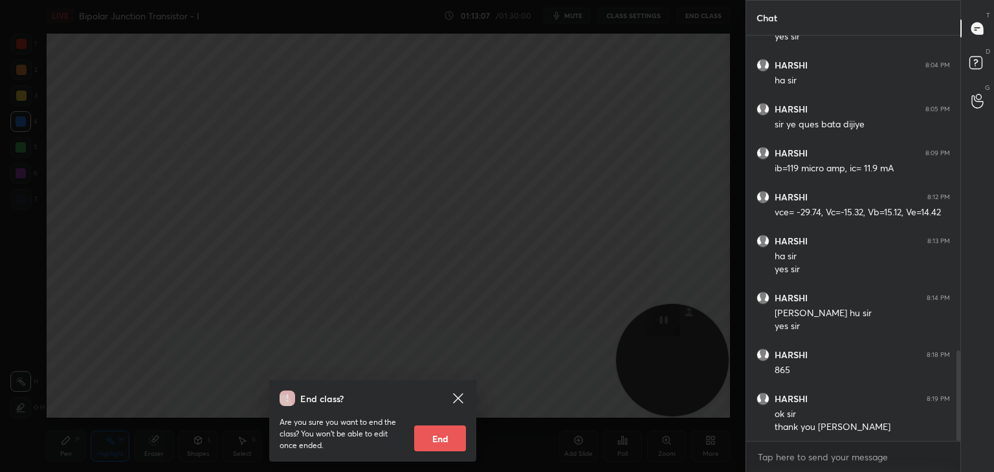
click at [448, 436] on button "End" at bounding box center [440, 439] width 52 height 26
type textarea "x"
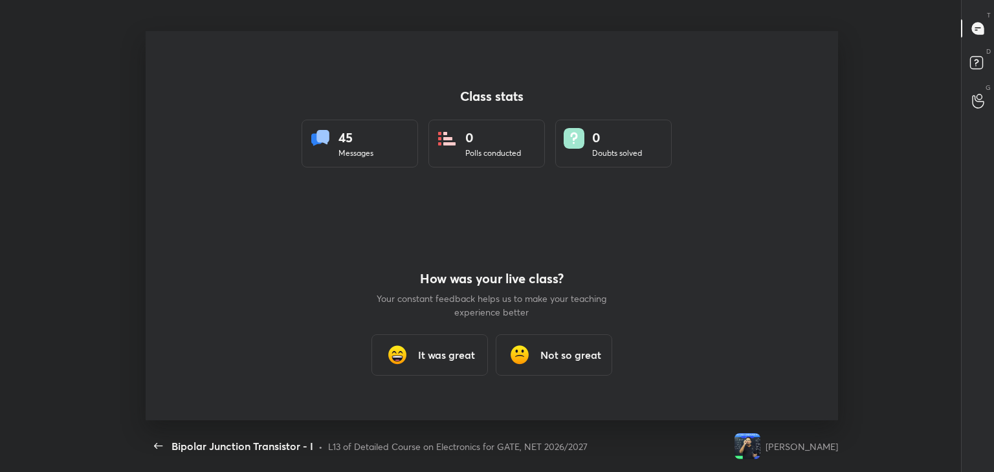
scroll to position [0, 0]
click at [786, 29] on div "Bipolar Junction Transistor - I CLASS SETTINGS End Class" at bounding box center [492, 15] width 693 height 31
